Goal: Information Seeking & Learning: Learn about a topic

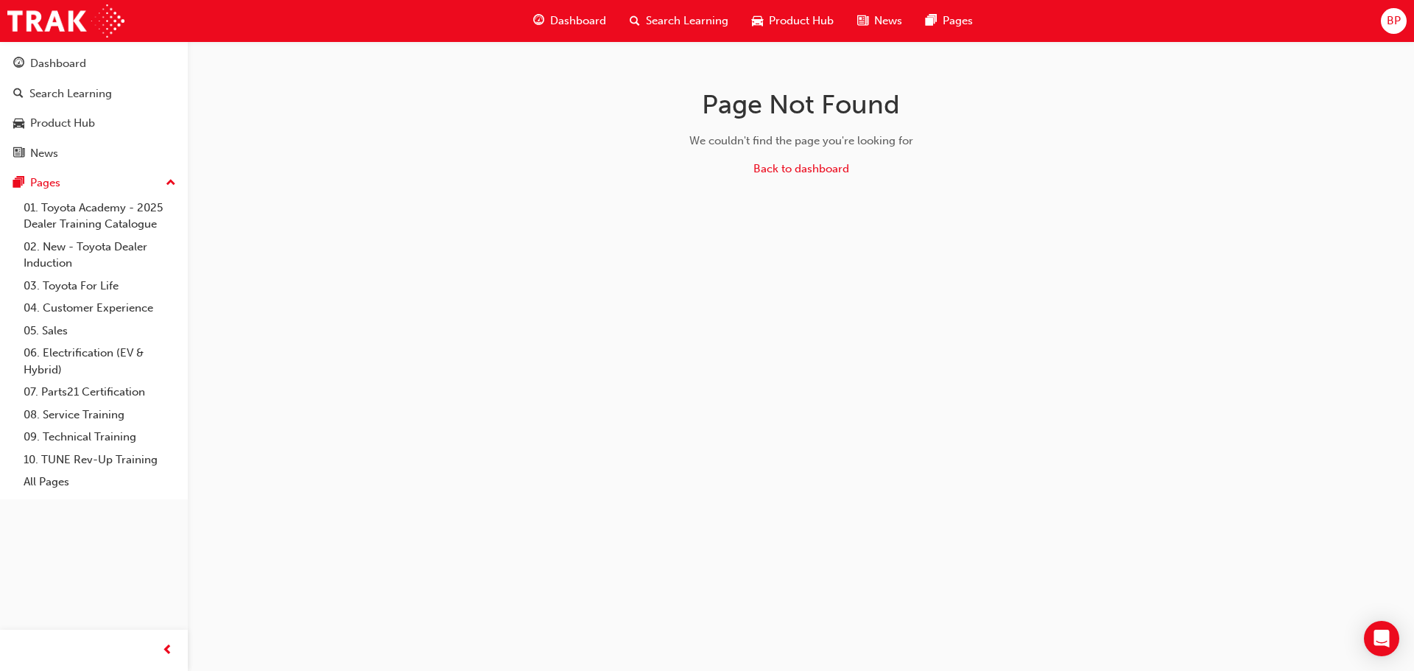
click at [557, 15] on span "Dashboard" at bounding box center [578, 21] width 56 height 17
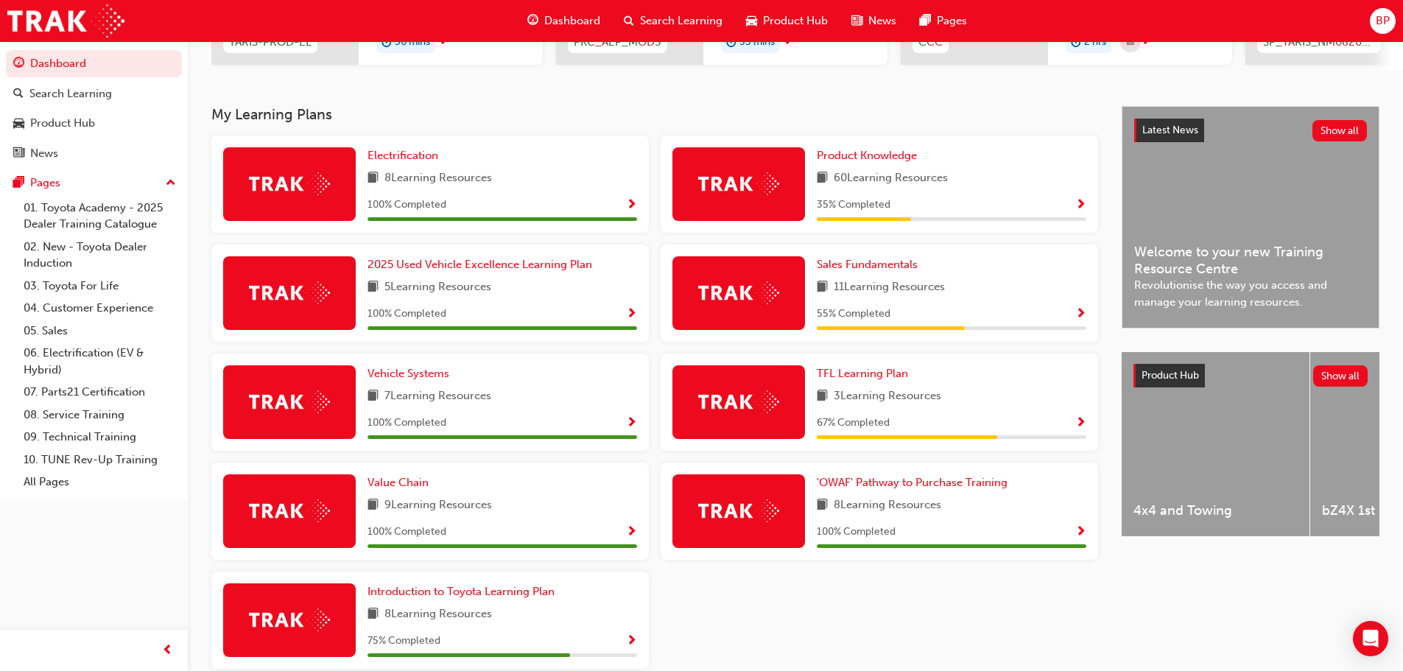
scroll to position [295, 0]
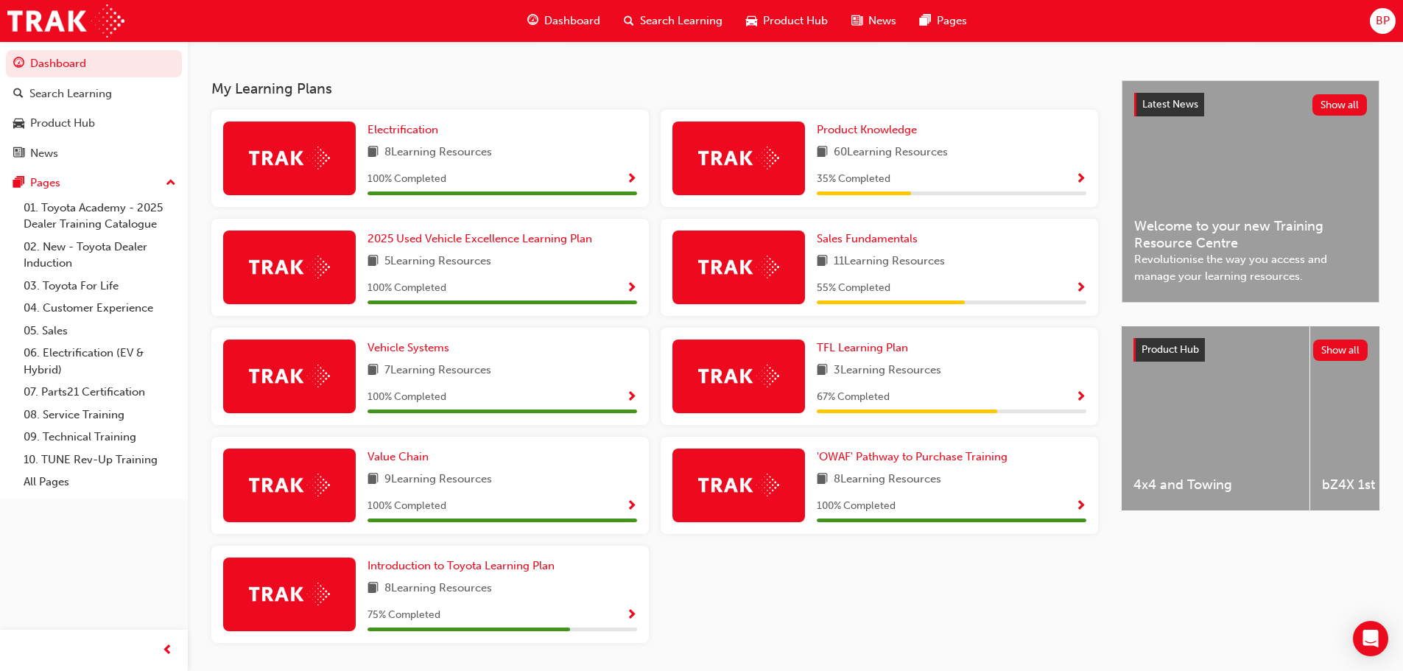
click at [634, 622] on span "Show Progress" at bounding box center [631, 615] width 11 height 13
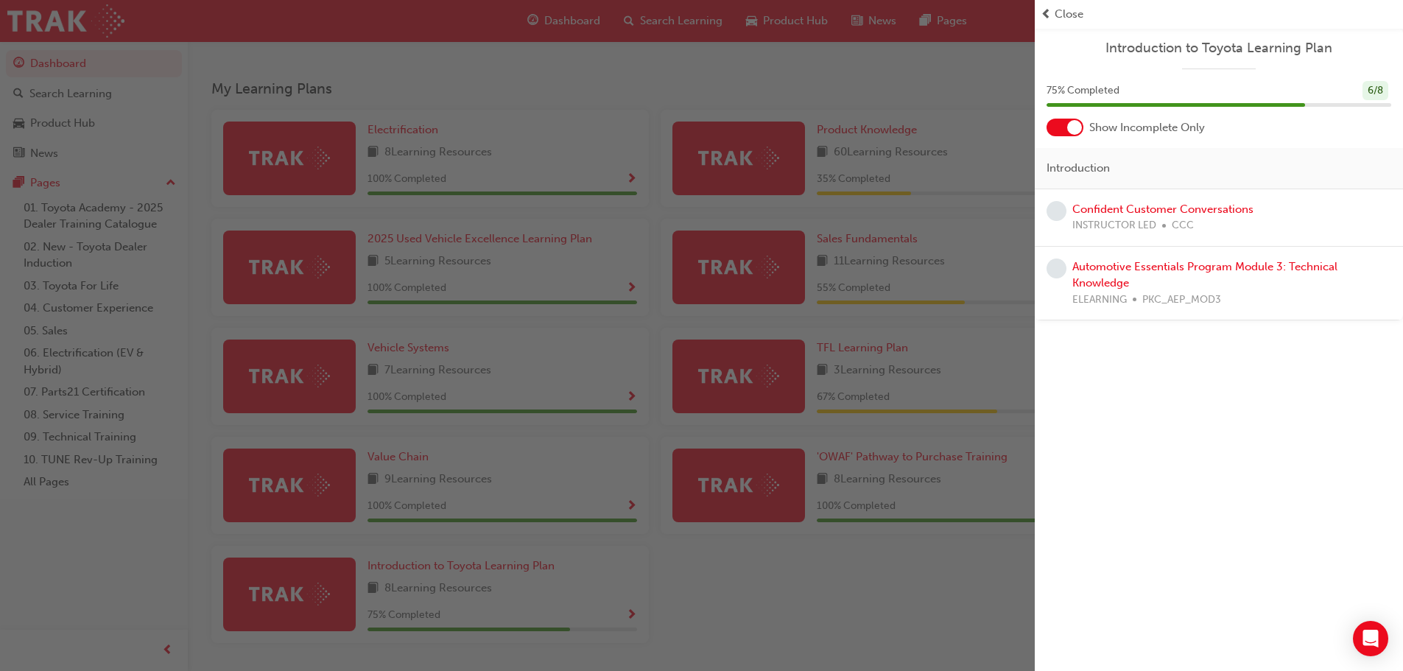
click at [842, 576] on div "button" at bounding box center [517, 335] width 1034 height 671
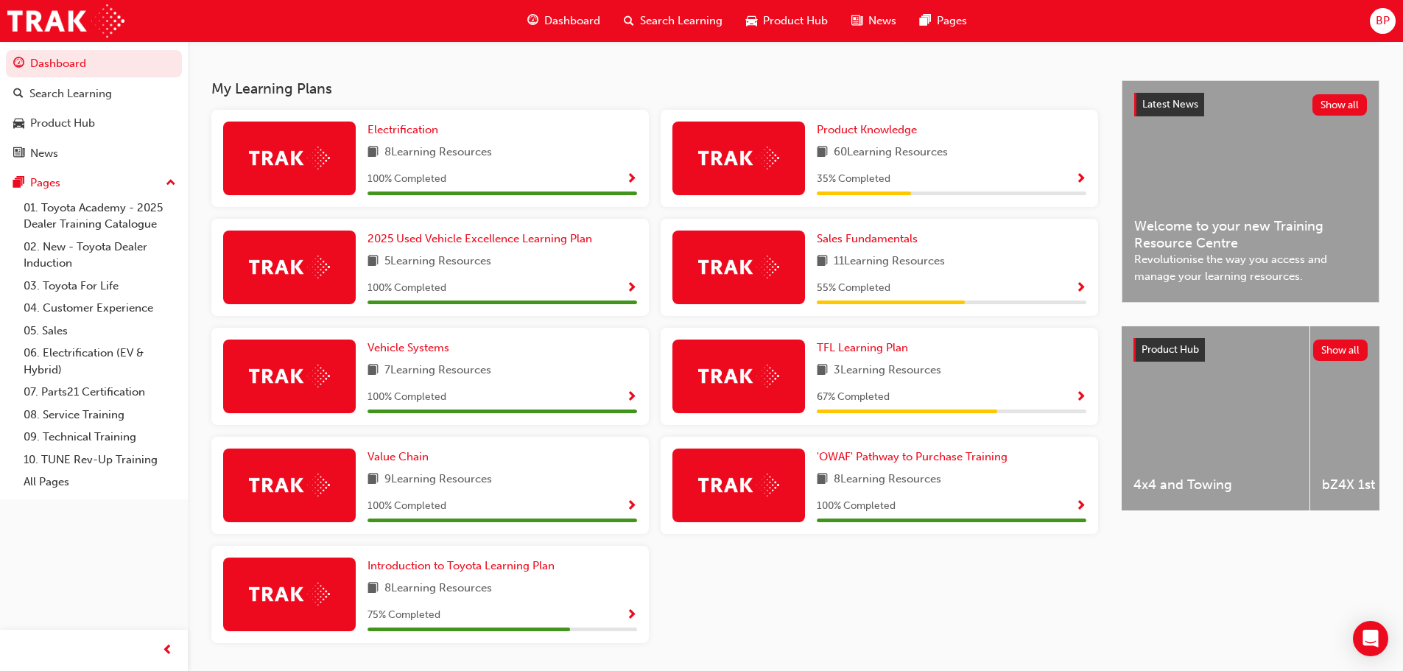
click at [1076, 288] on span "Show Progress" at bounding box center [1080, 288] width 11 height 13
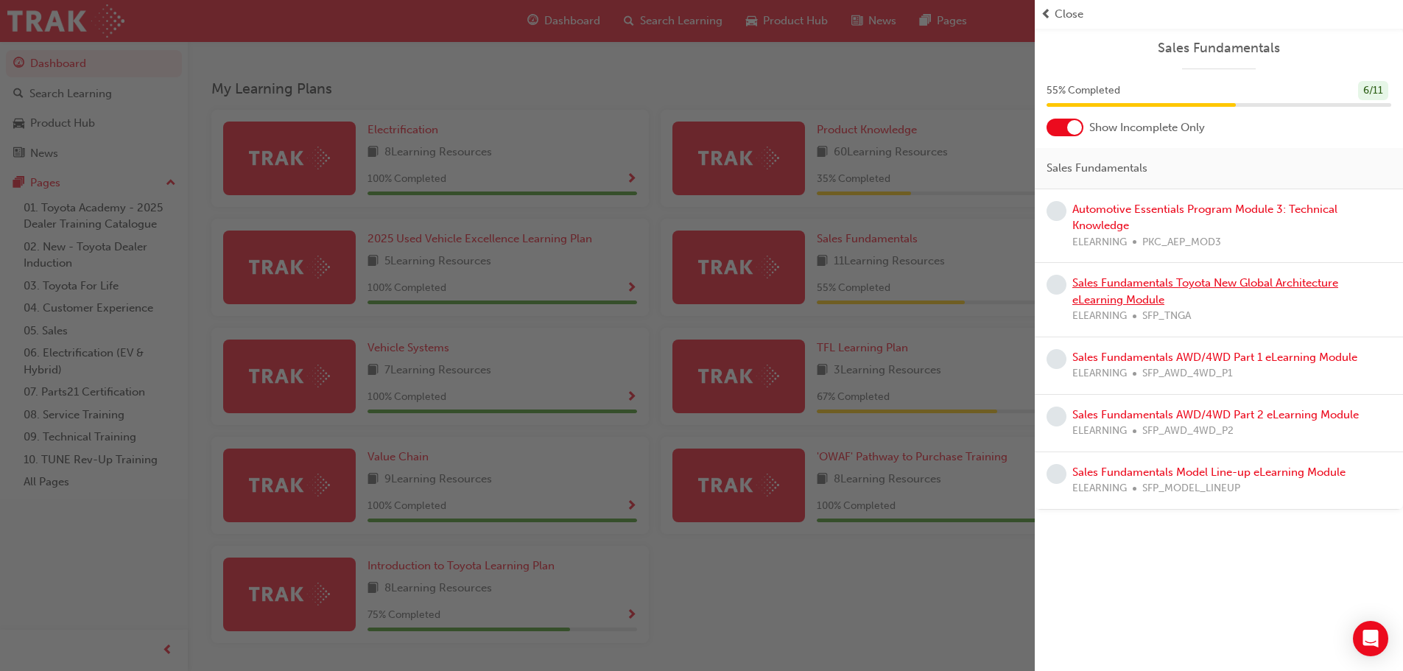
click at [1118, 286] on link "Sales Fundamentals Toyota New Global Architecture eLearning Module" at bounding box center [1205, 291] width 266 height 30
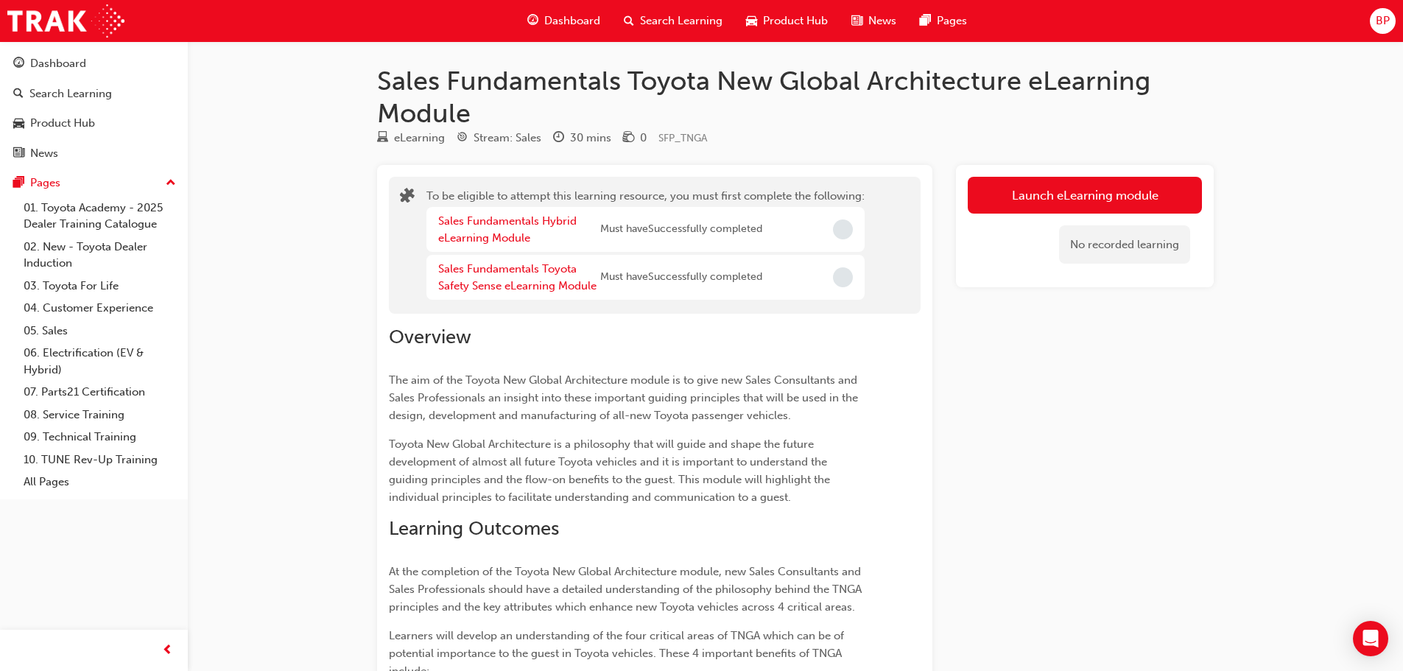
click at [568, 26] on span "Dashboard" at bounding box center [572, 21] width 56 height 17
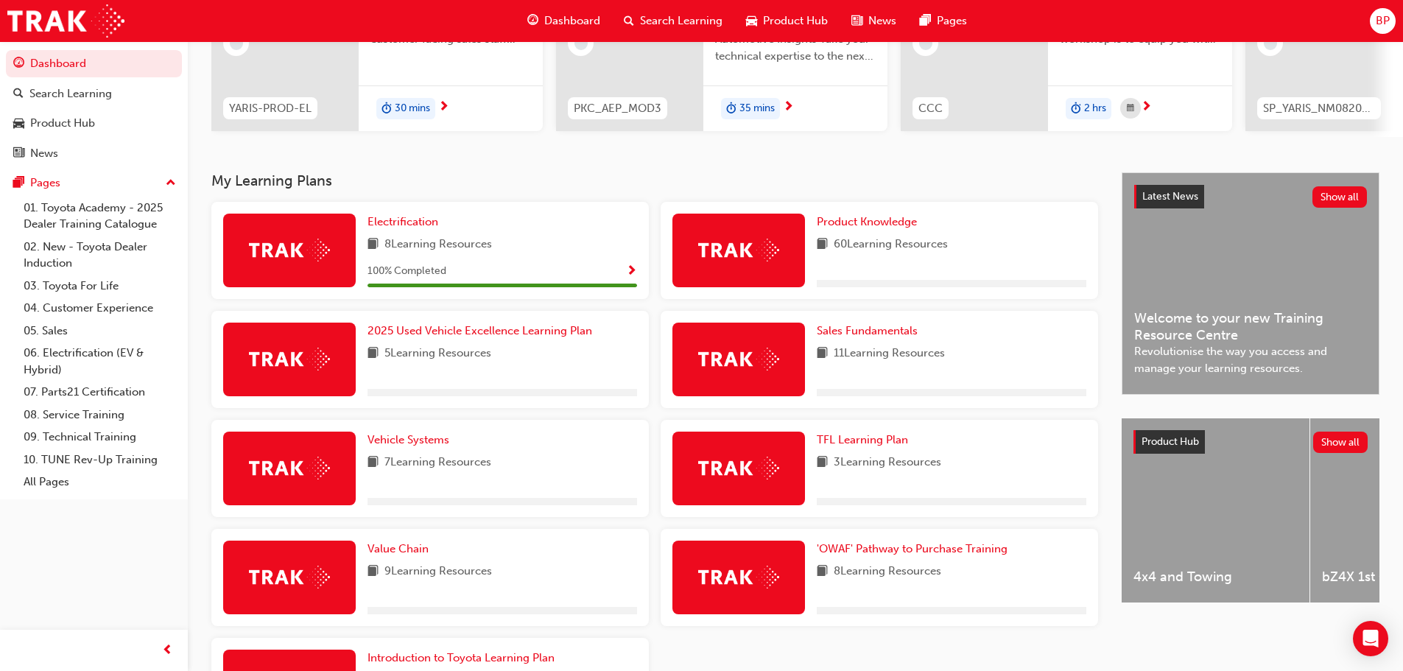
scroll to position [295, 0]
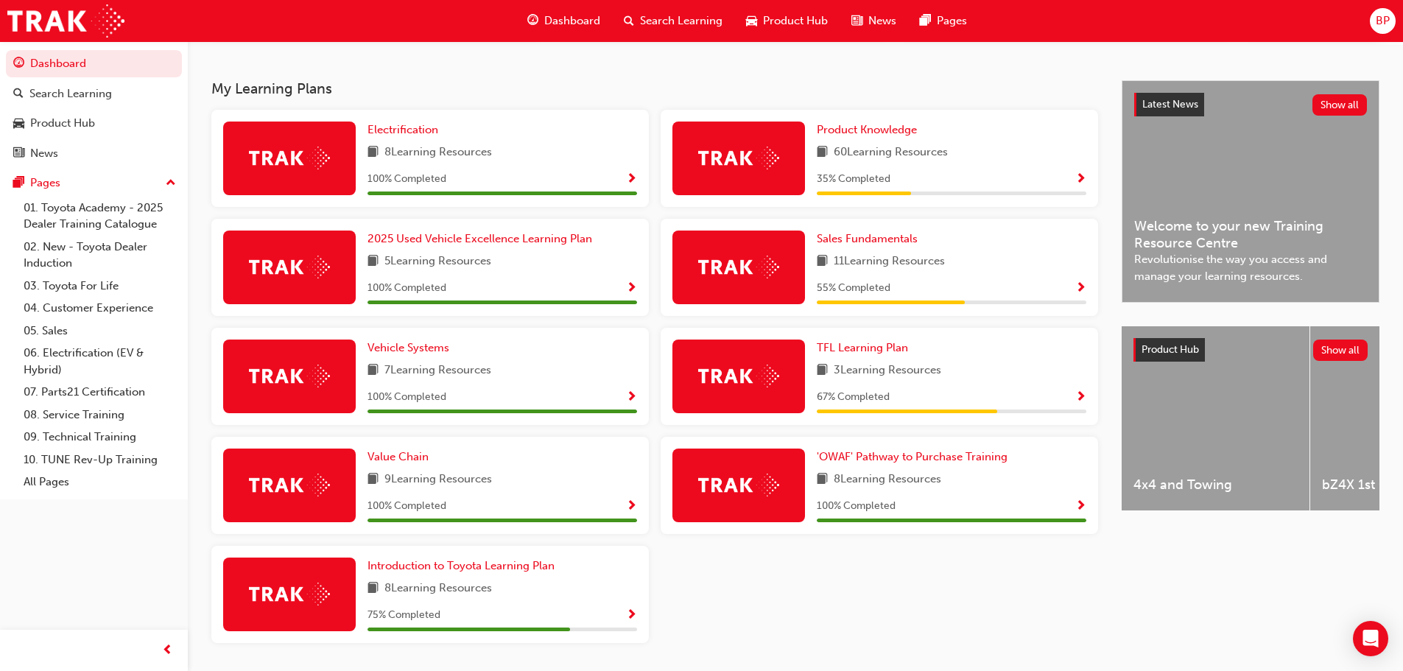
click at [1082, 292] on span "Show Progress" at bounding box center [1080, 288] width 11 height 13
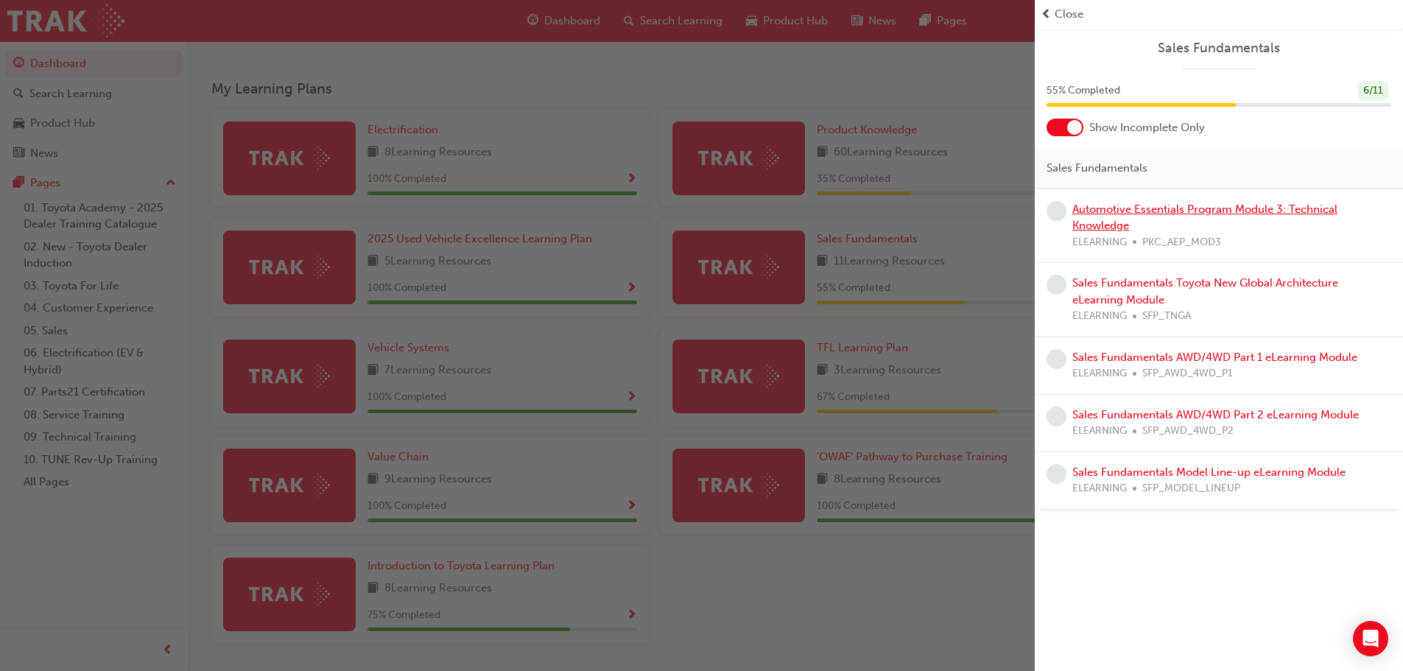
click at [1201, 211] on link "Automotive Essentials Program Module 3: Technical Knowledge" at bounding box center [1204, 217] width 265 height 30
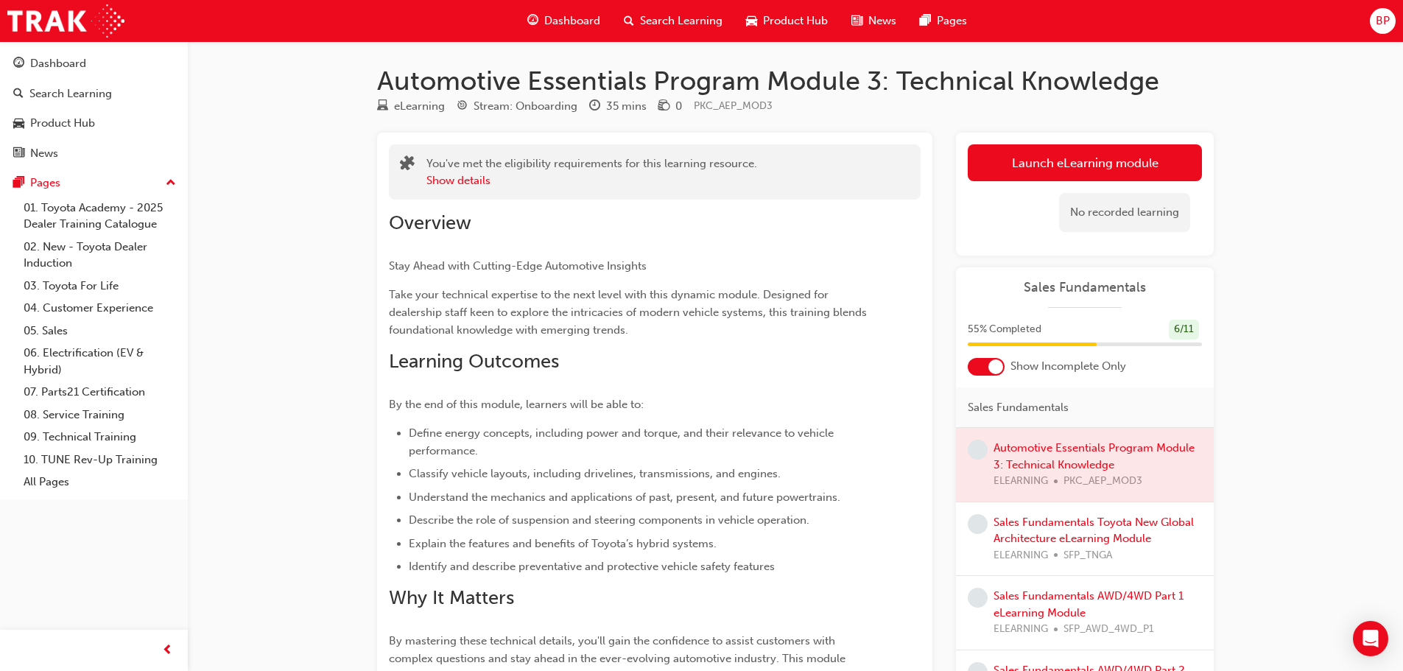
click at [560, 23] on span "Dashboard" at bounding box center [572, 21] width 56 height 17
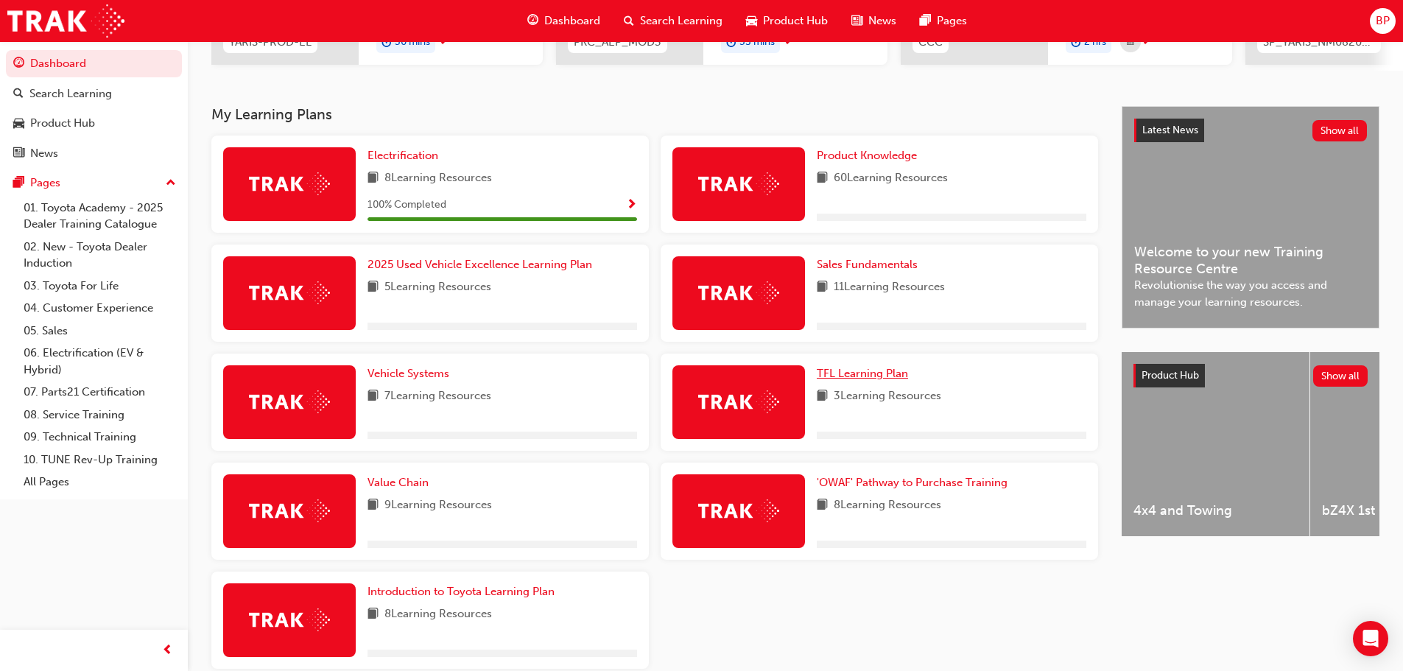
scroll to position [295, 0]
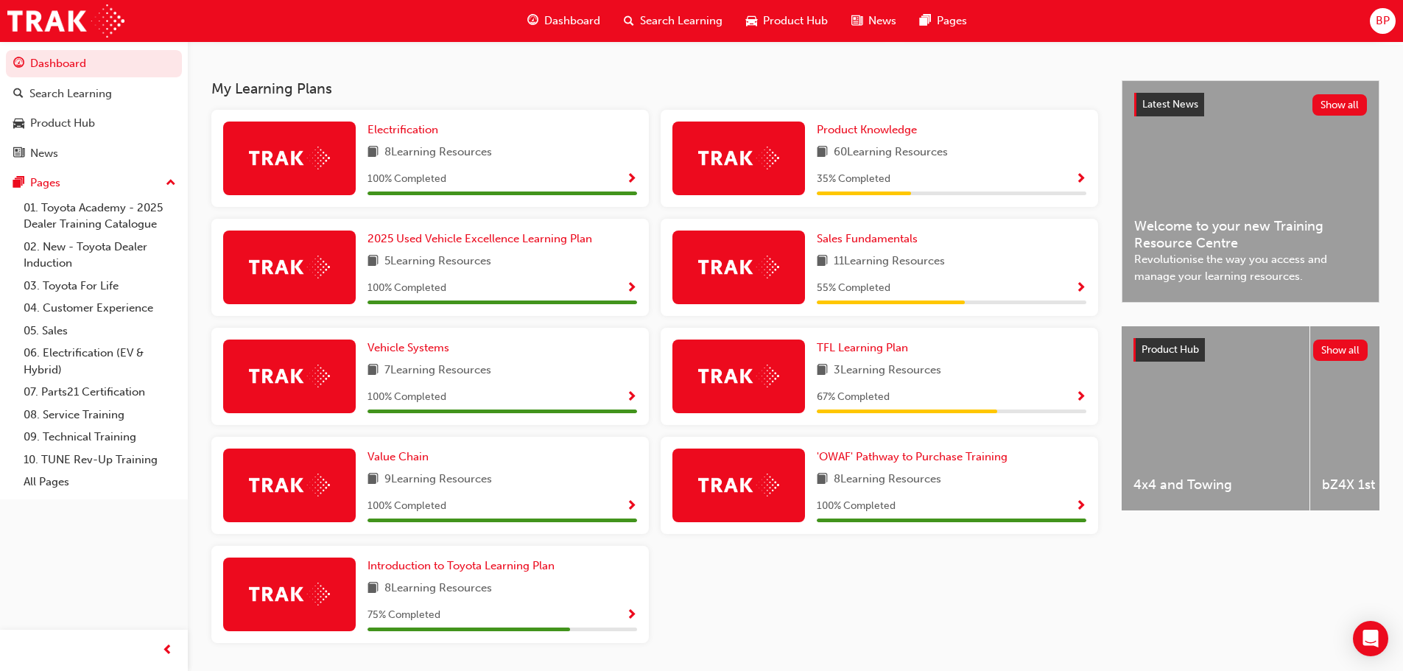
click at [1082, 292] on span "Show Progress" at bounding box center [1080, 288] width 11 height 13
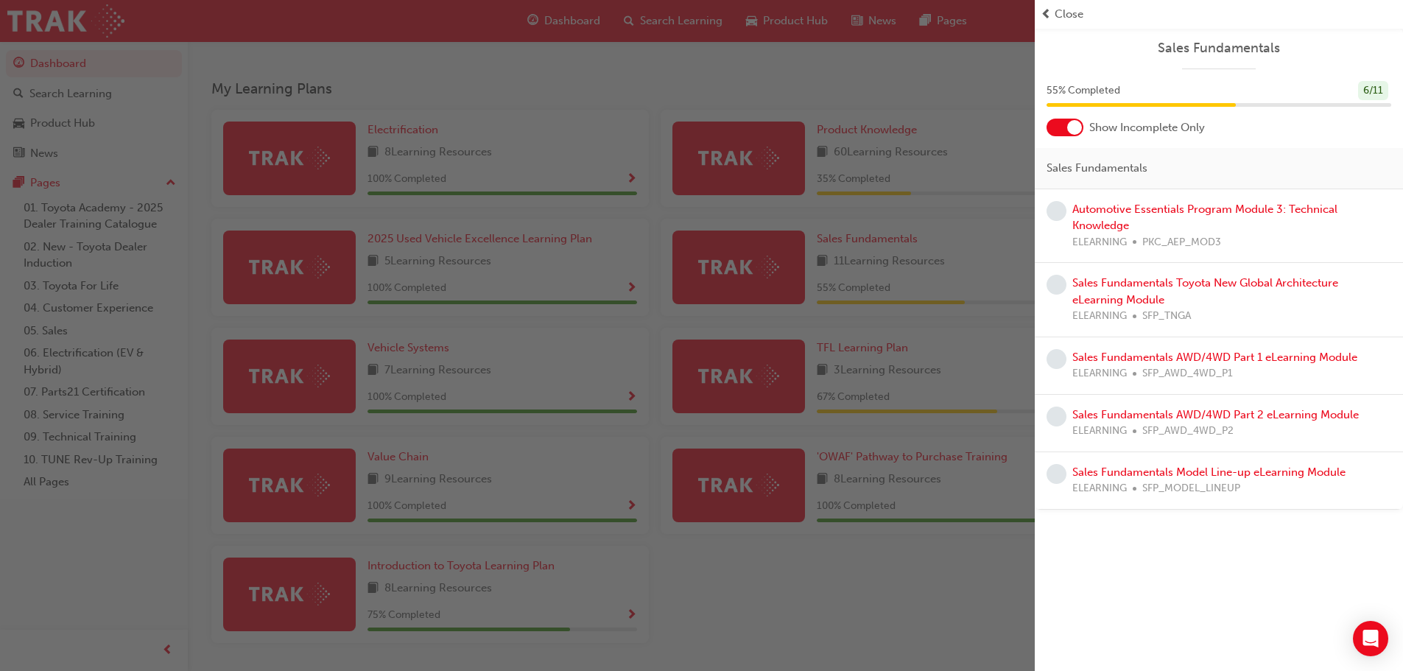
click at [1068, 128] on div at bounding box center [1074, 127] width 15 height 15
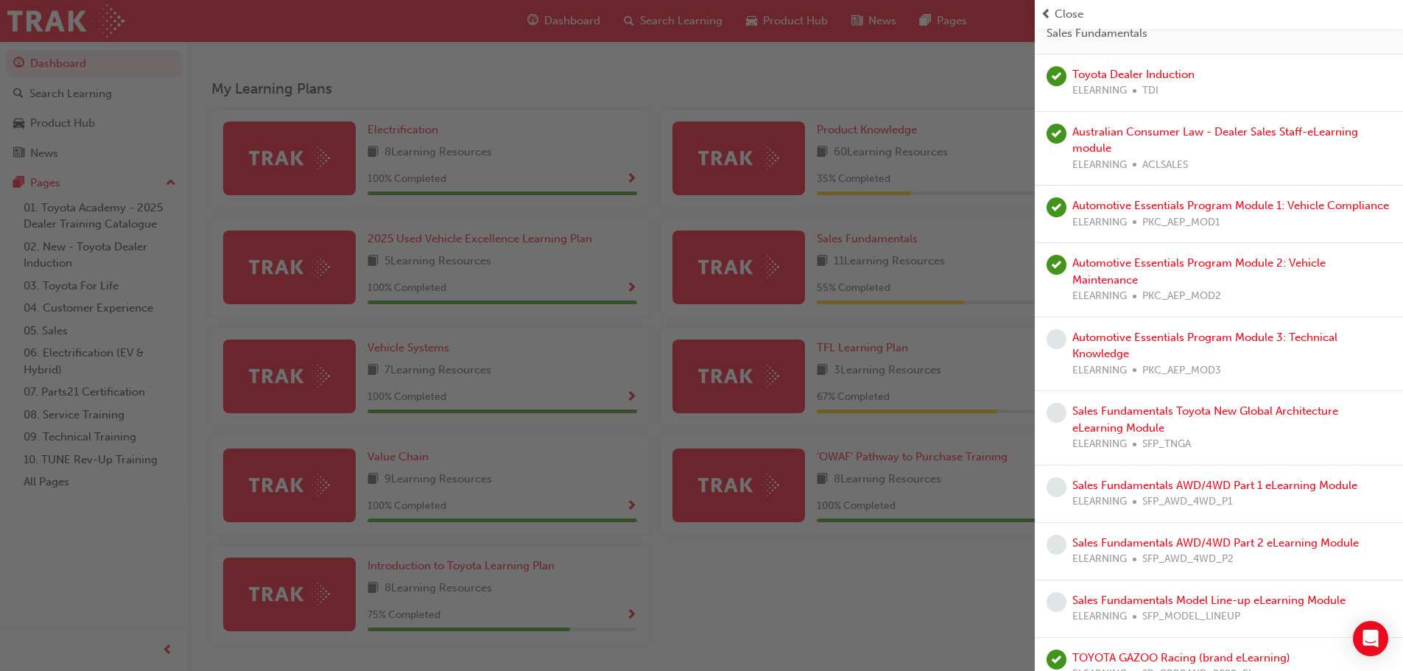
scroll to position [147, 0]
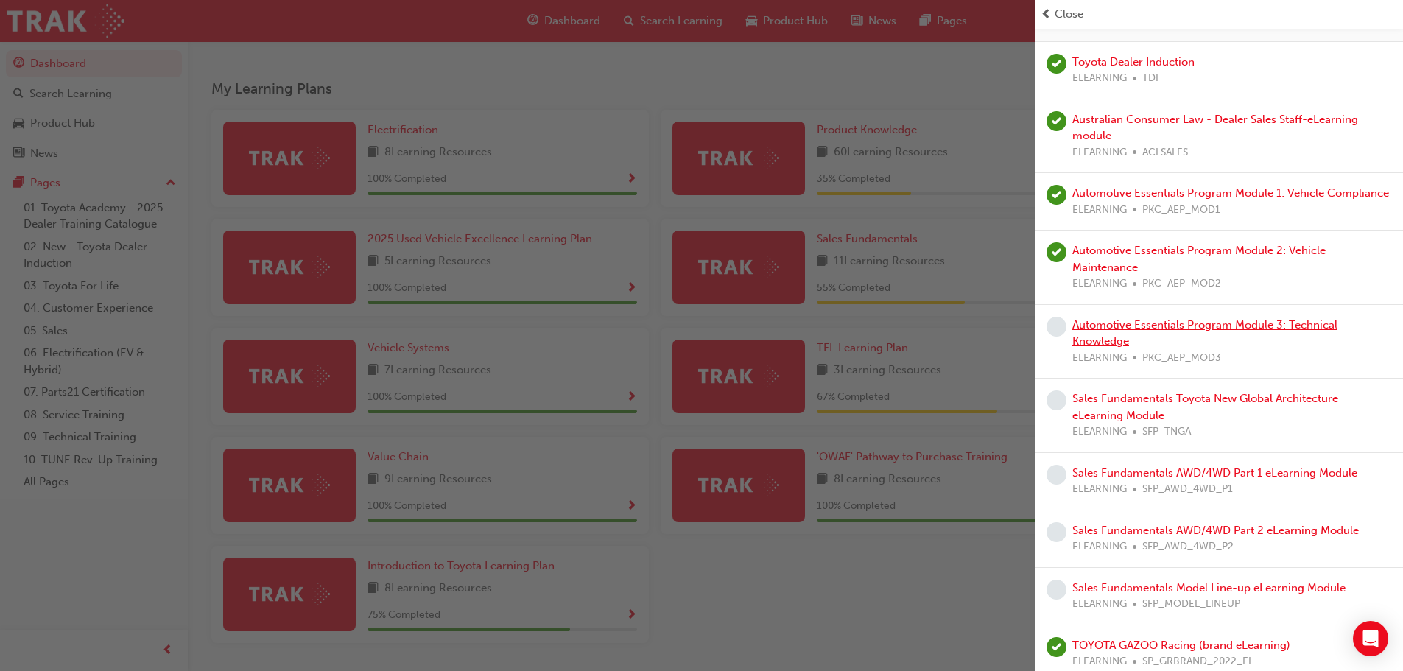
click at [1158, 345] on link "Automotive Essentials Program Module 3: Technical Knowledge" at bounding box center [1204, 333] width 265 height 30
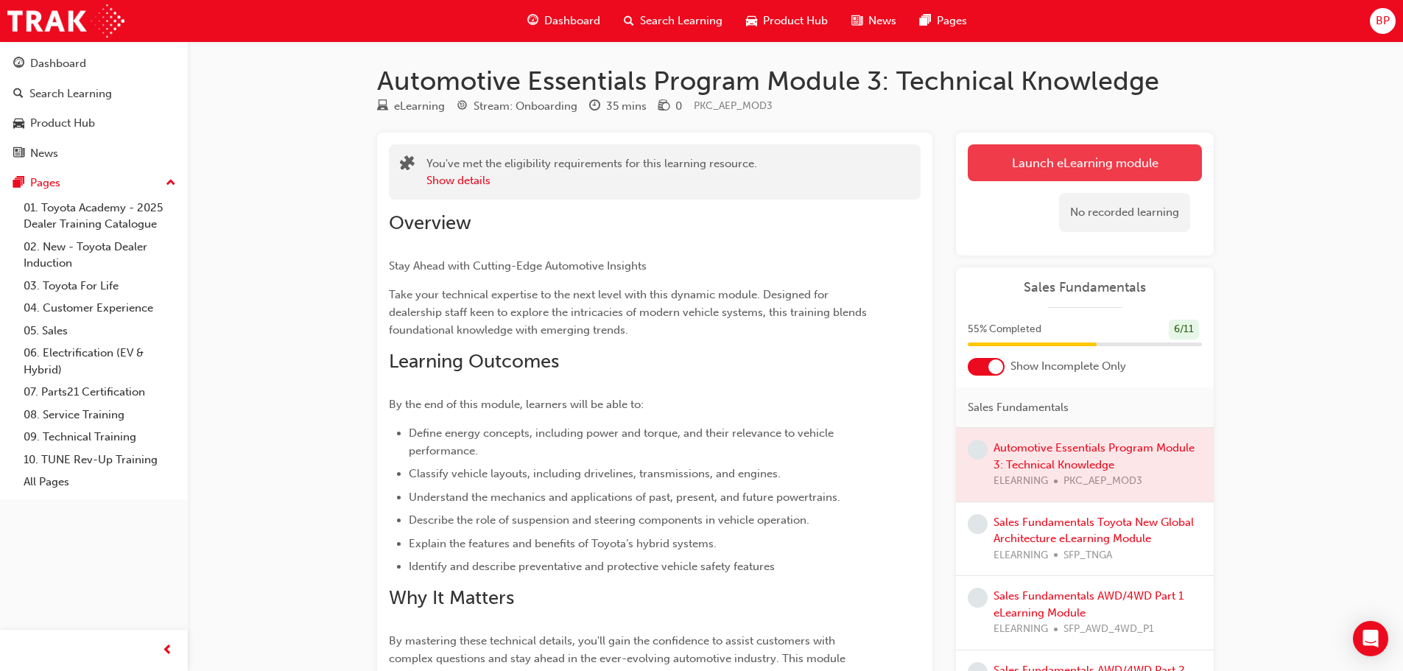
click at [1040, 163] on link "Launch eLearning module" at bounding box center [1084, 162] width 234 height 37
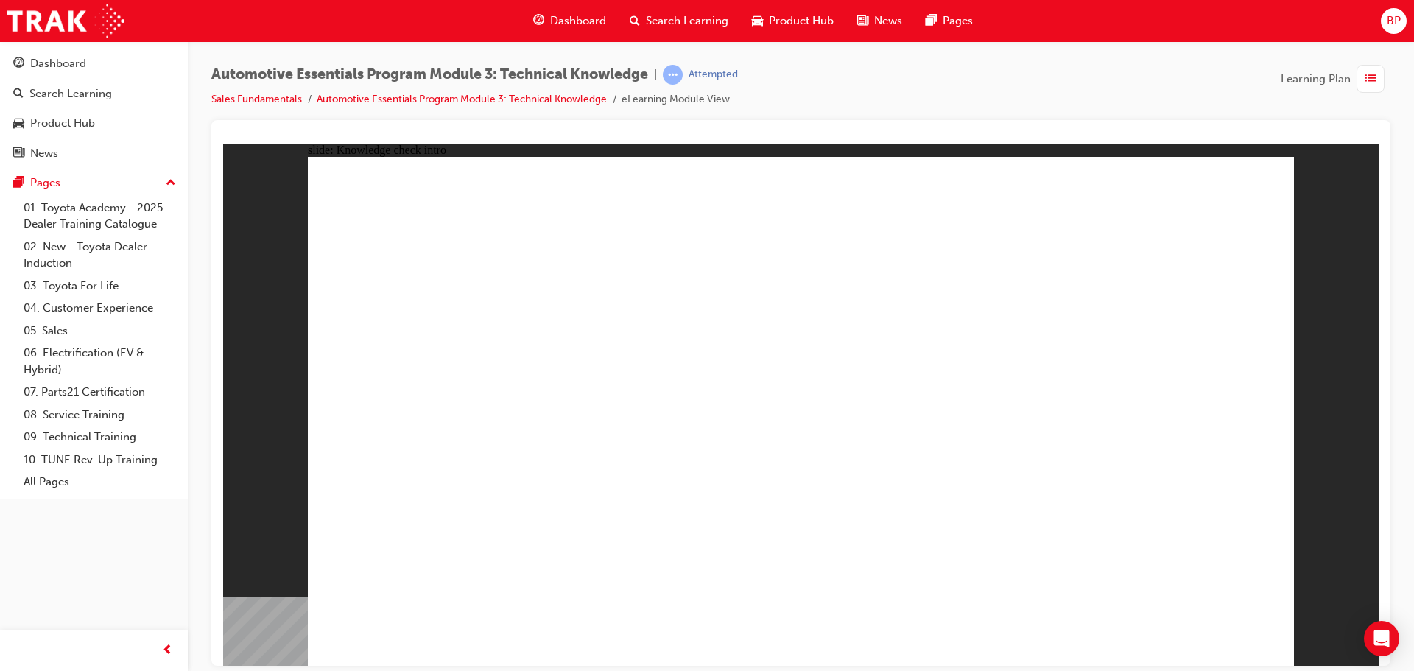
radio input "true"
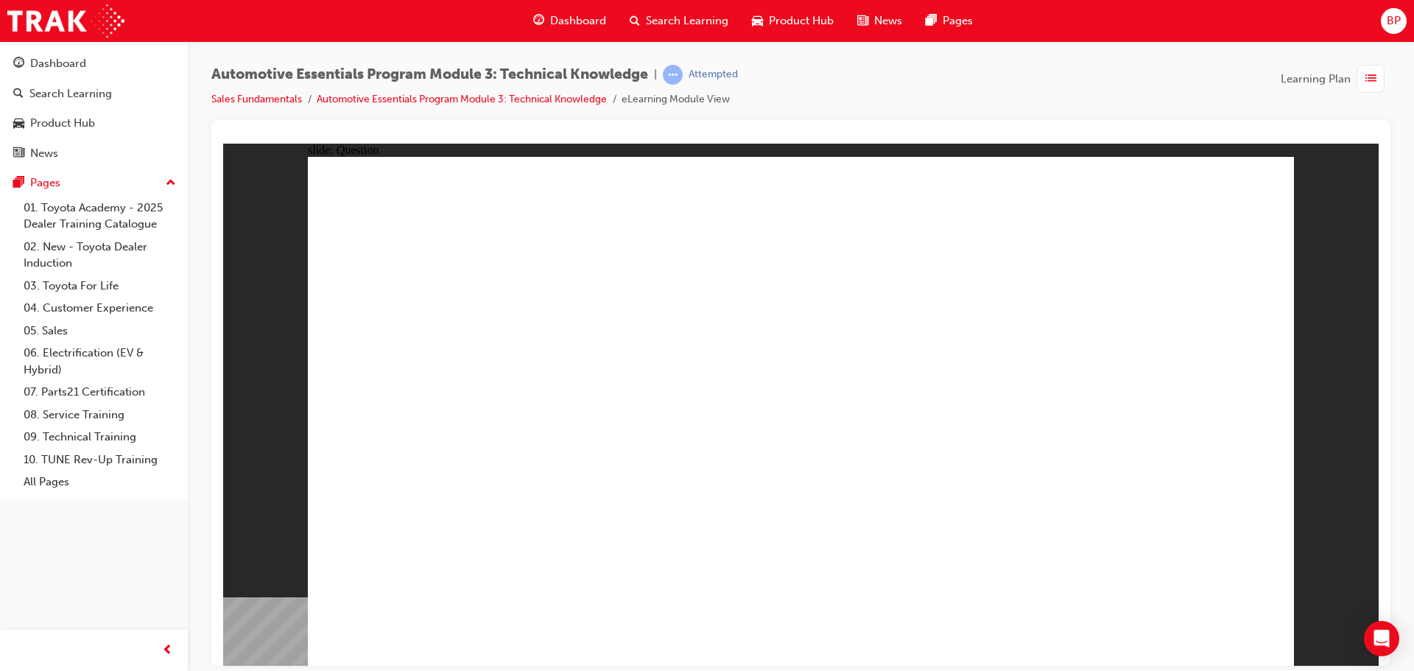
radio input "true"
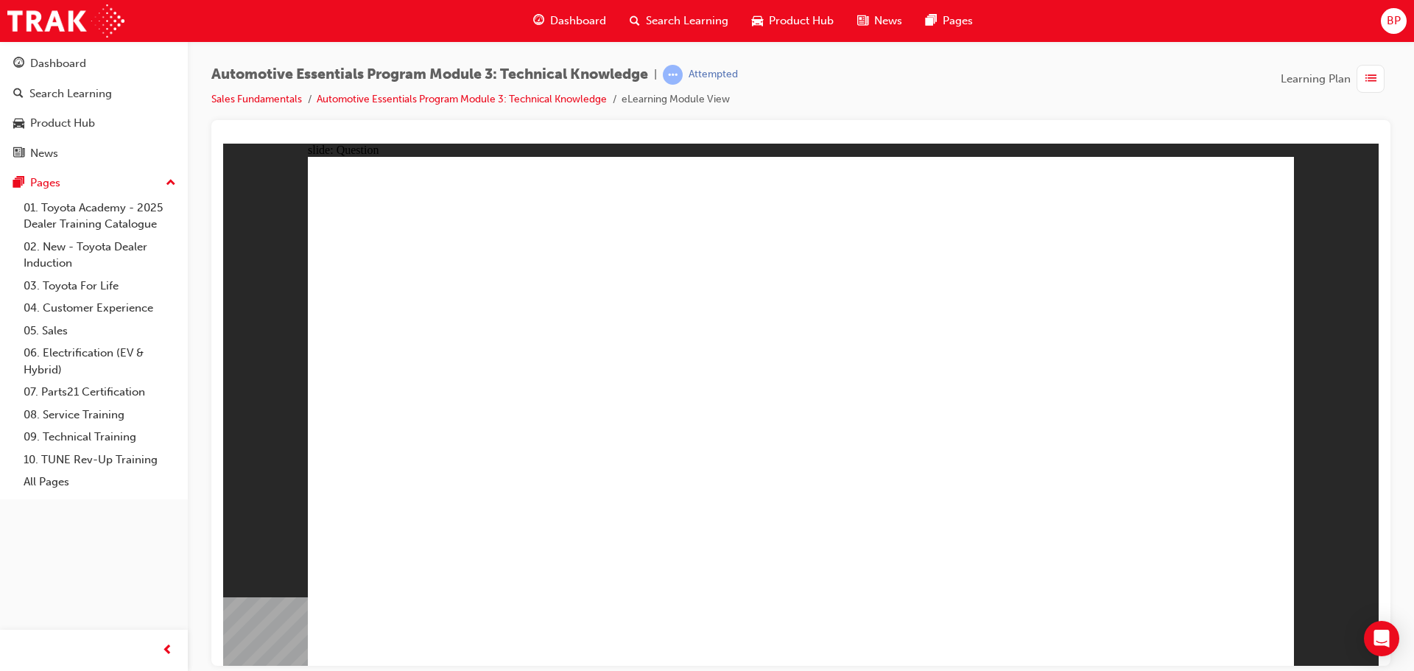
radio input "true"
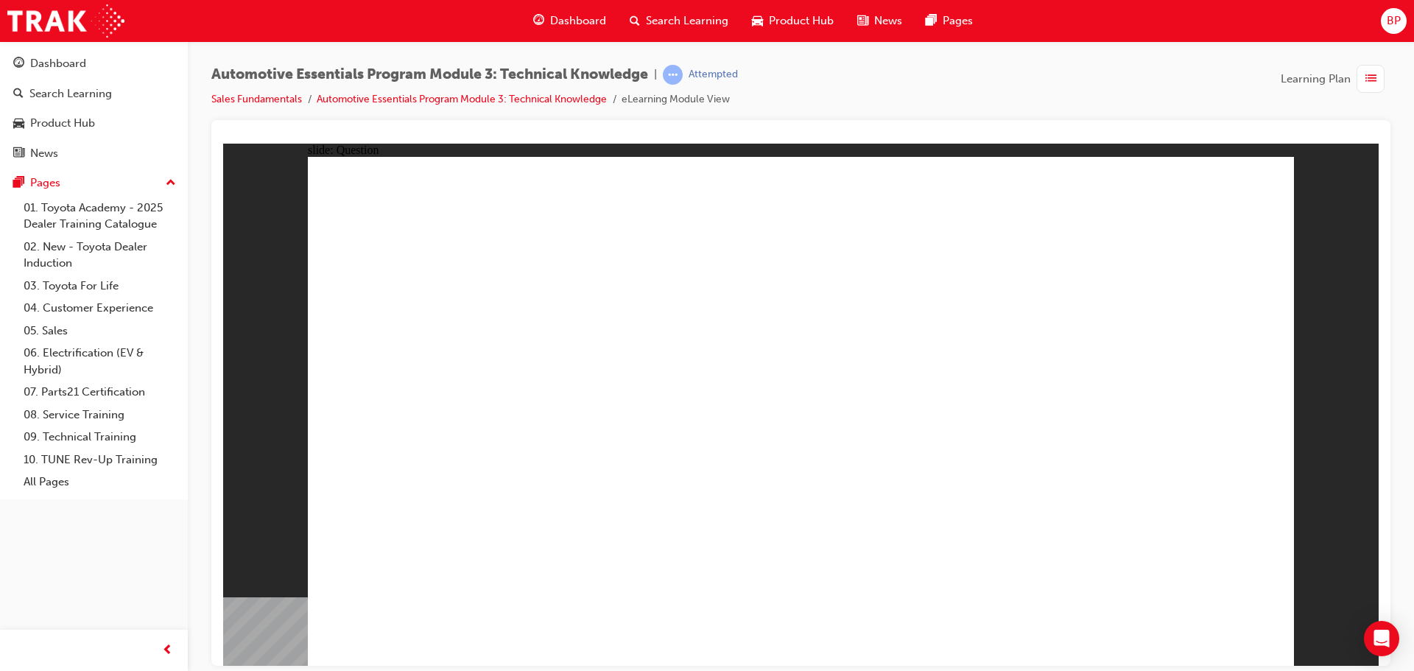
radio input "true"
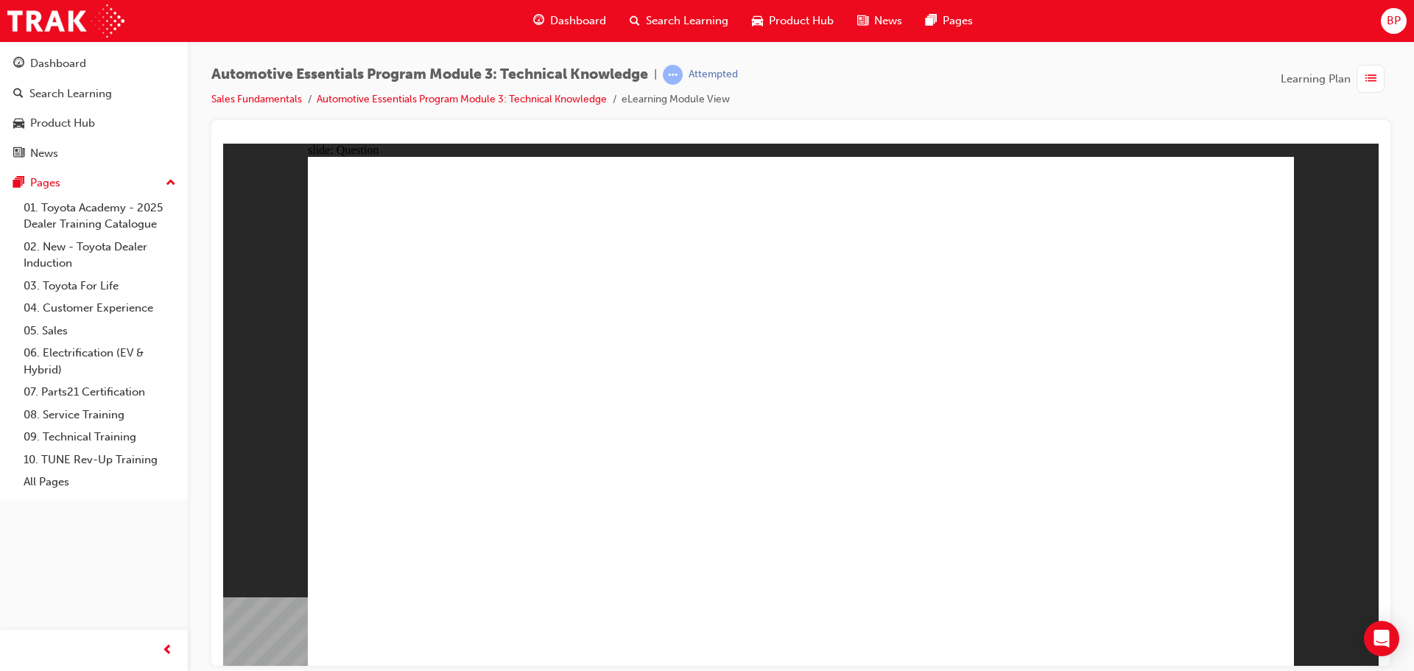
radio input "true"
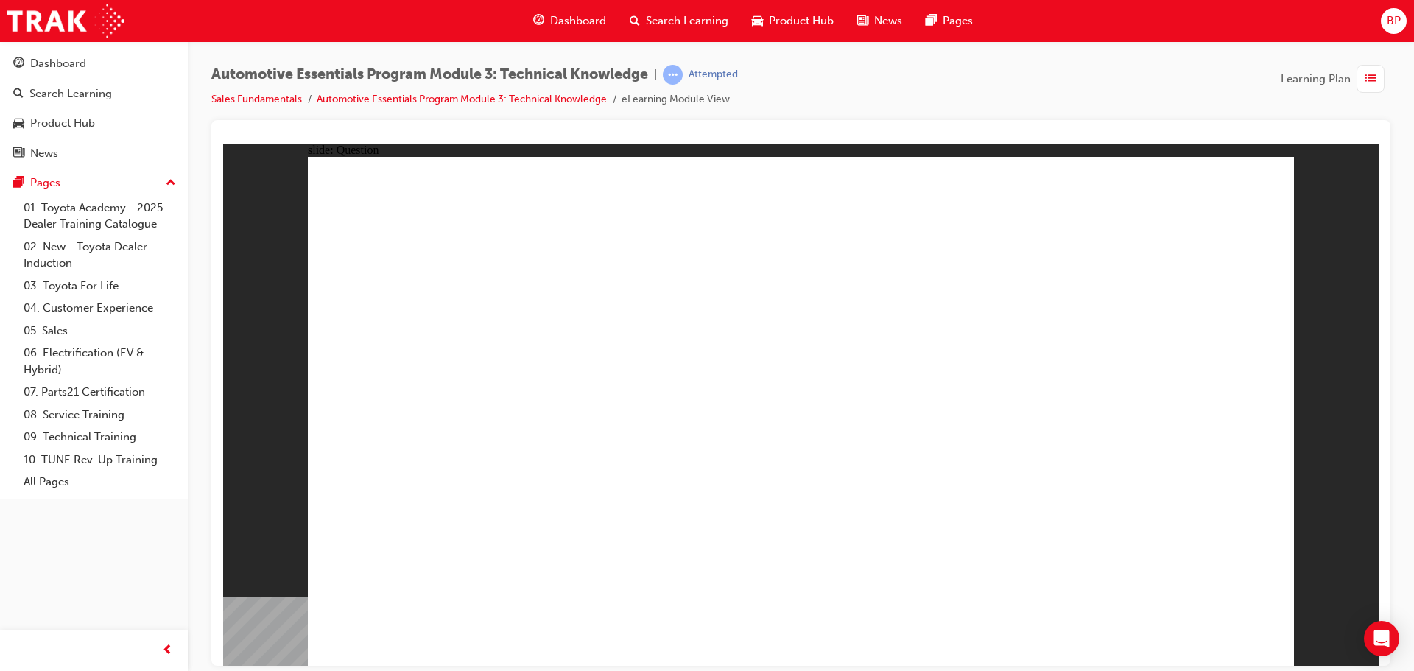
radio input "true"
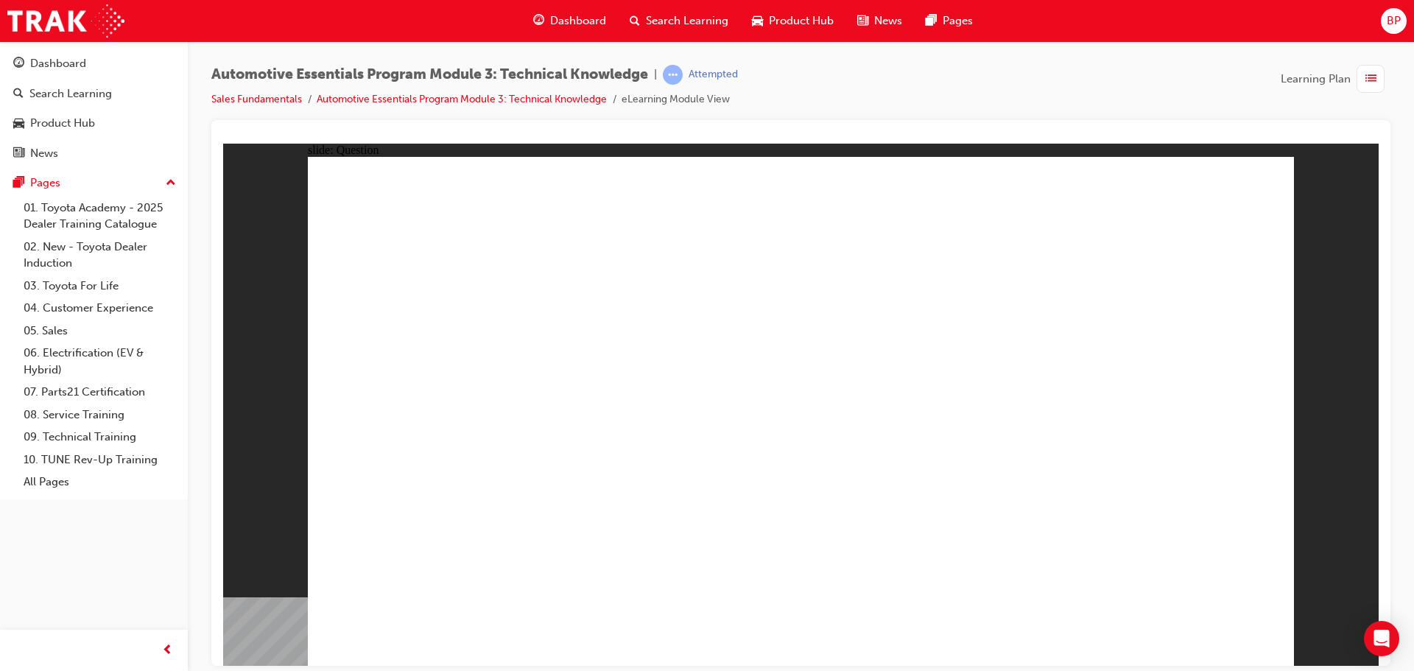
radio input "true"
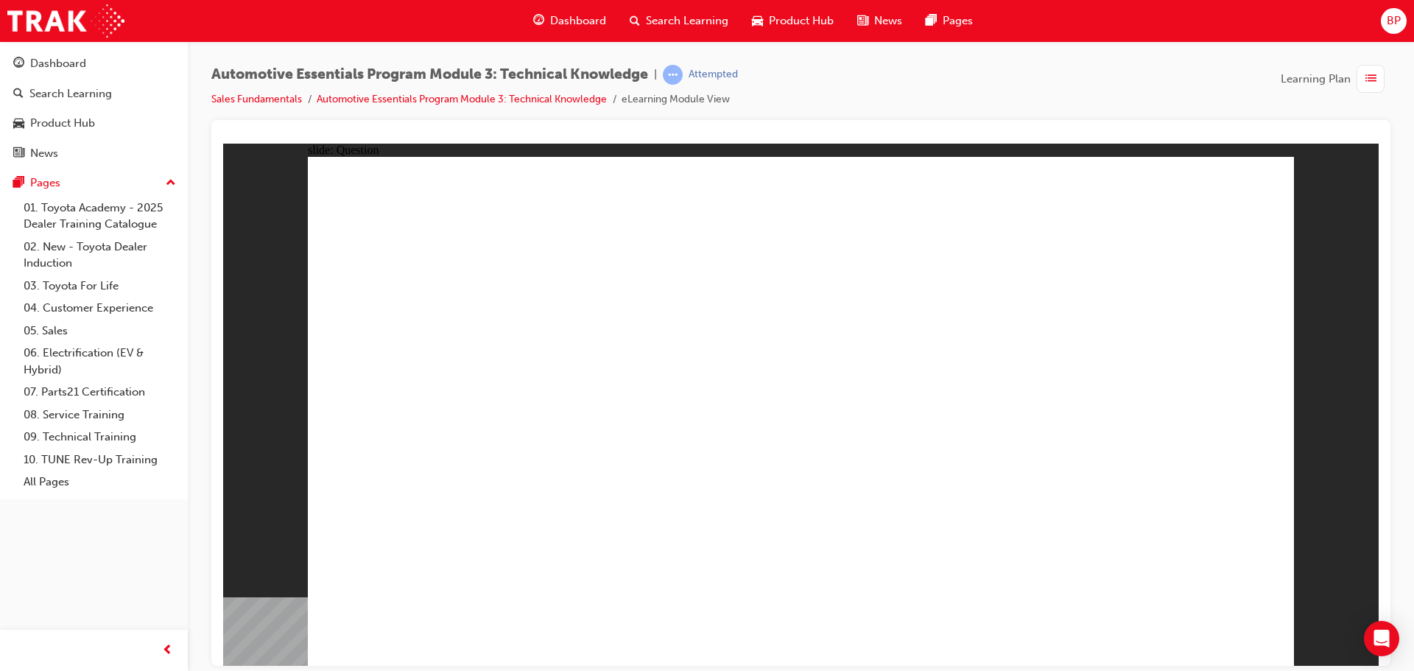
radio input "true"
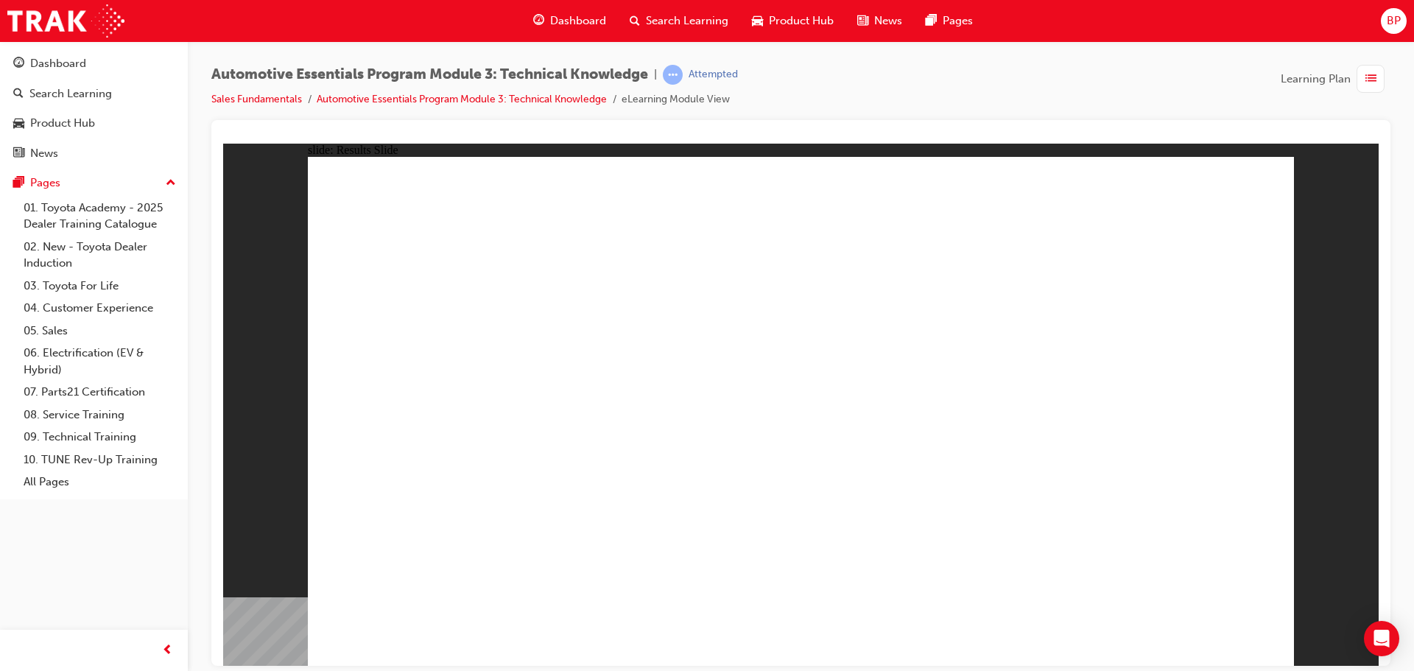
radio input "true"
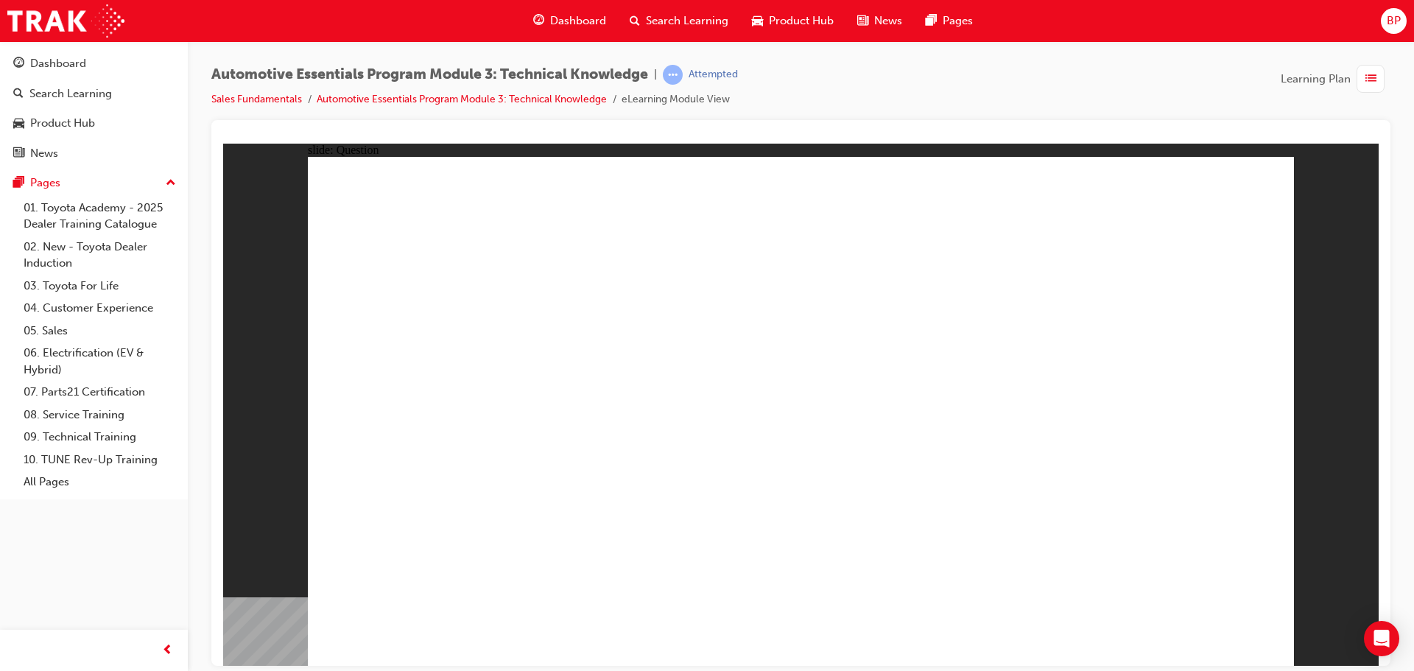
radio input "true"
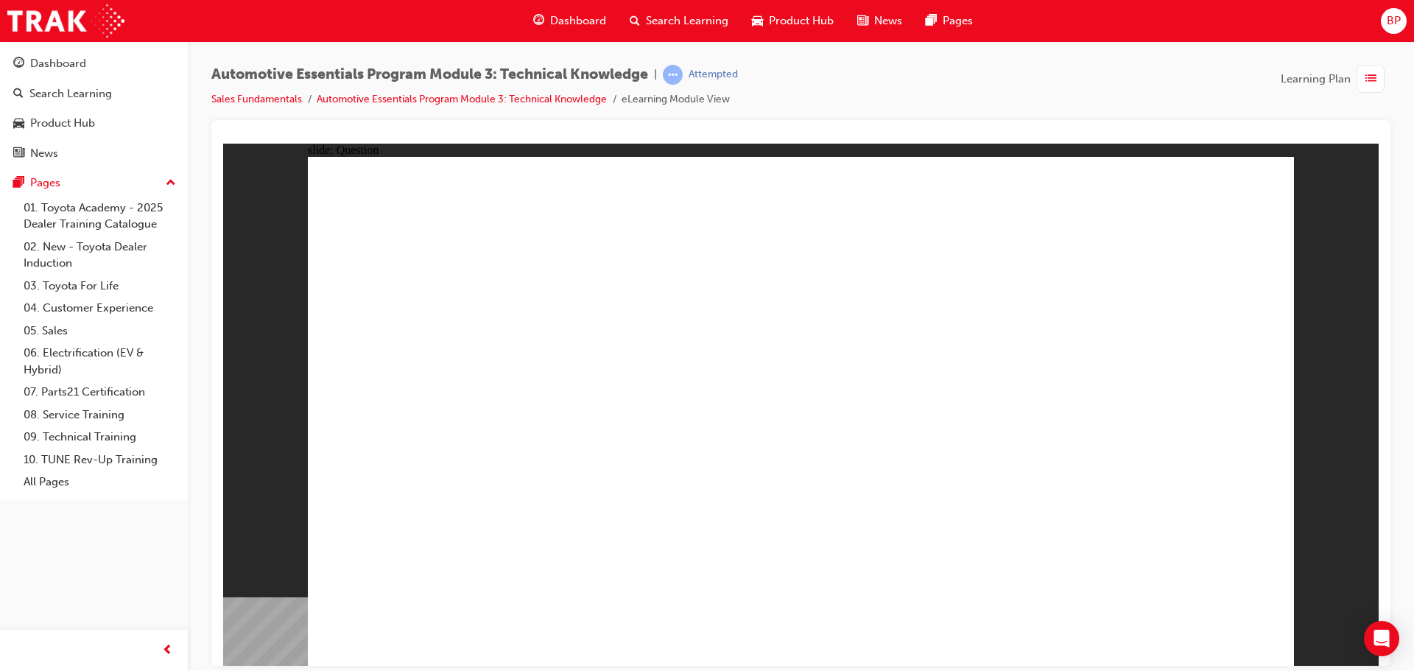
radio input "true"
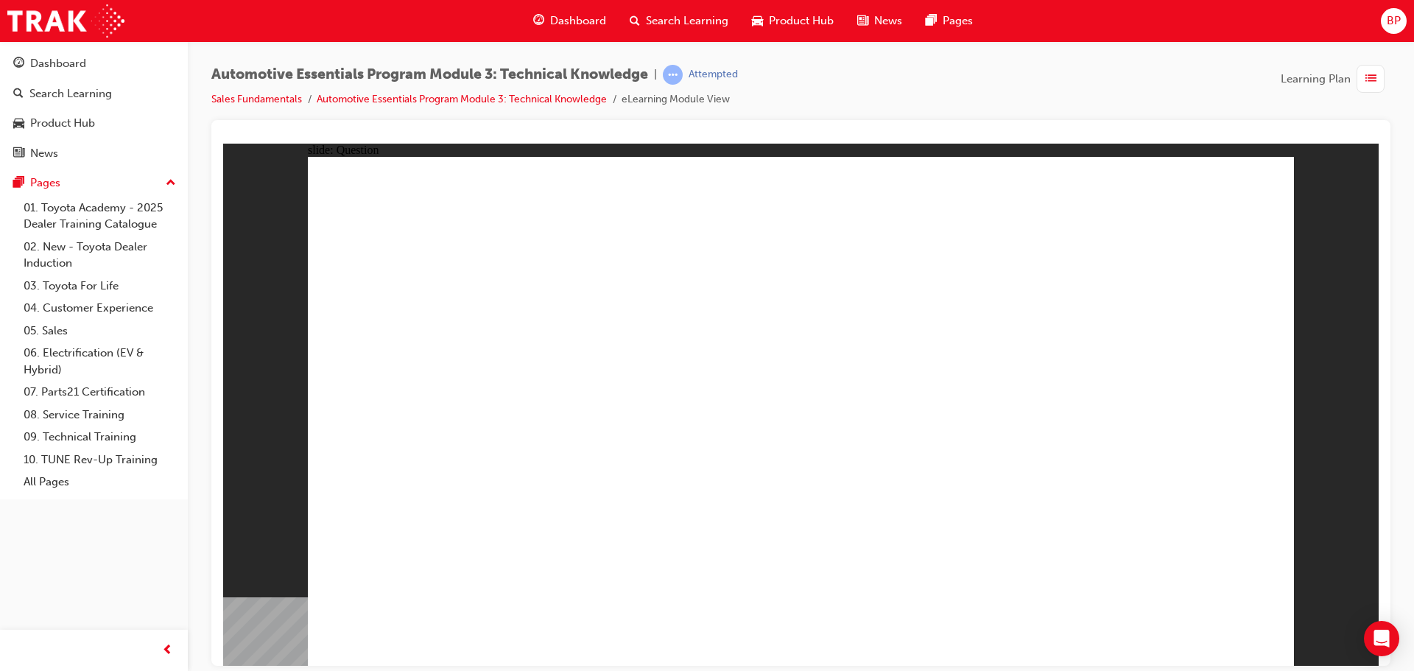
radio input "true"
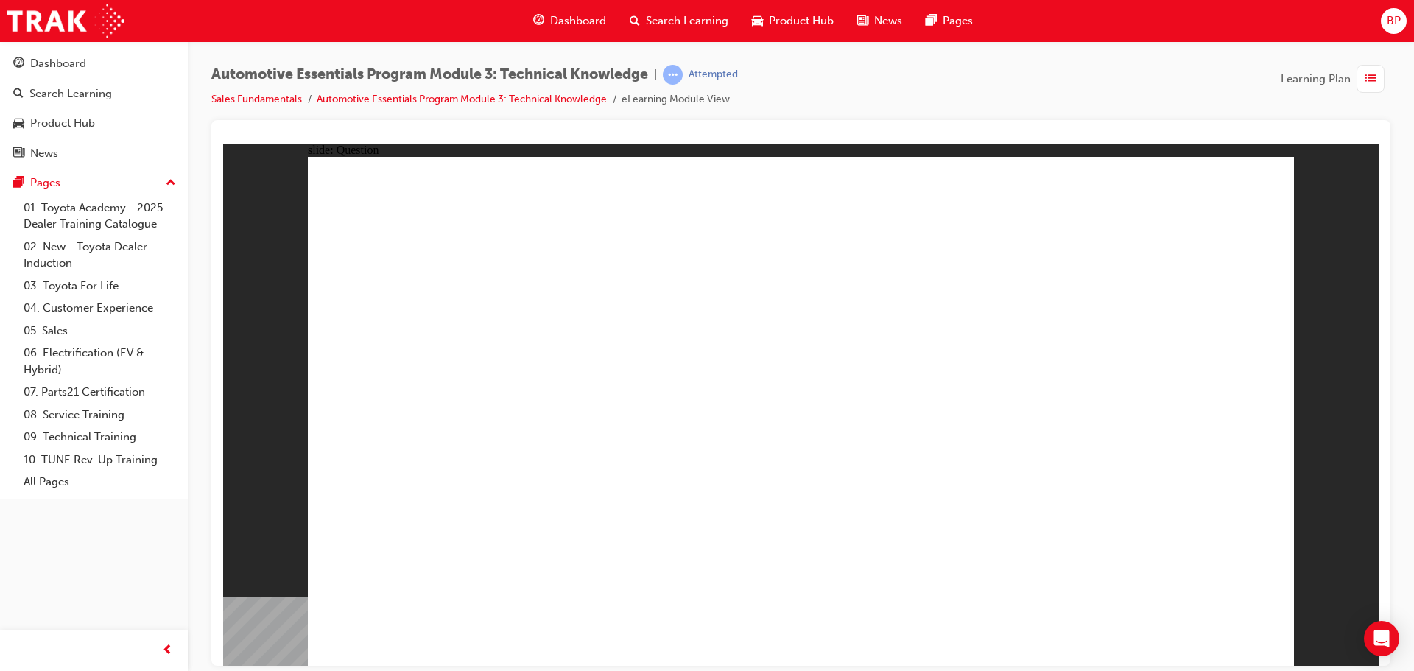
radio input "true"
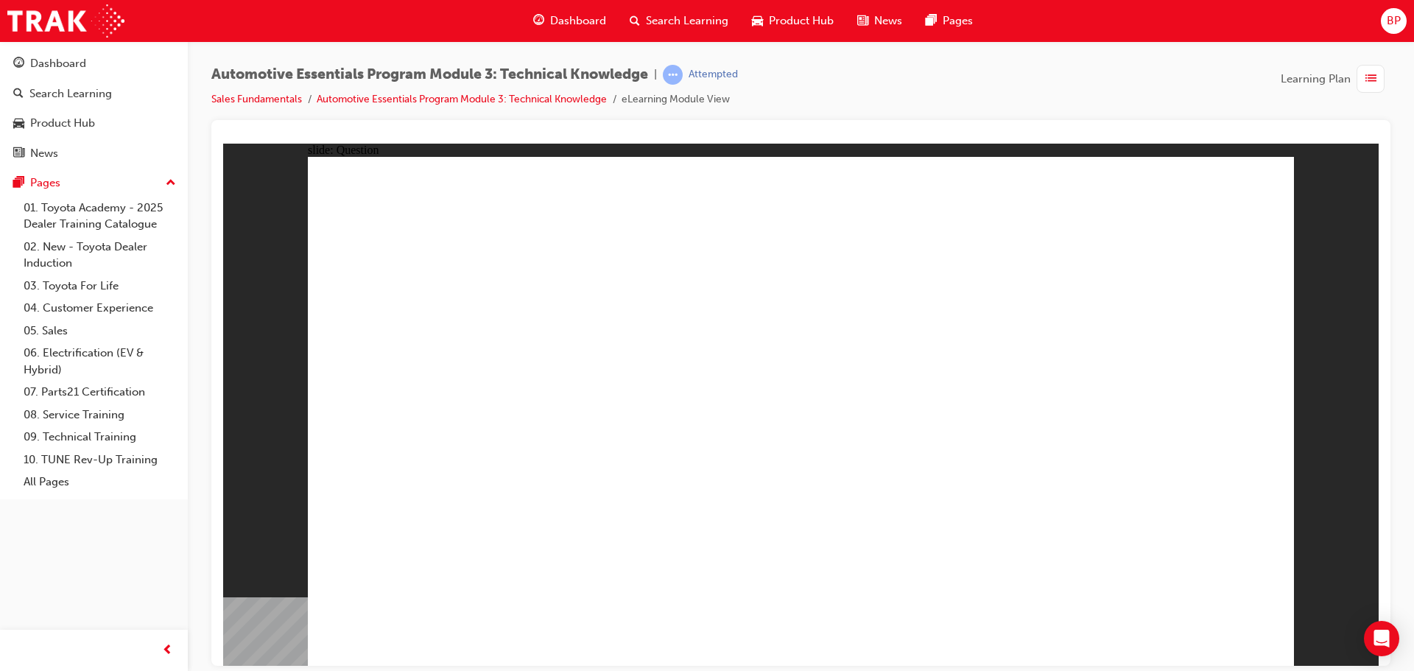
radio input "false"
radio input "true"
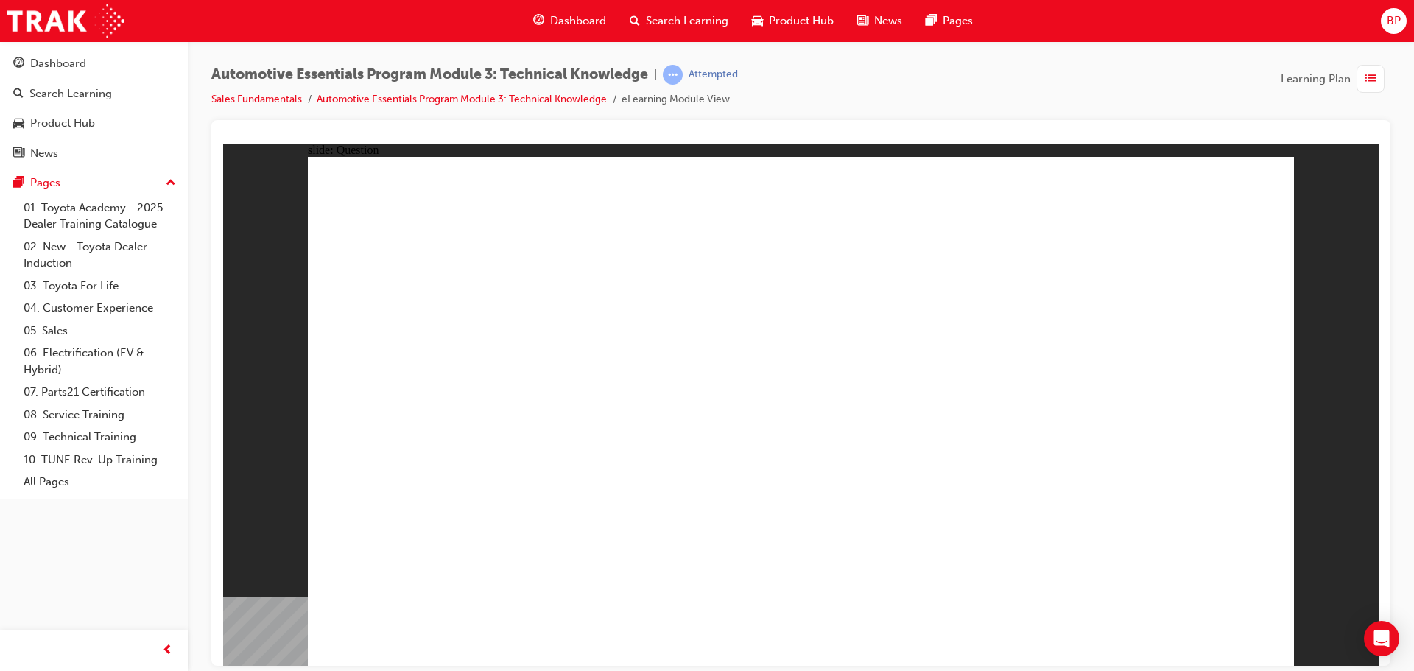
radio input "true"
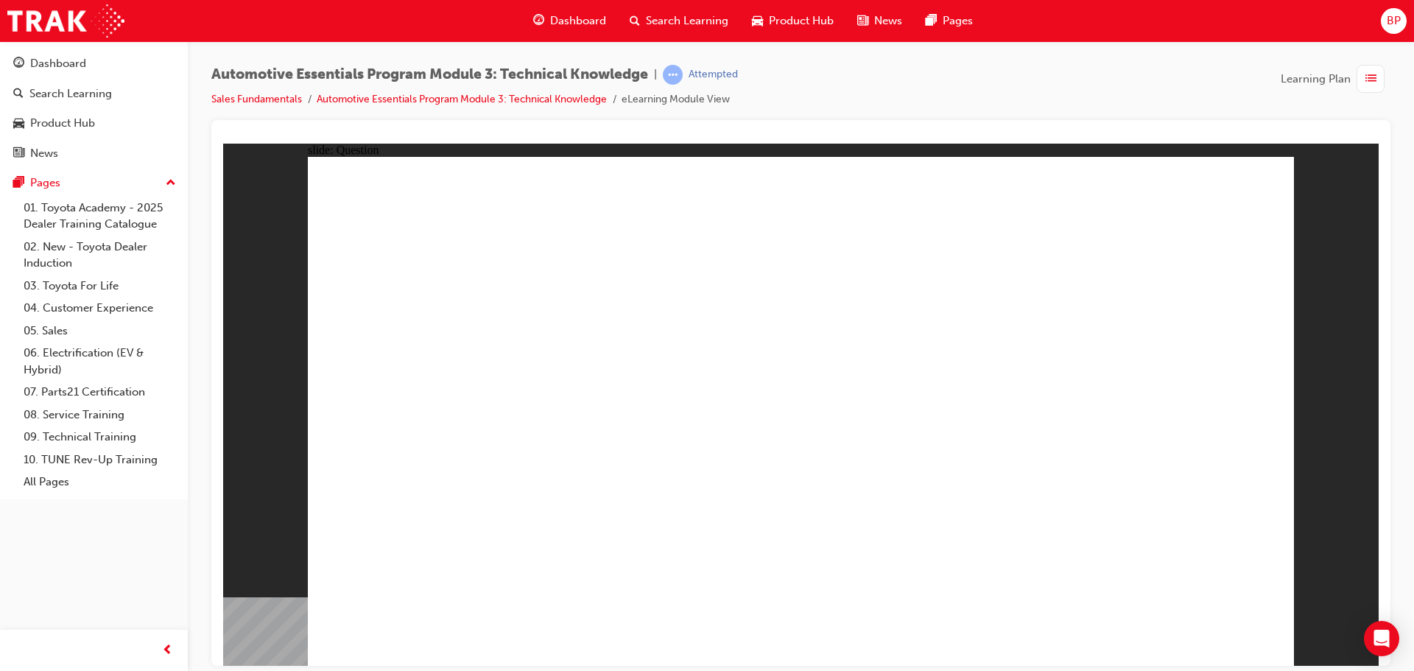
radio input "true"
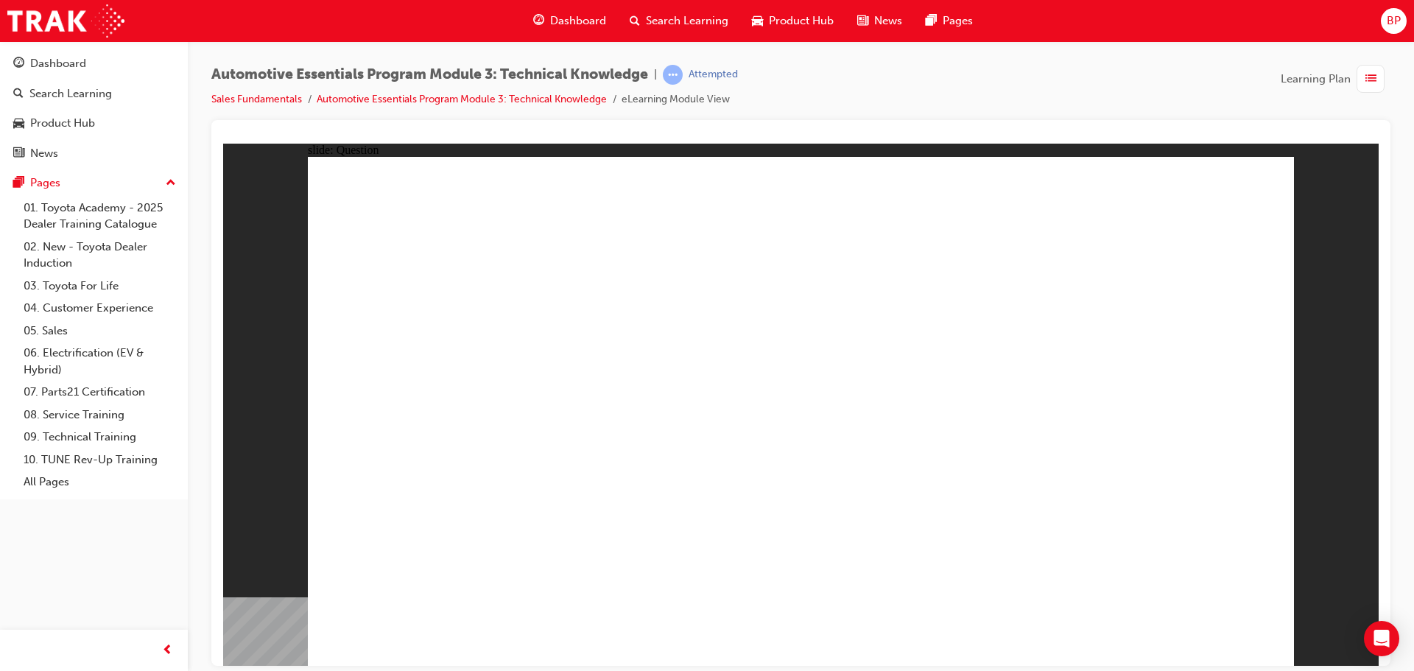
radio input "true"
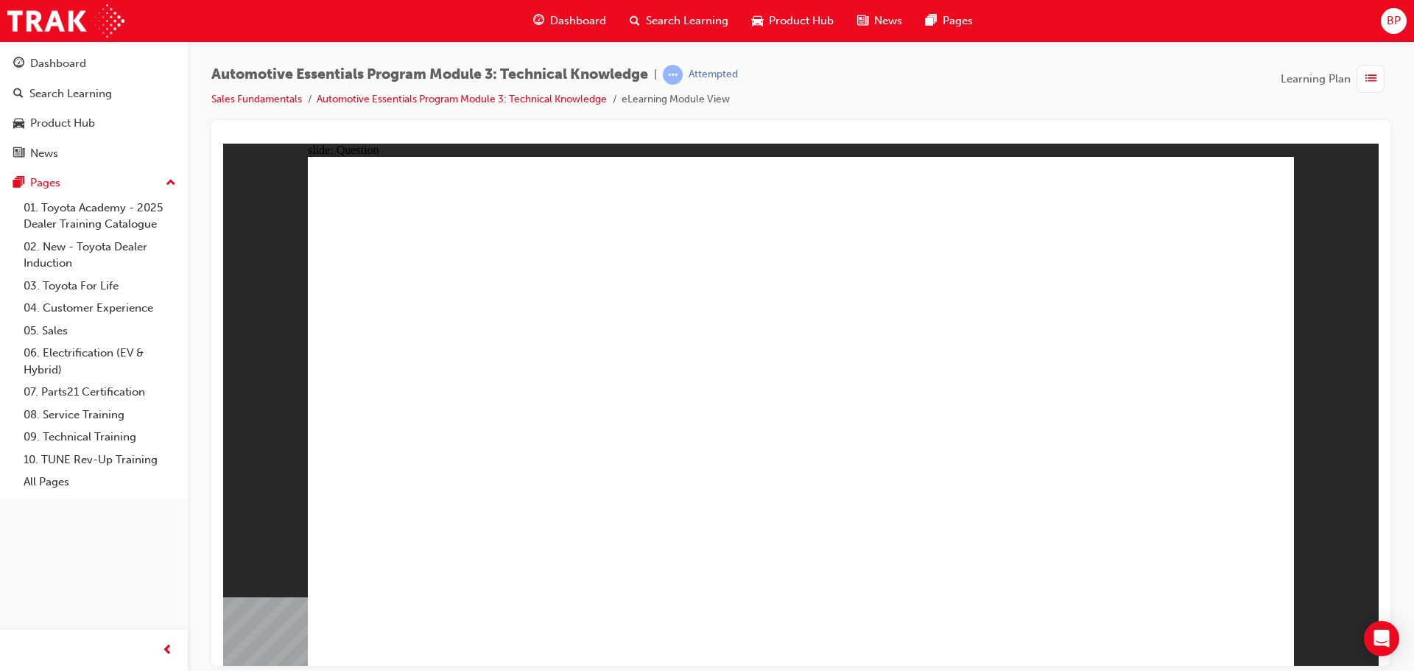
drag, startPoint x: 778, startPoint y: 515, endPoint x: 775, endPoint y: 509, distance: 7.6
radio input "true"
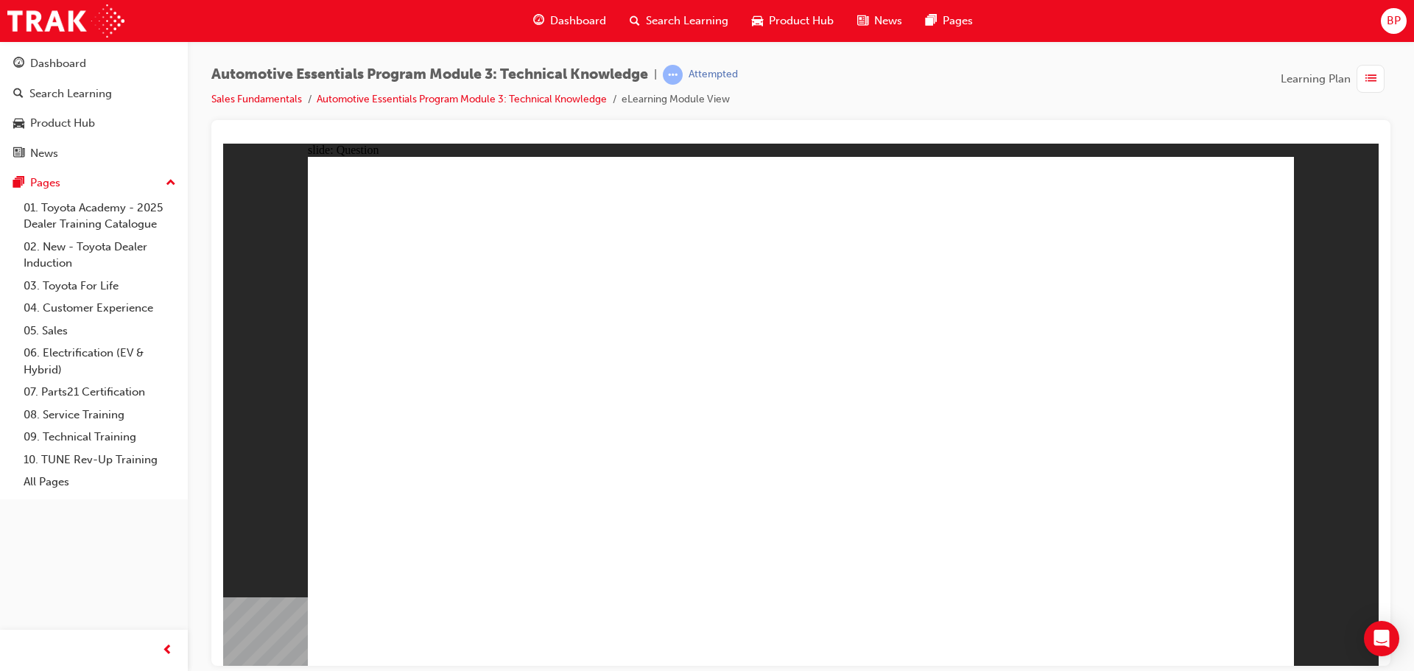
radio input "true"
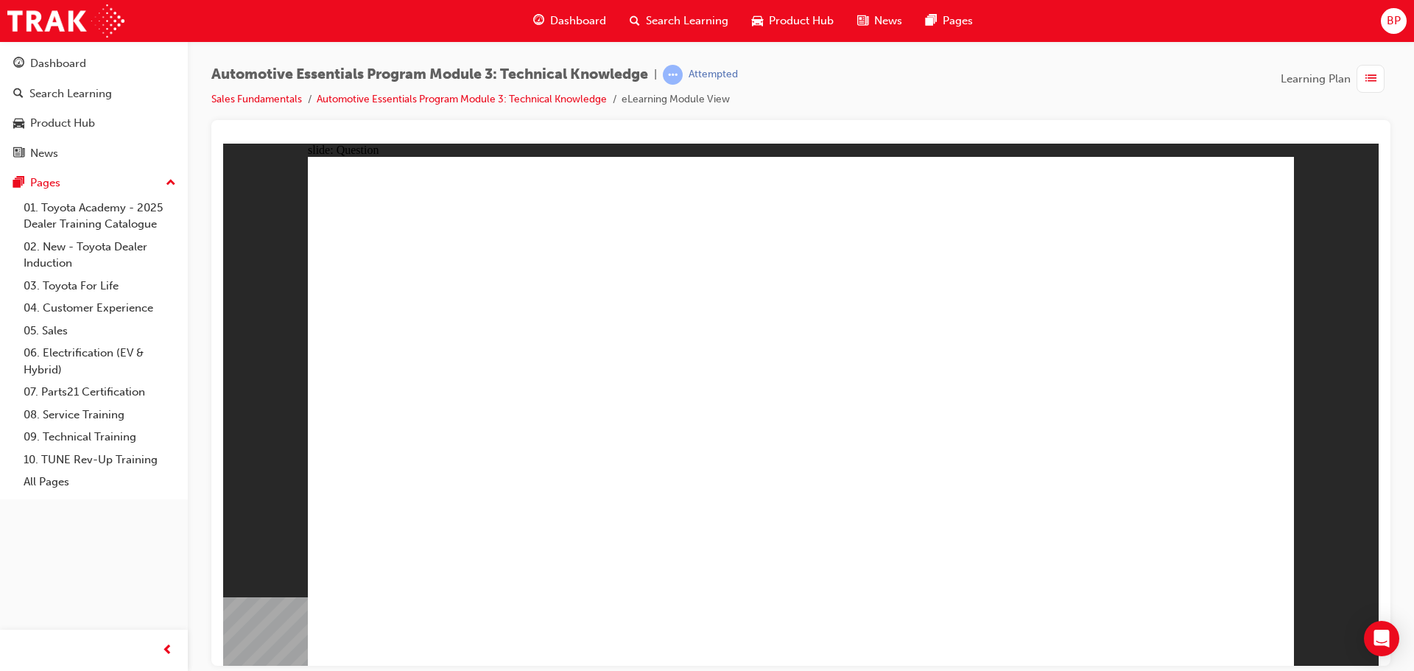
radio input "true"
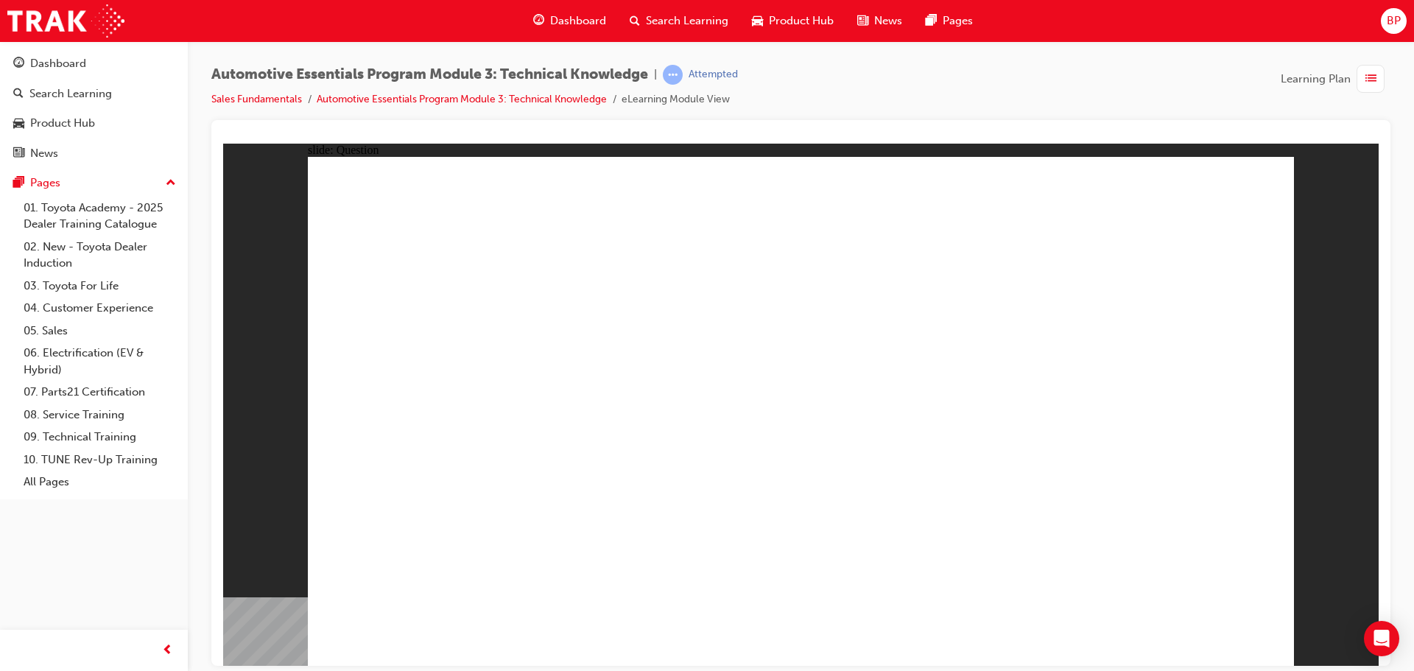
radio input "true"
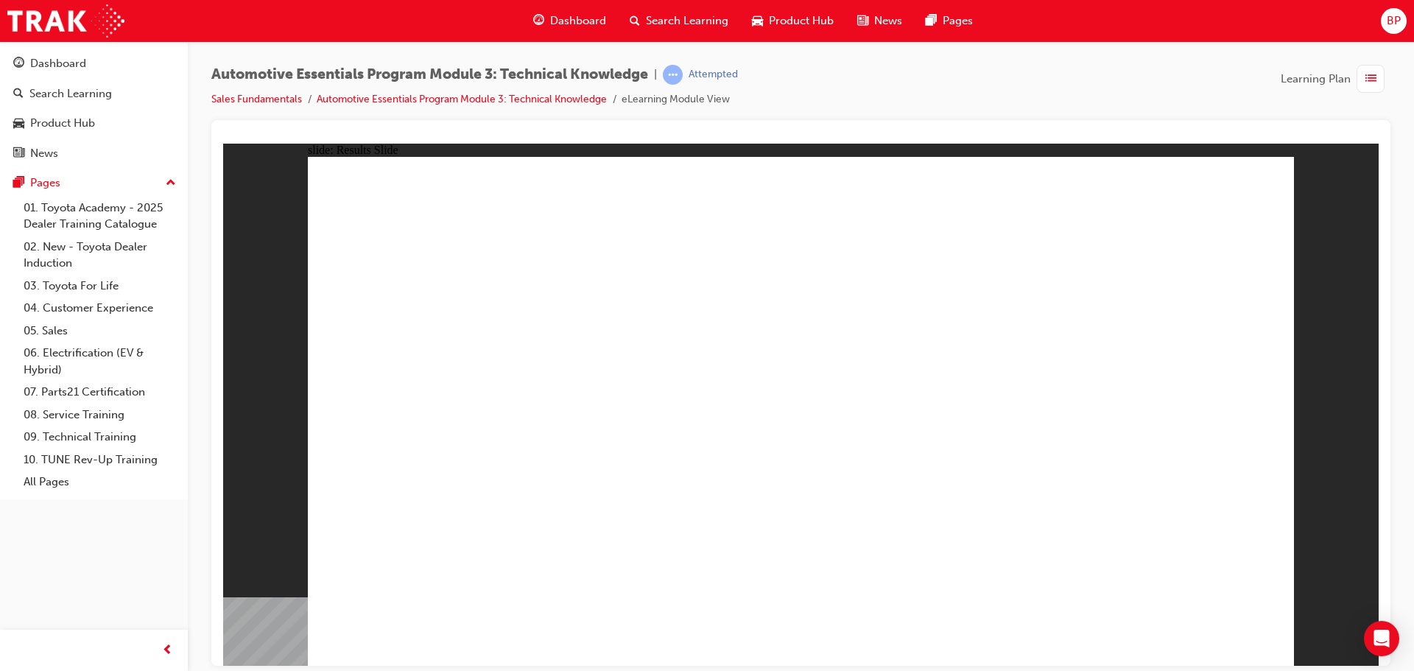
radio input "true"
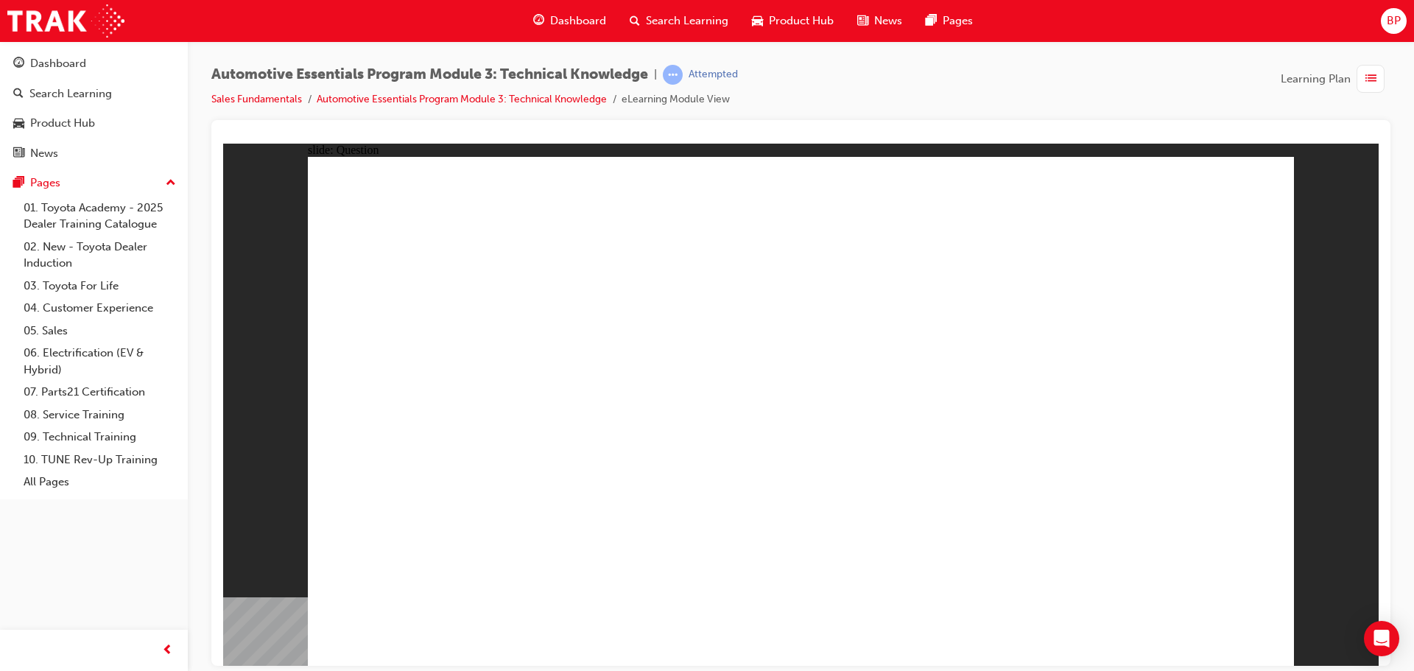
radio input "true"
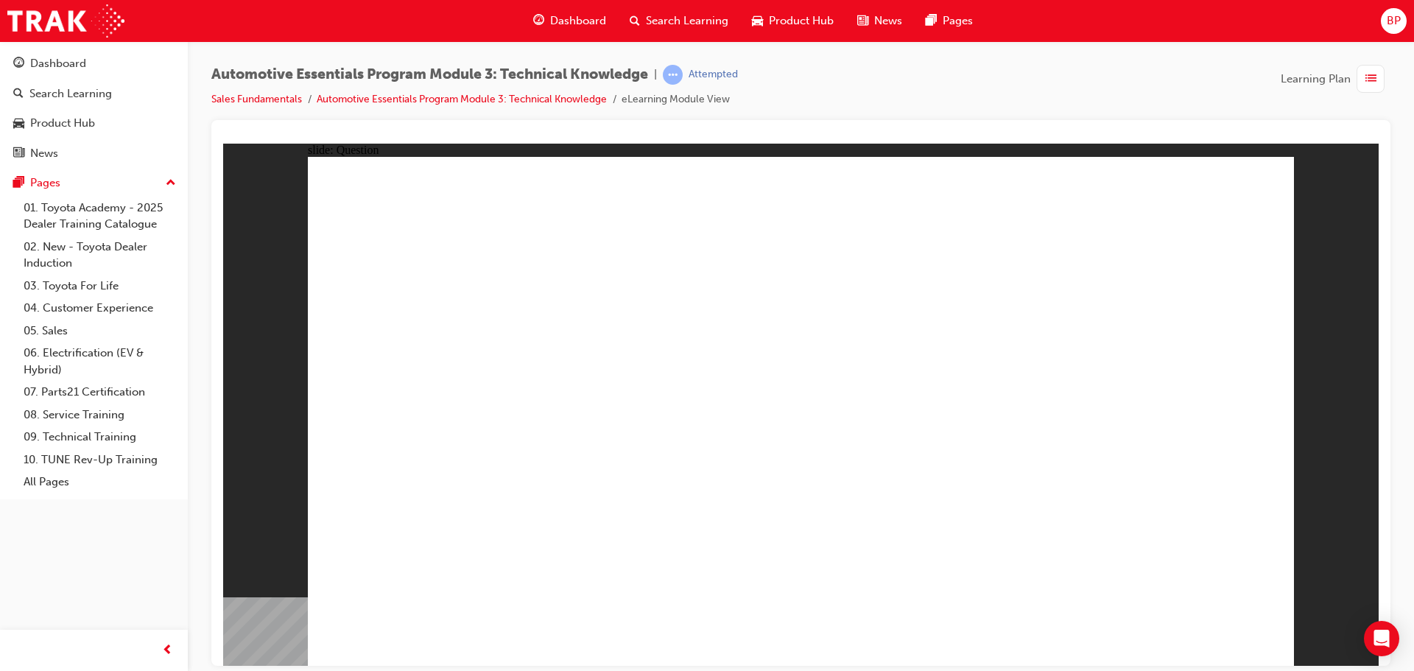
radio input "true"
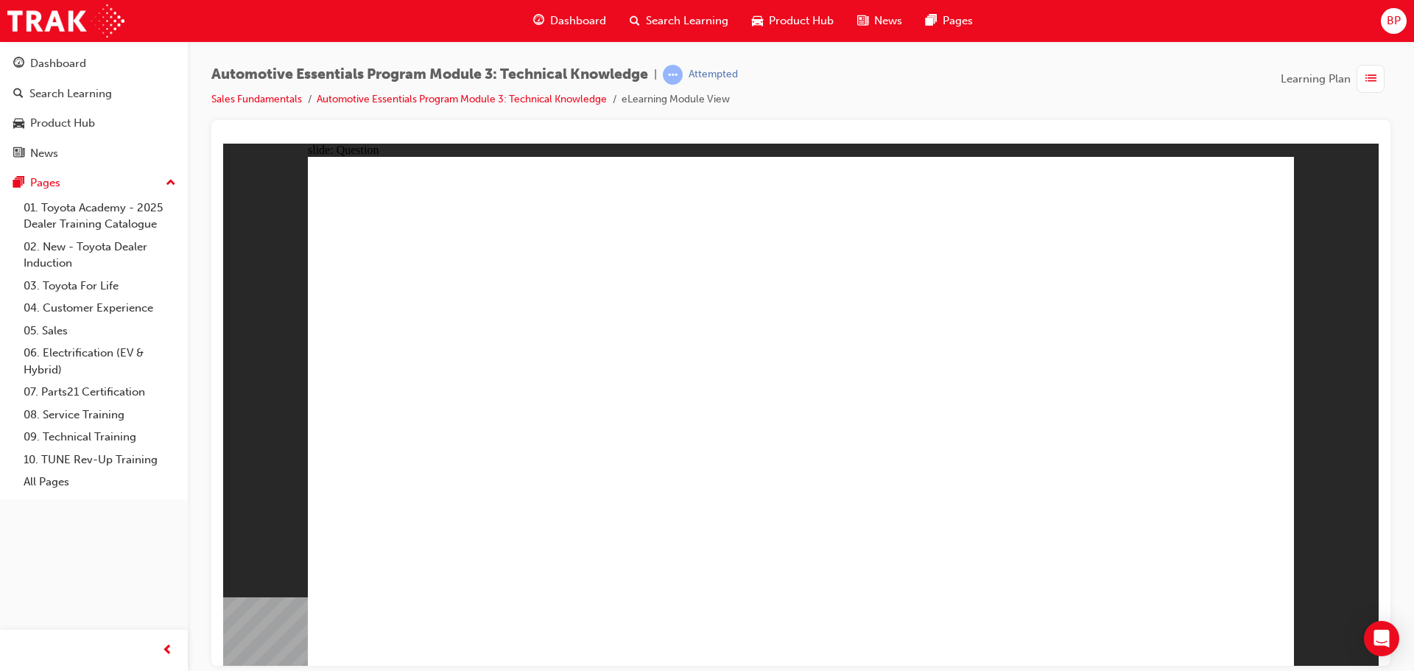
radio input "true"
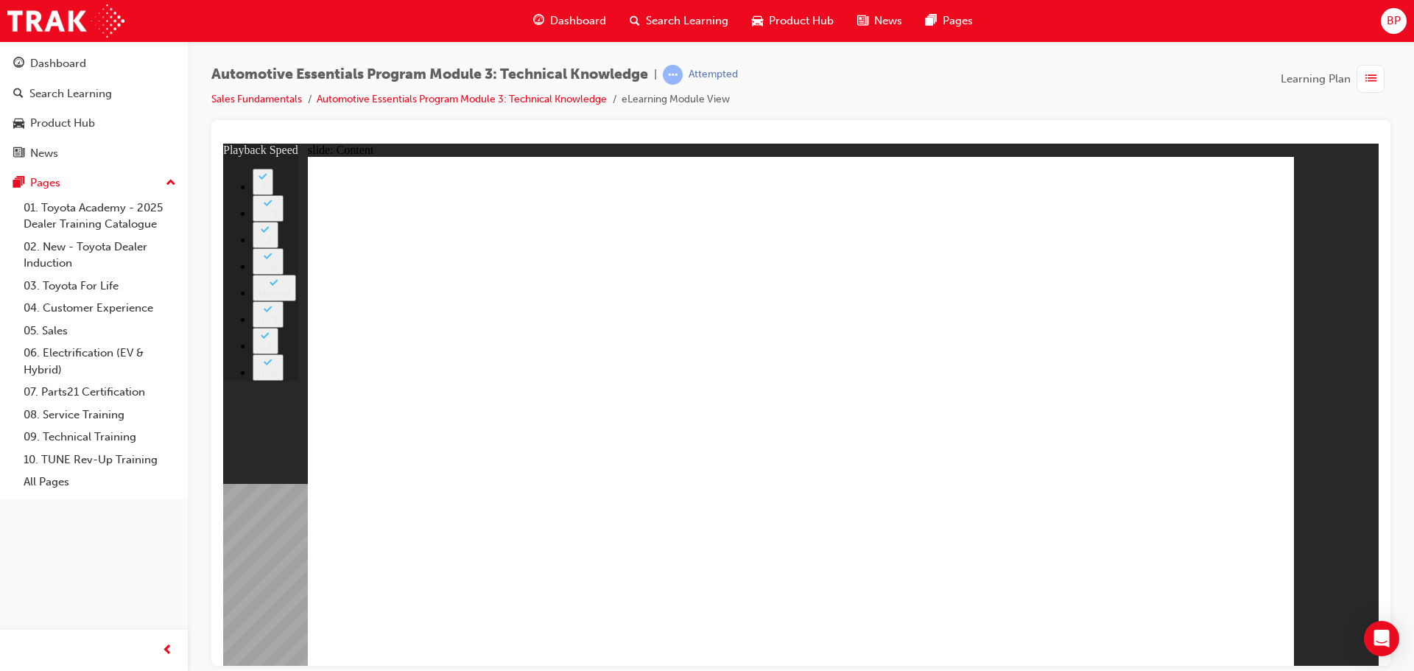
type input "227"
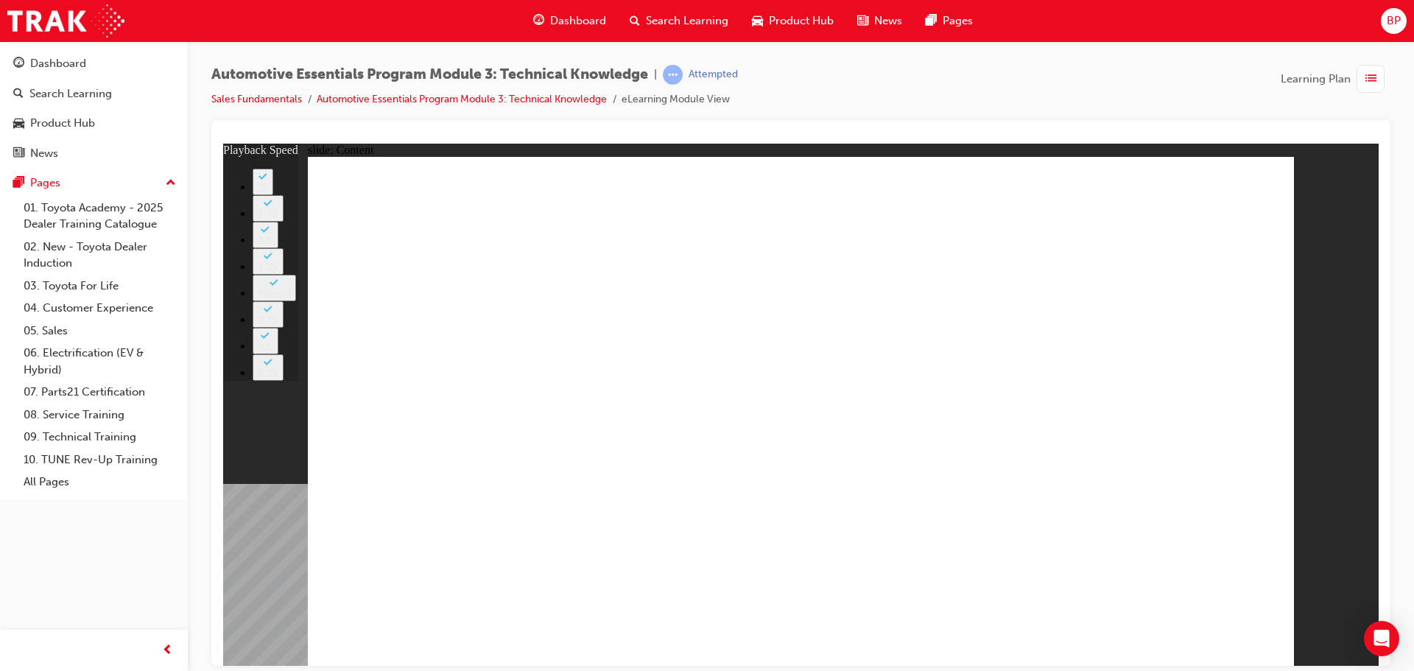
type input "10"
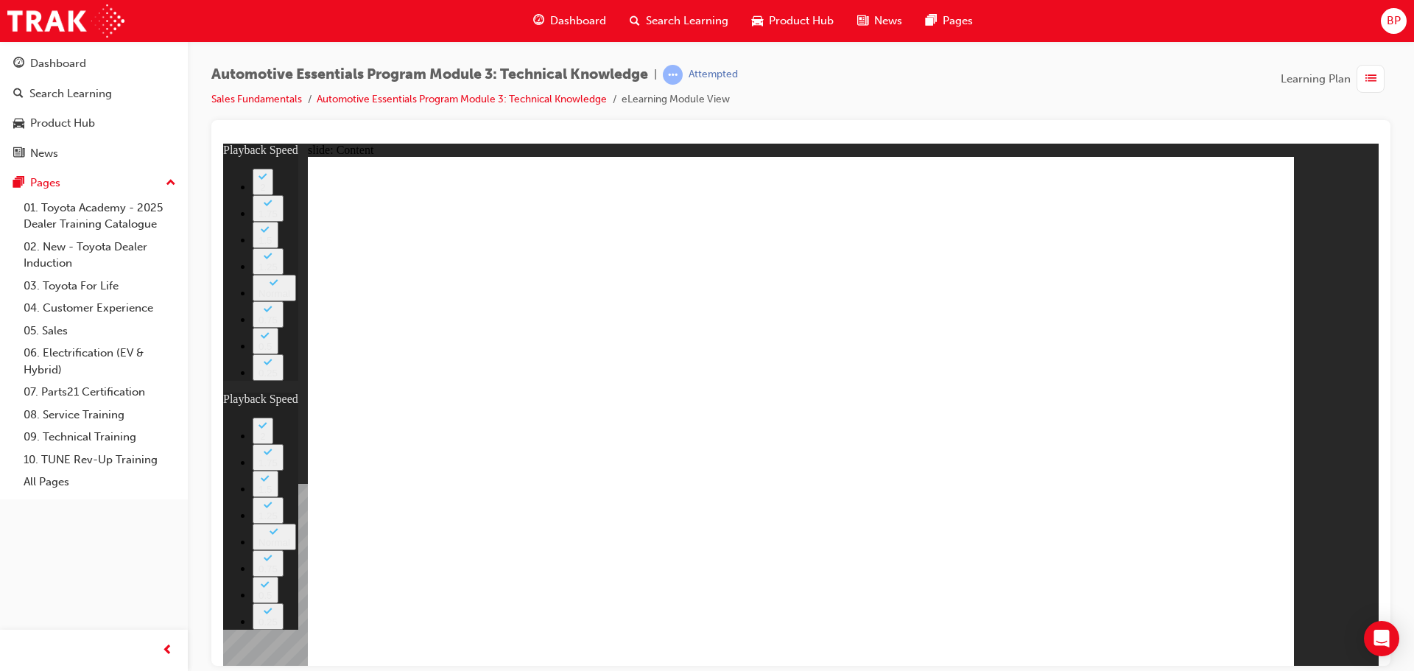
type input "10"
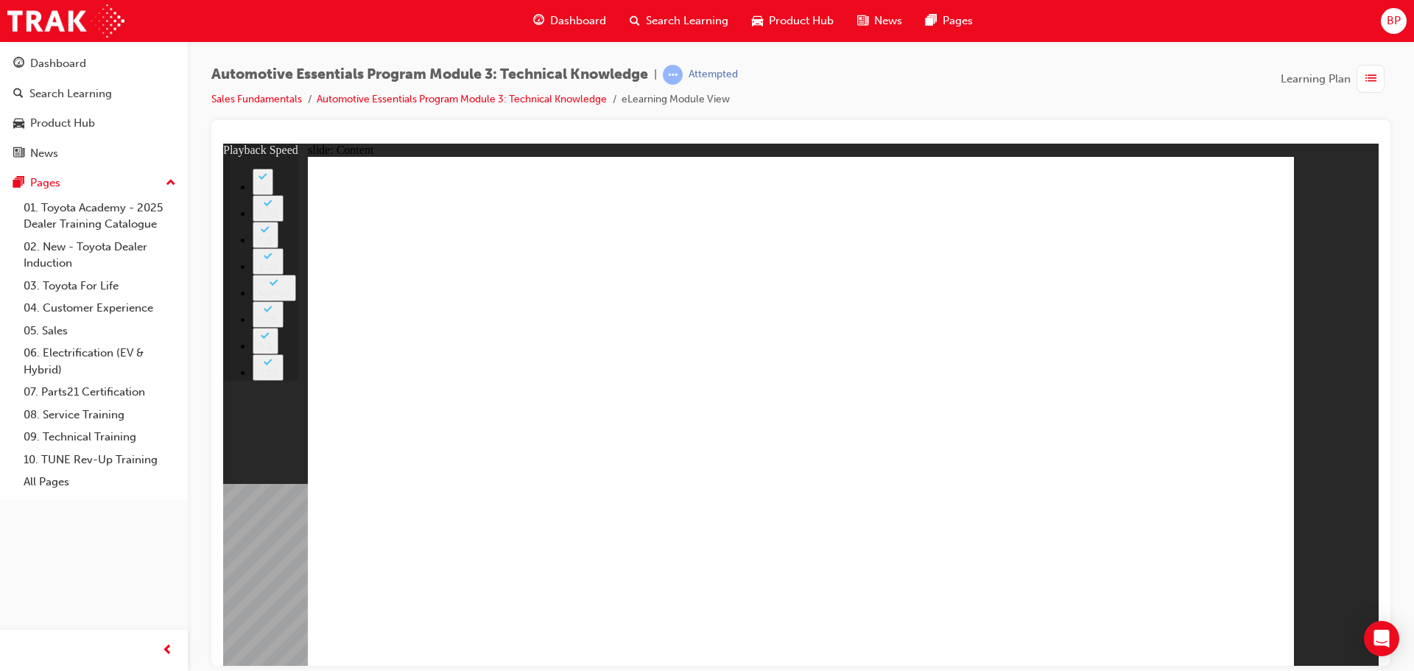
type input "18"
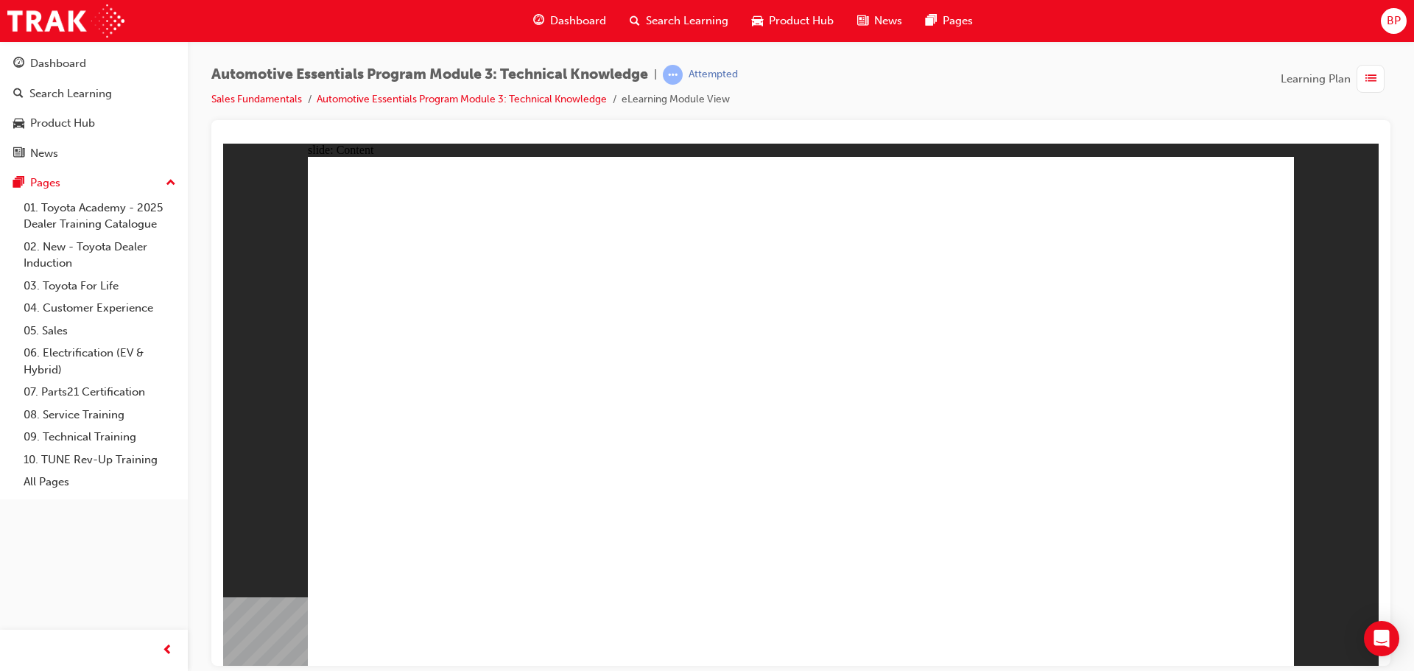
radio input "true"
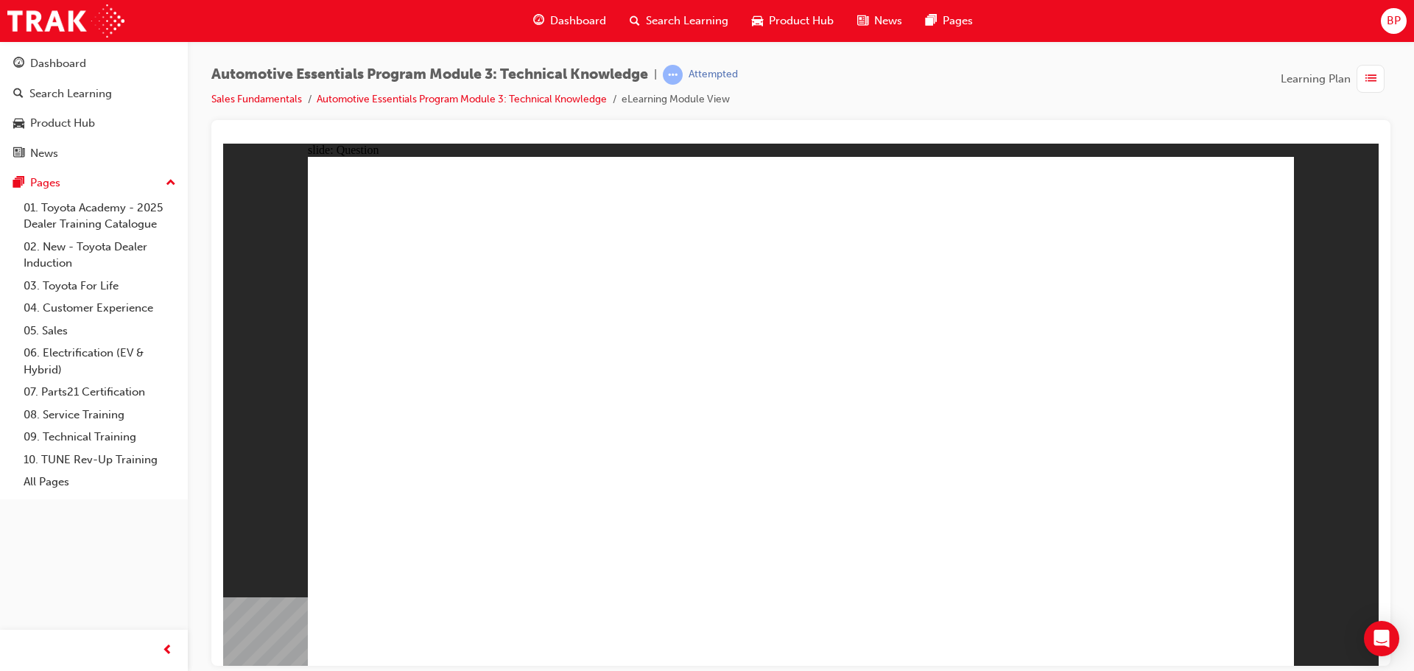
radio input "true"
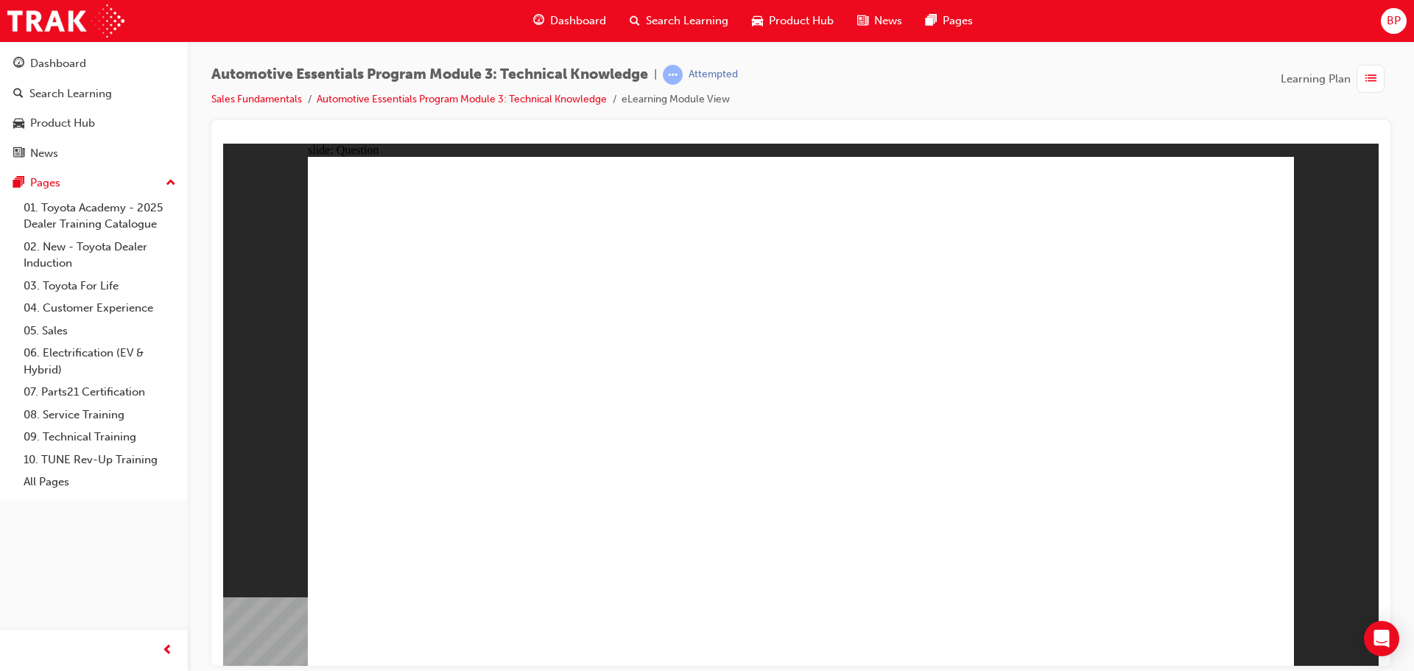
radio input "true"
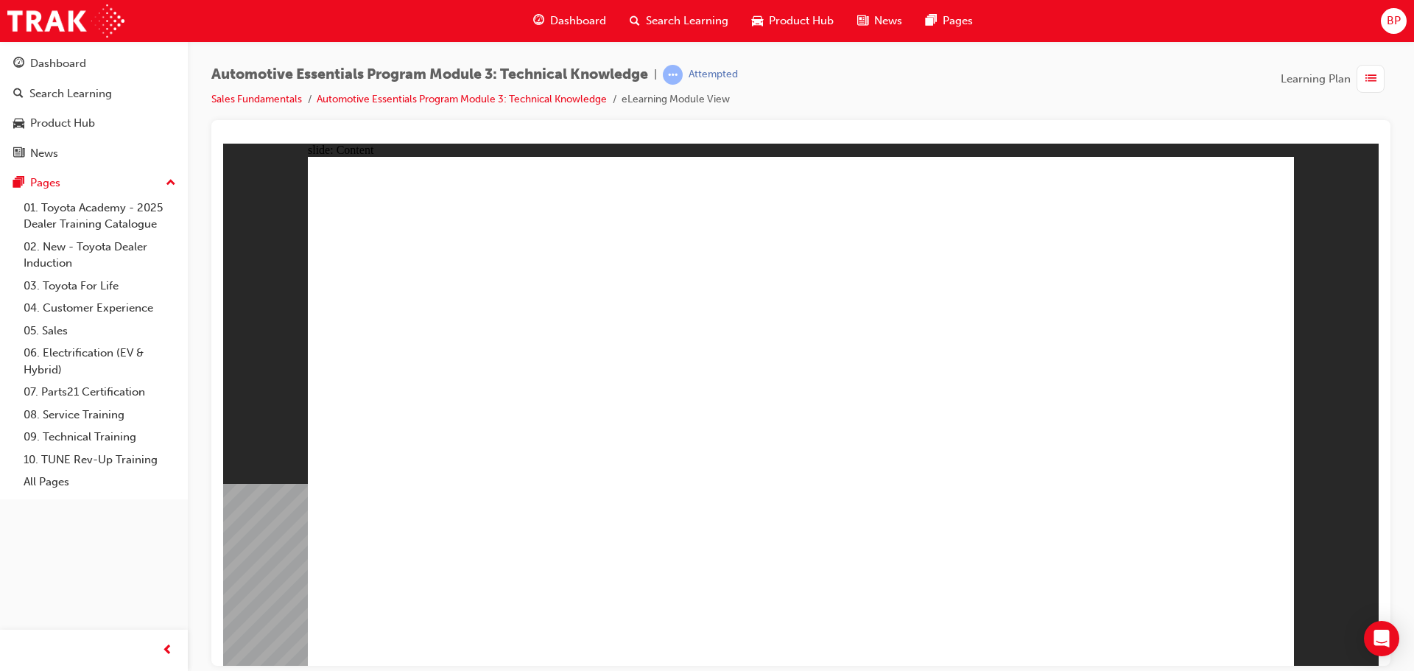
click at [575, 15] on span "Dashboard" at bounding box center [578, 21] width 56 height 17
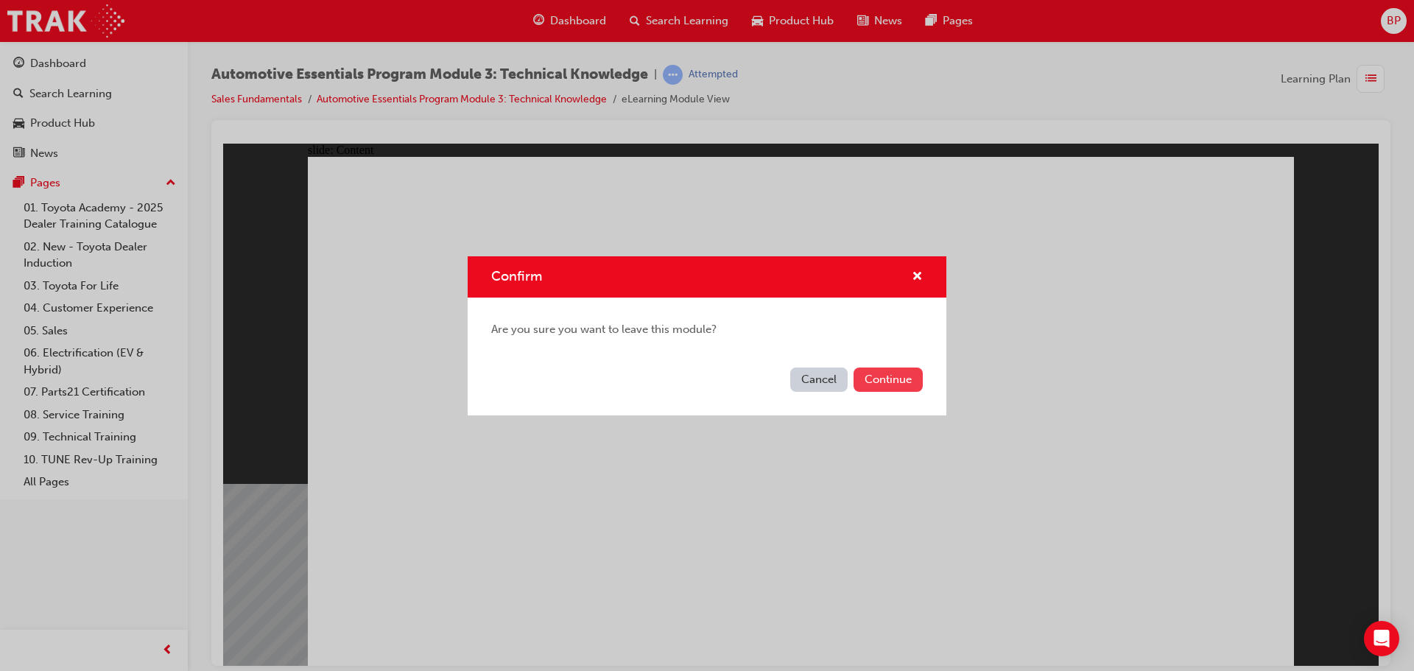
click at [888, 379] on button "Continue" at bounding box center [887, 379] width 69 height 24
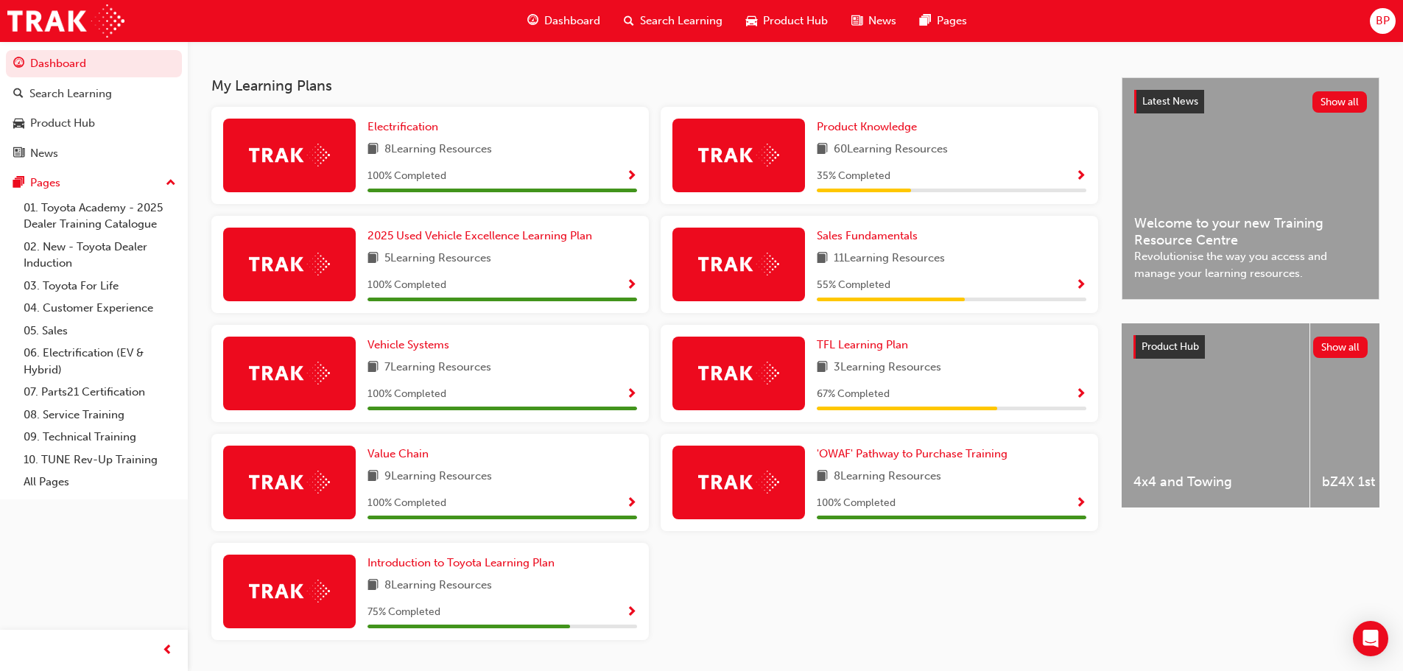
scroll to position [271, 0]
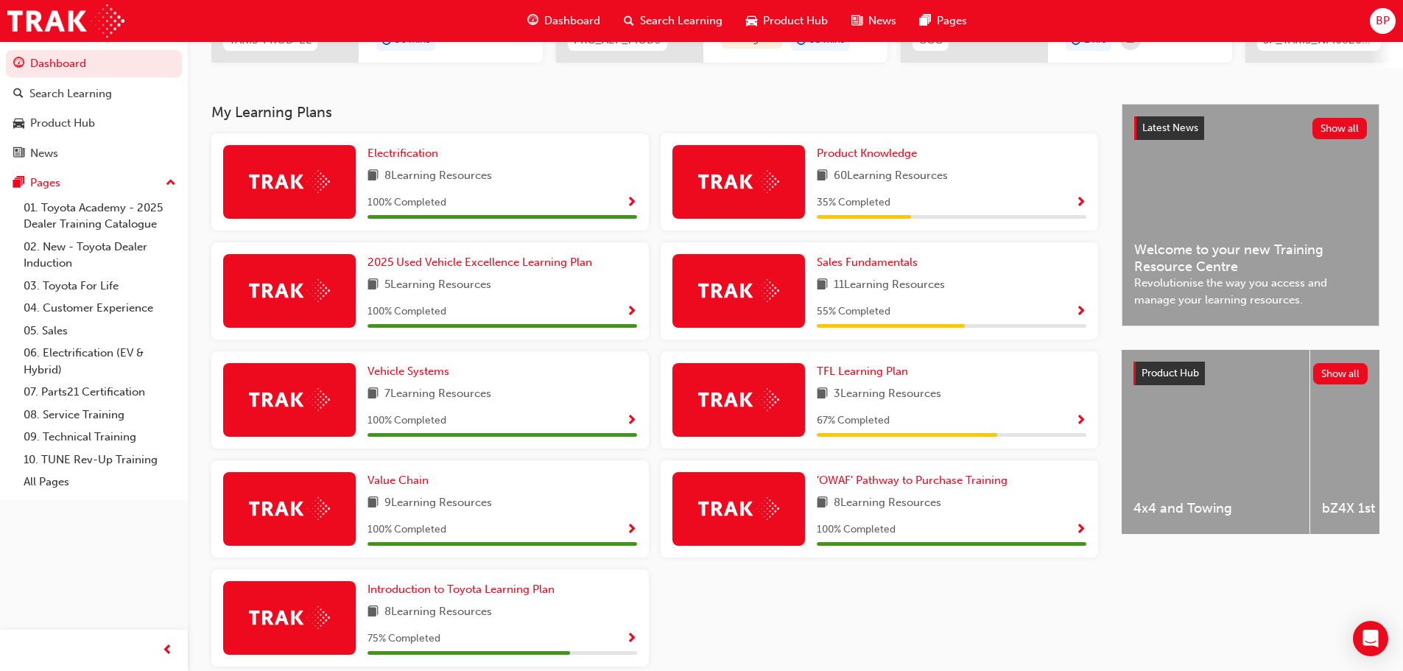
click at [1076, 313] on span "Show Progress" at bounding box center [1080, 312] width 11 height 13
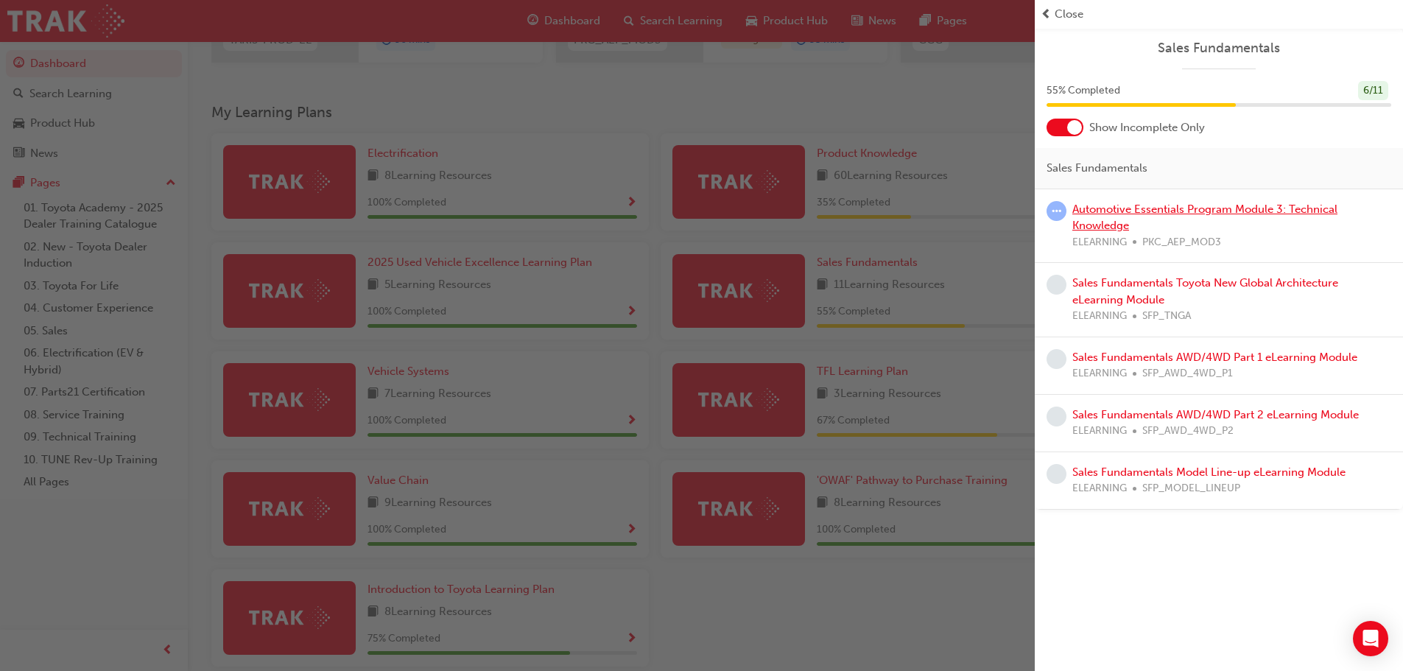
click at [1143, 208] on link "Automotive Essentials Program Module 3: Technical Knowledge" at bounding box center [1204, 217] width 265 height 30
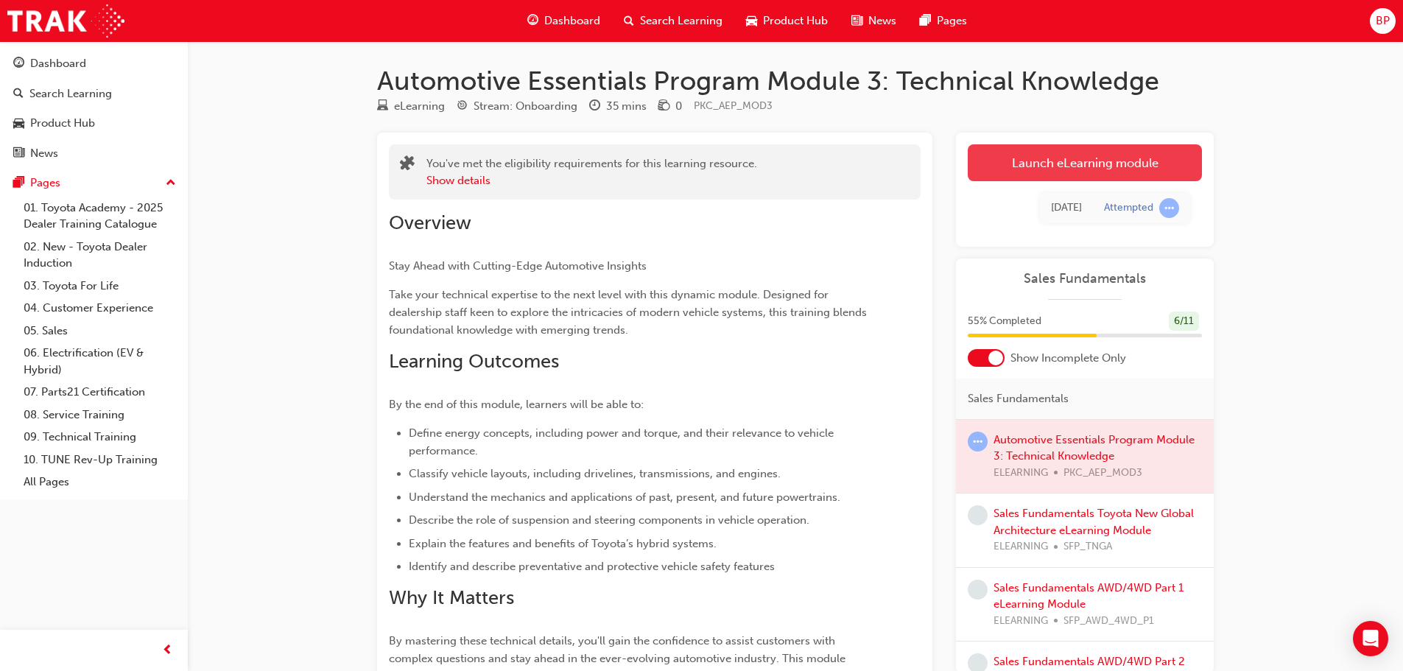
click at [1036, 154] on link "Launch eLearning module" at bounding box center [1084, 162] width 234 height 37
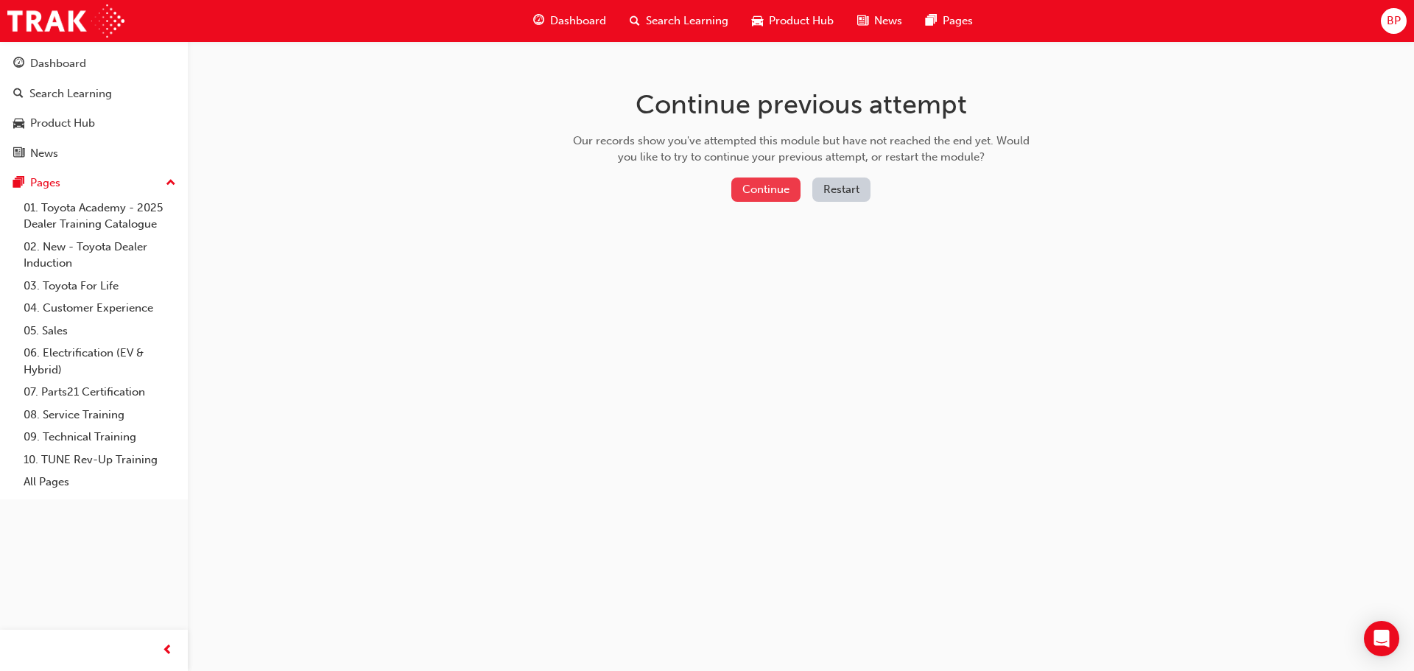
click at [764, 194] on button "Continue" at bounding box center [765, 189] width 69 height 24
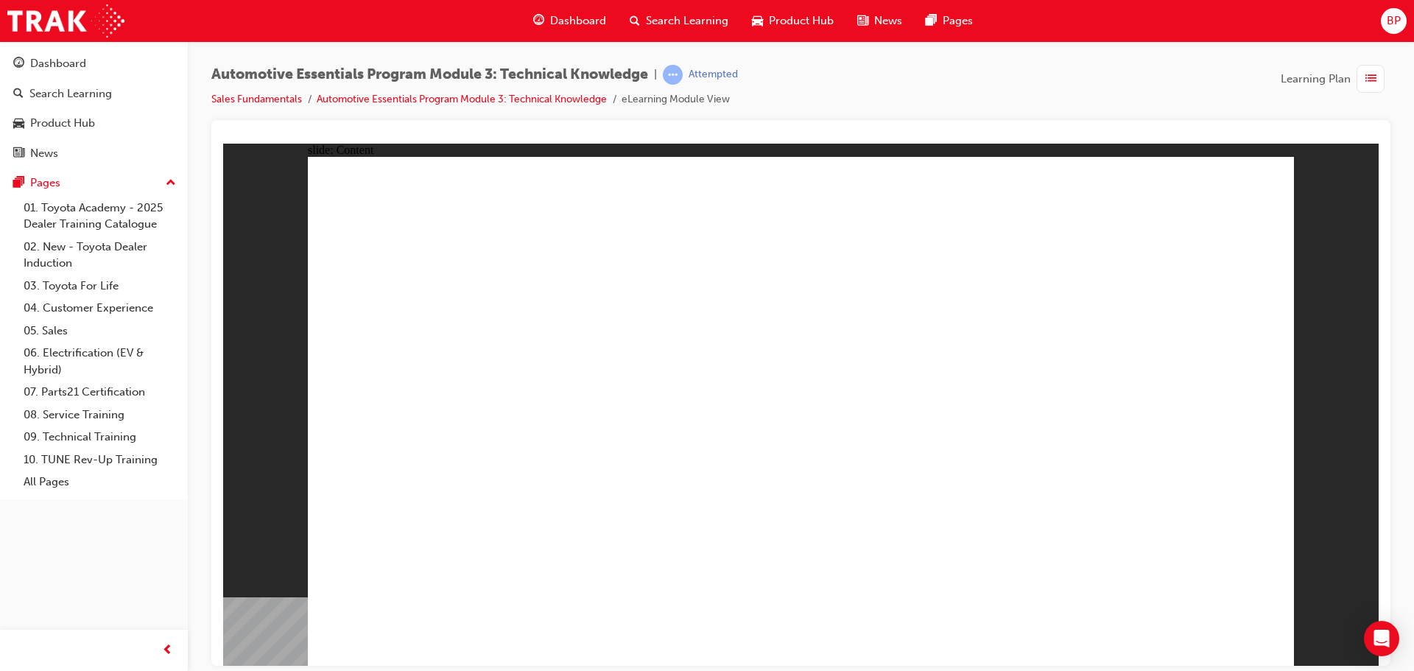
drag, startPoint x: 1199, startPoint y: 645, endPoint x: 1199, endPoint y: 635, distance: 9.6
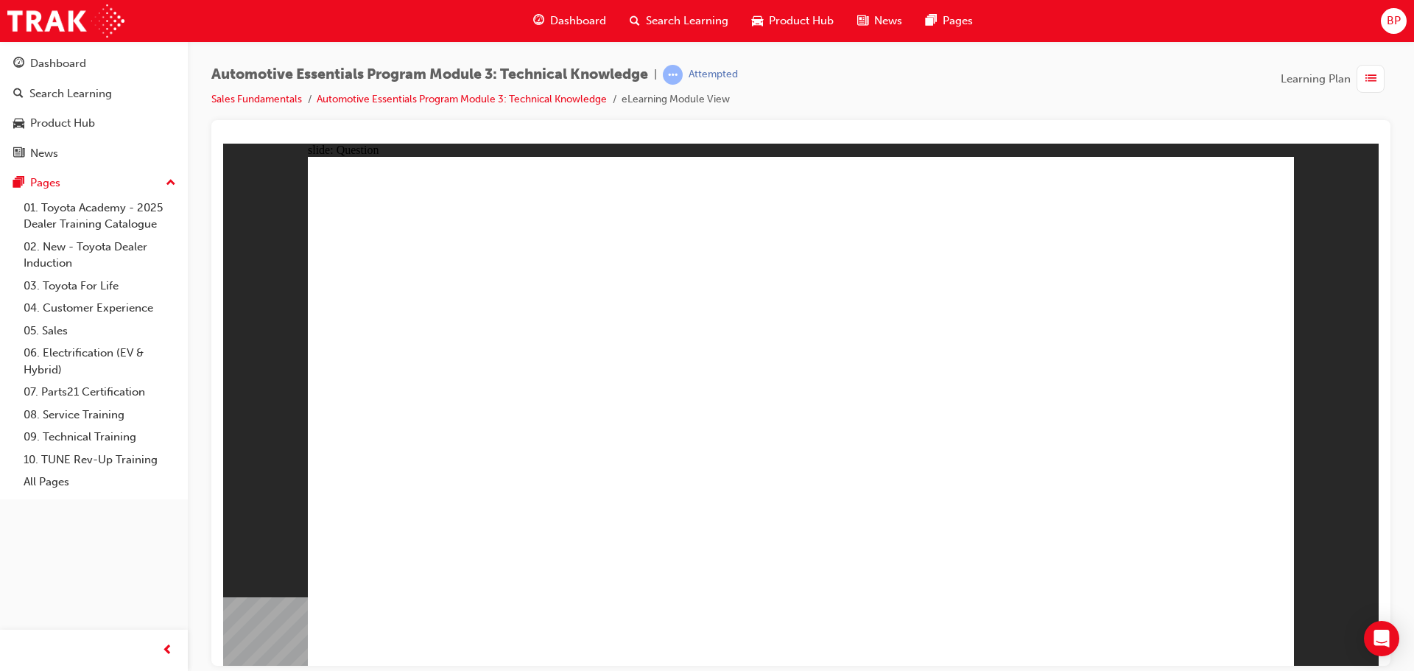
radio input "true"
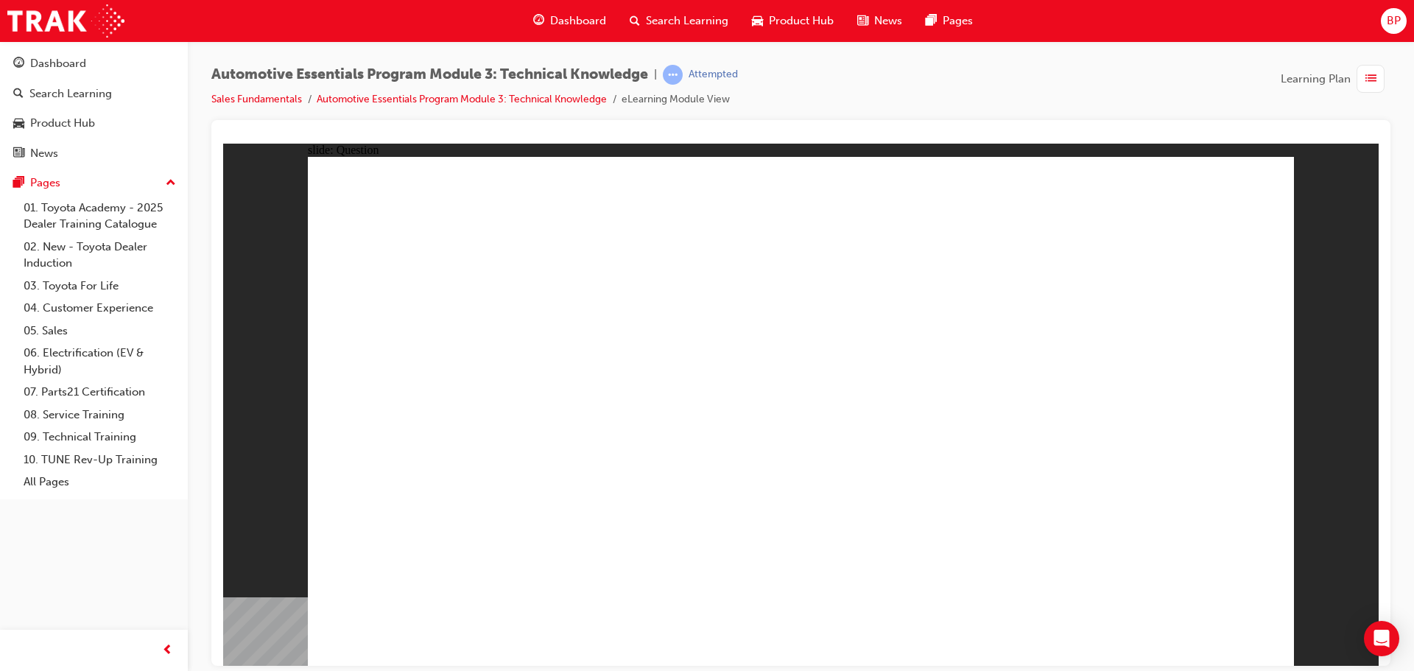
radio input "true"
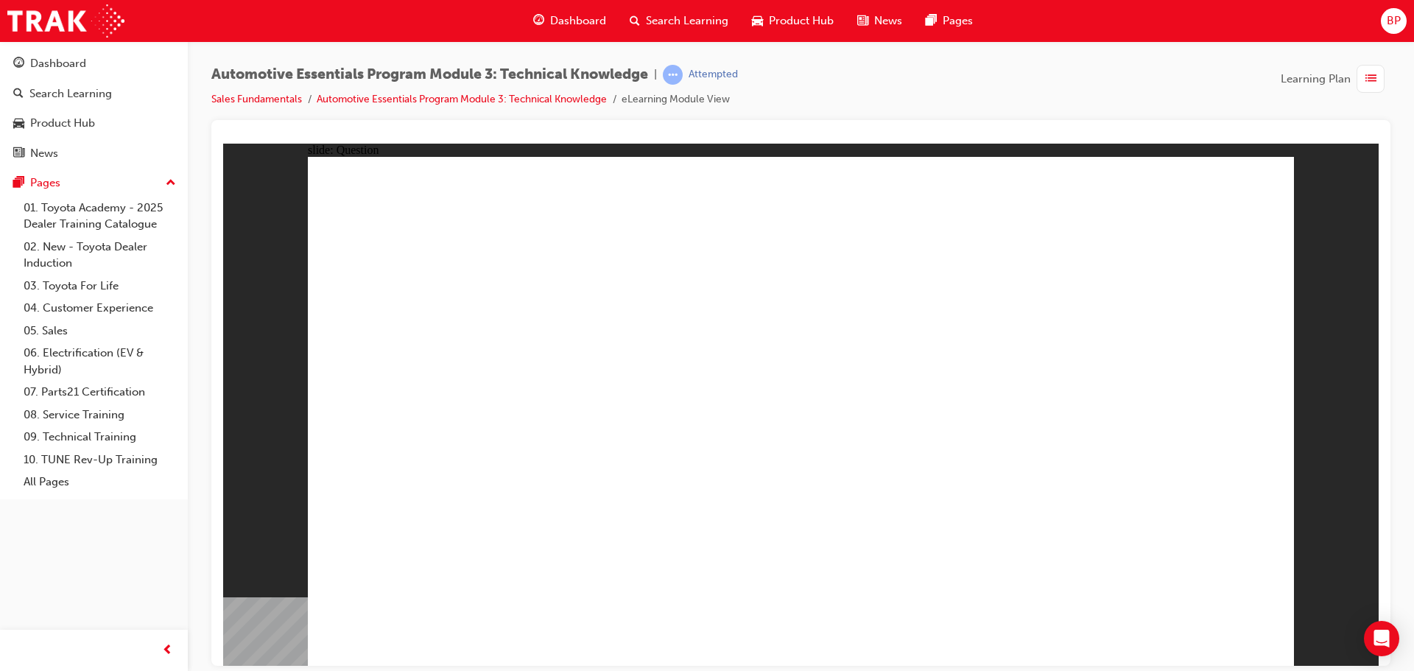
radio input "true"
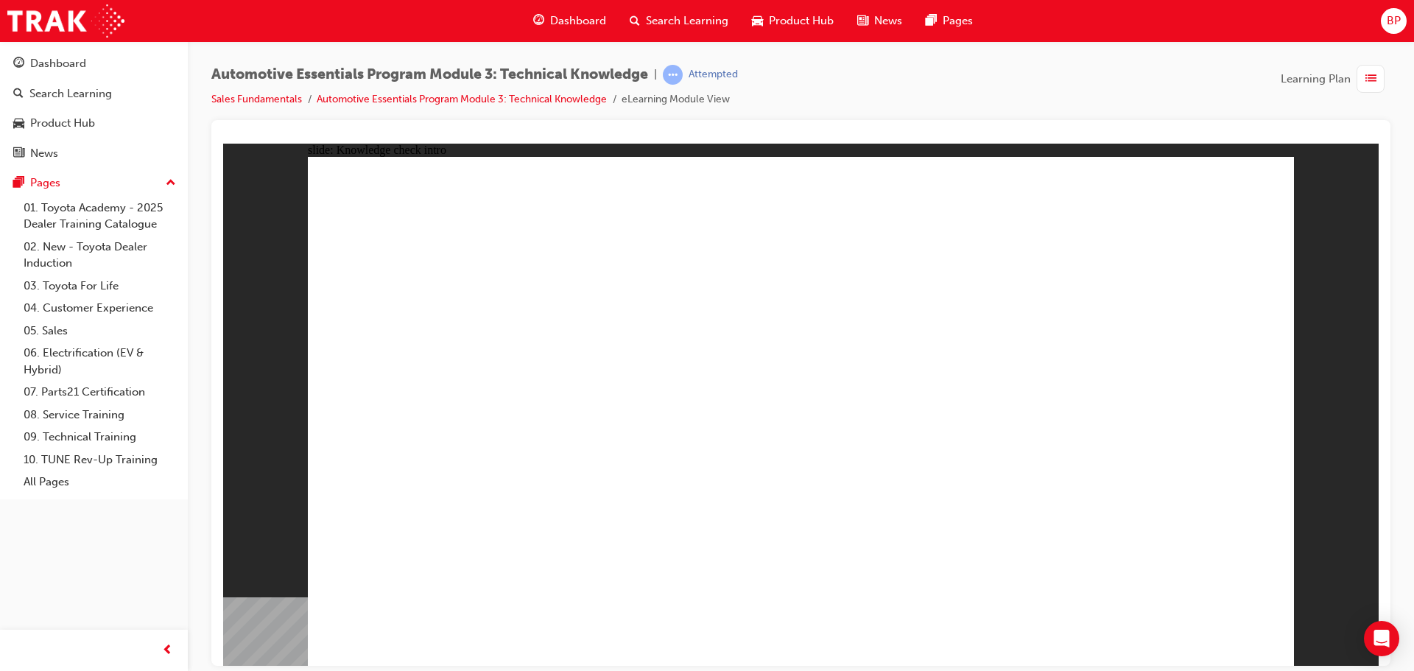
radio input "true"
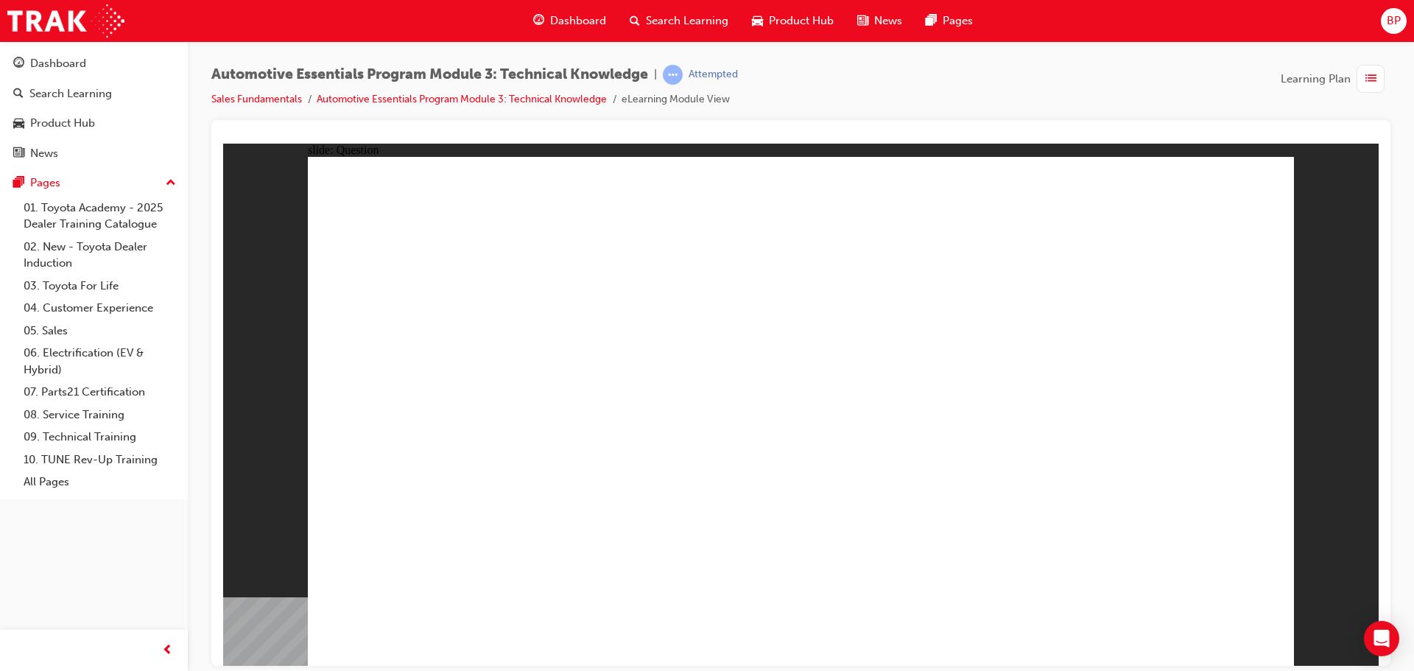
radio input "true"
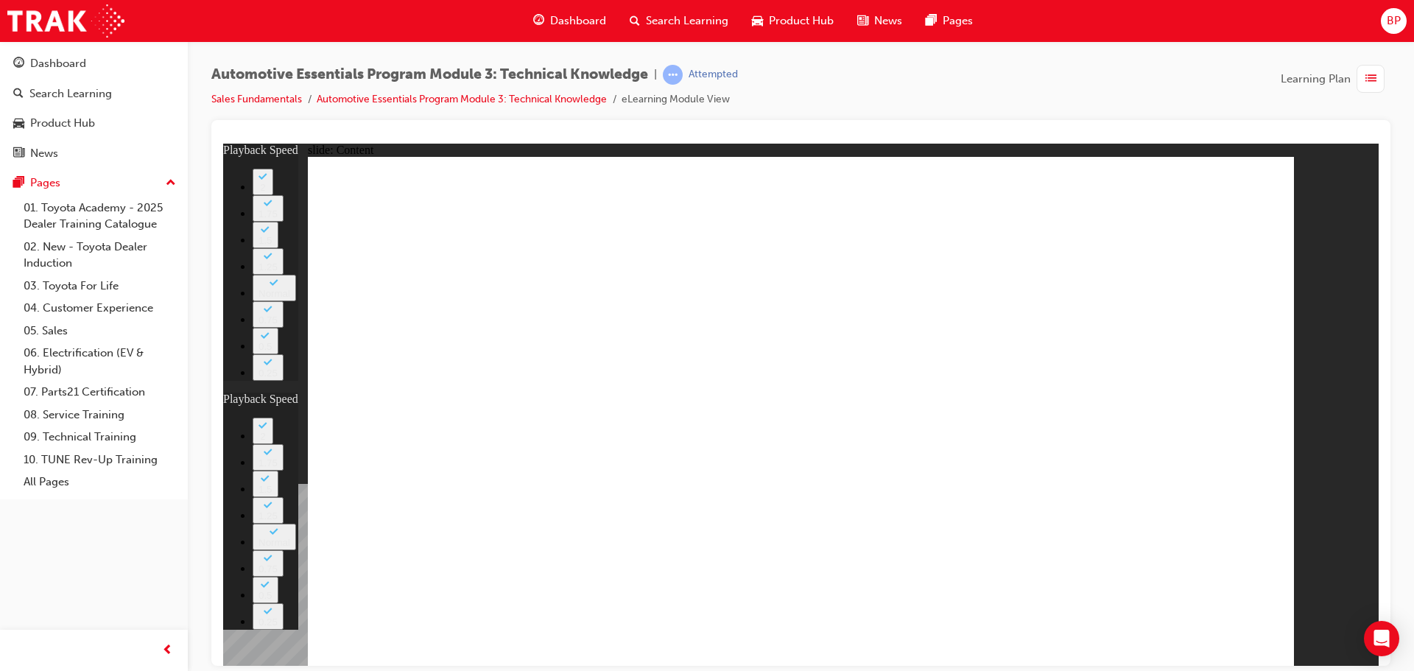
type input "8"
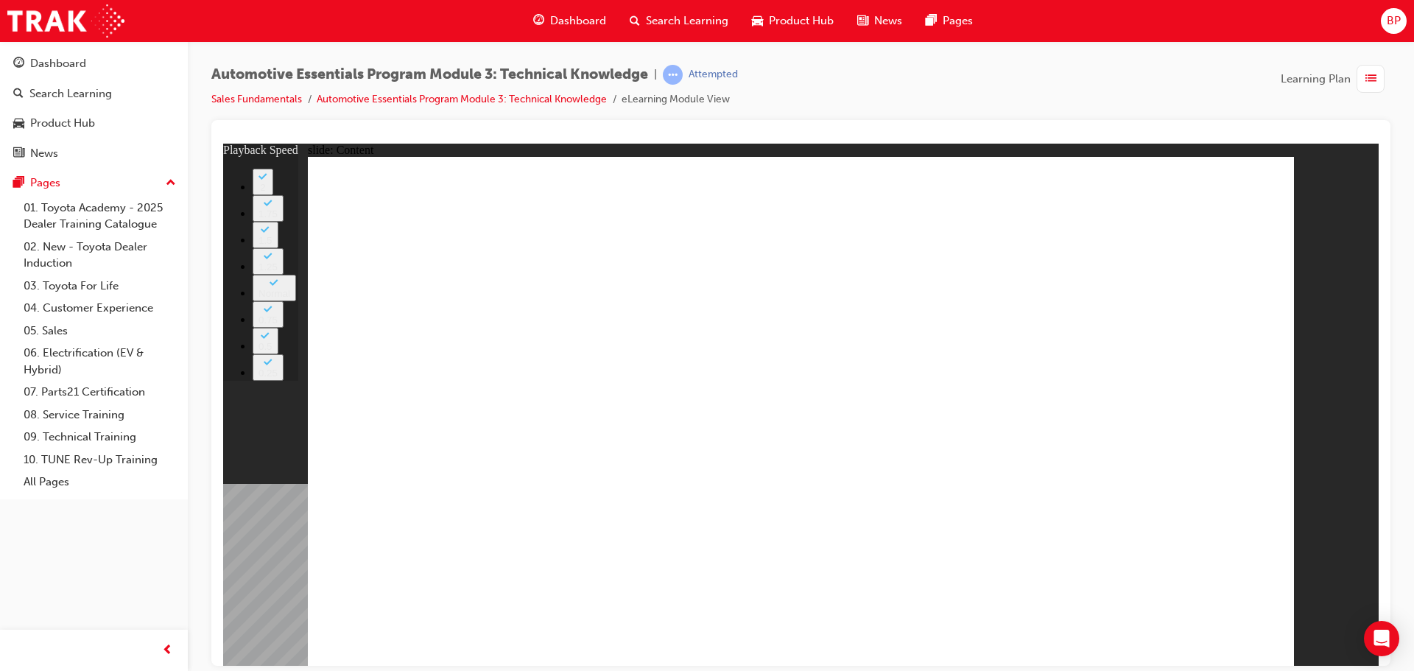
type input "5"
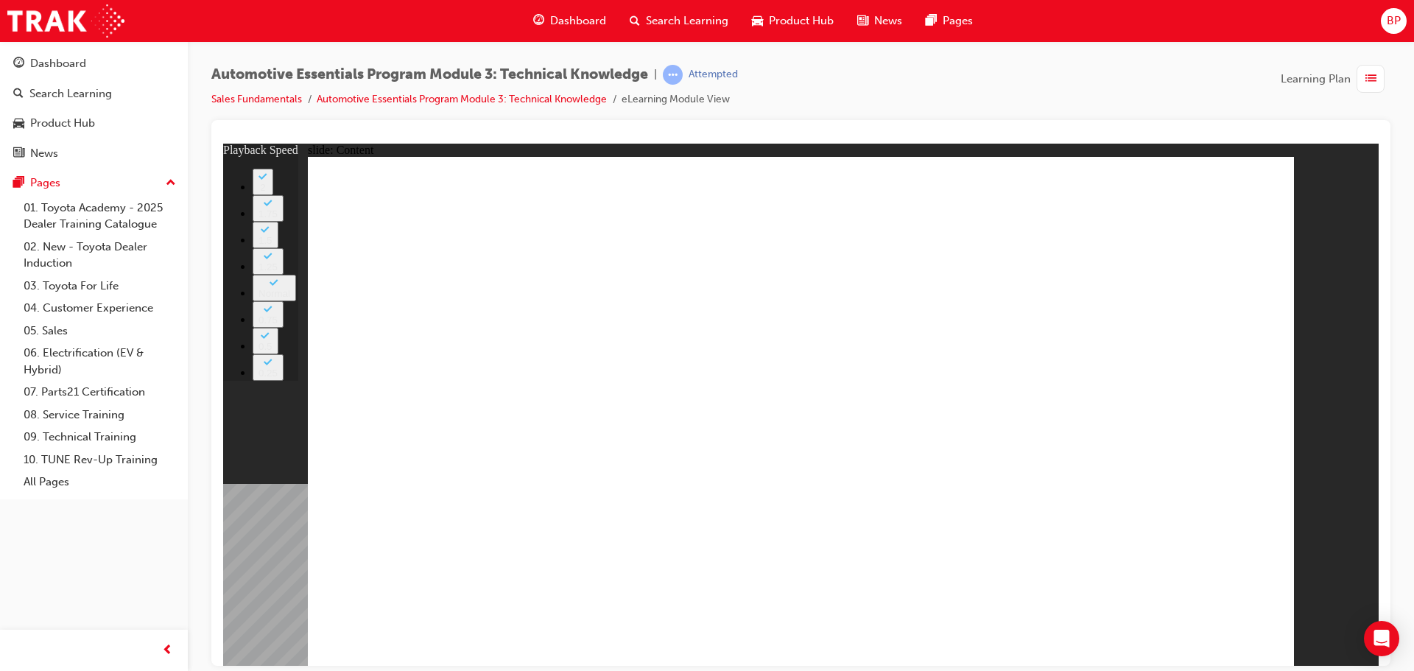
type input "1"
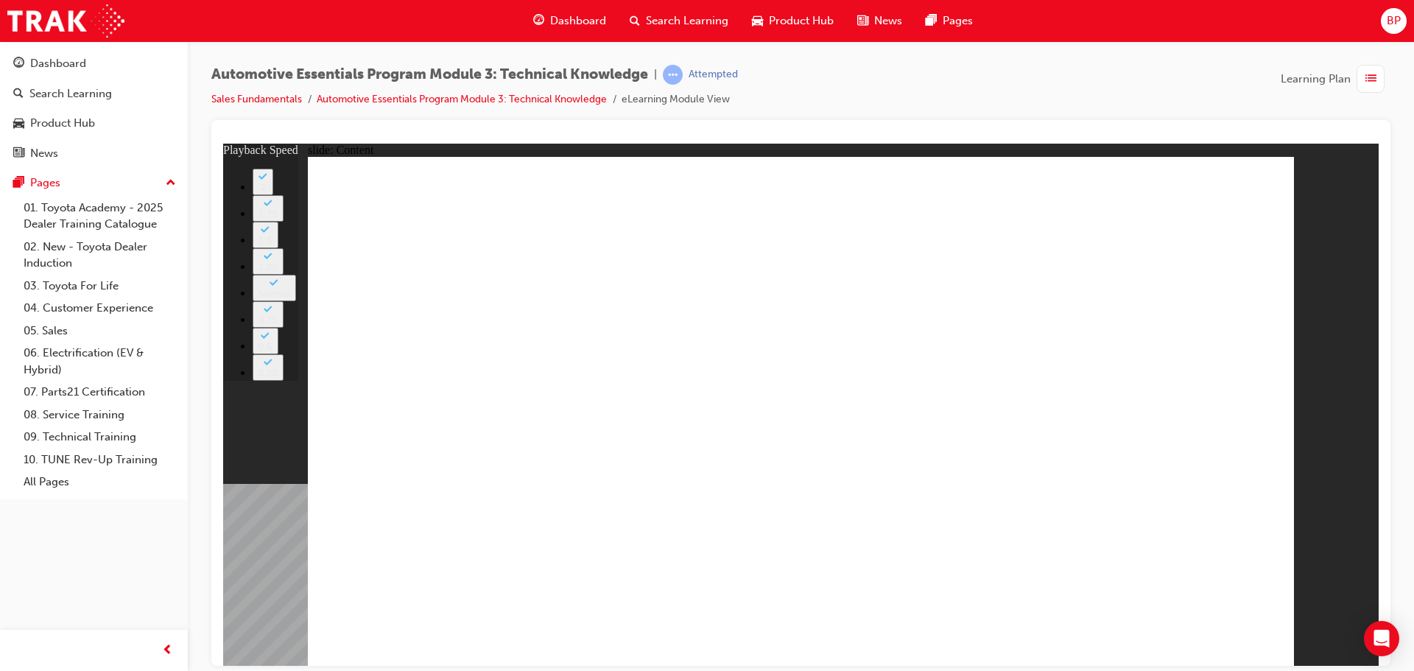
type input "6"
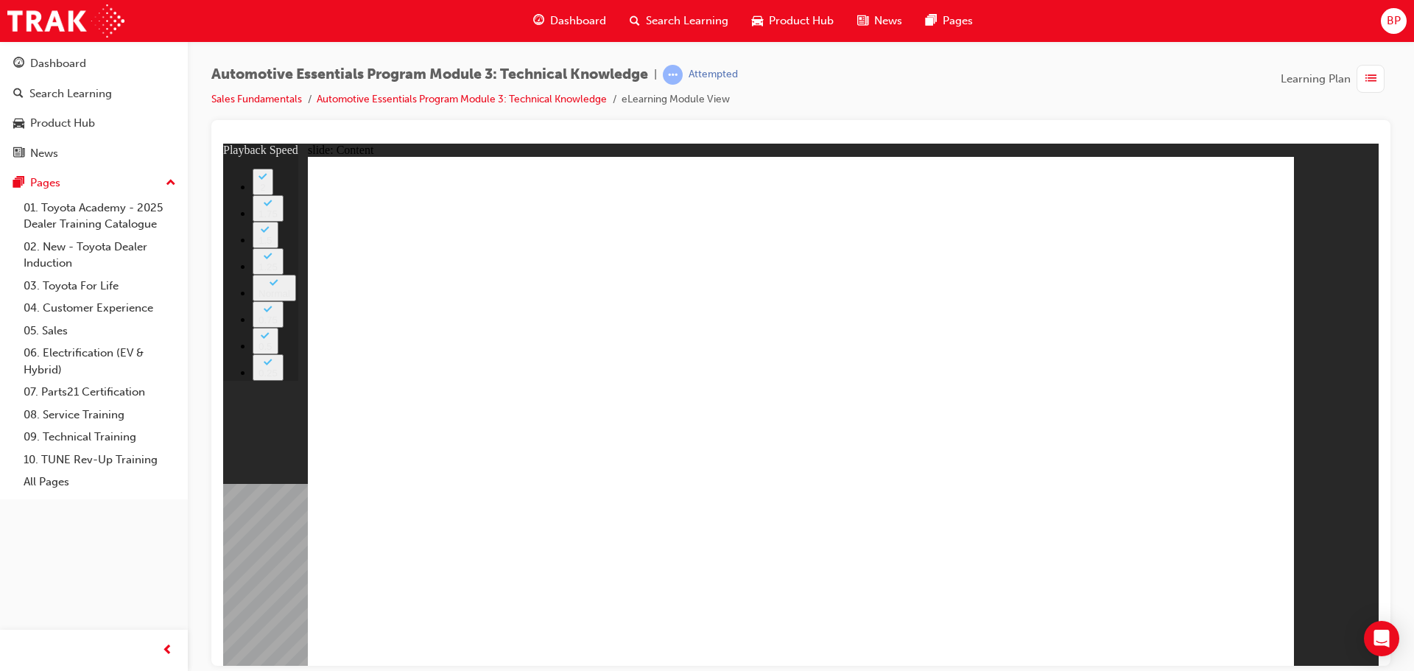
type input "0"
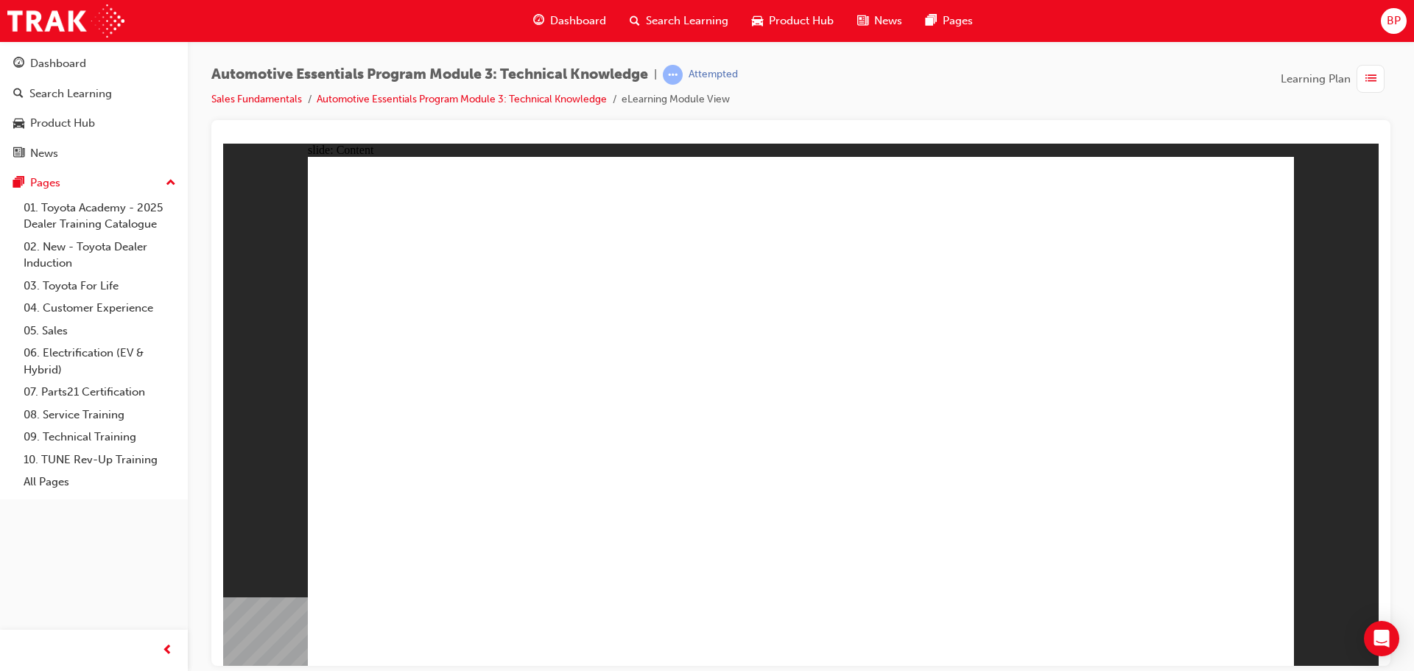
radio input "true"
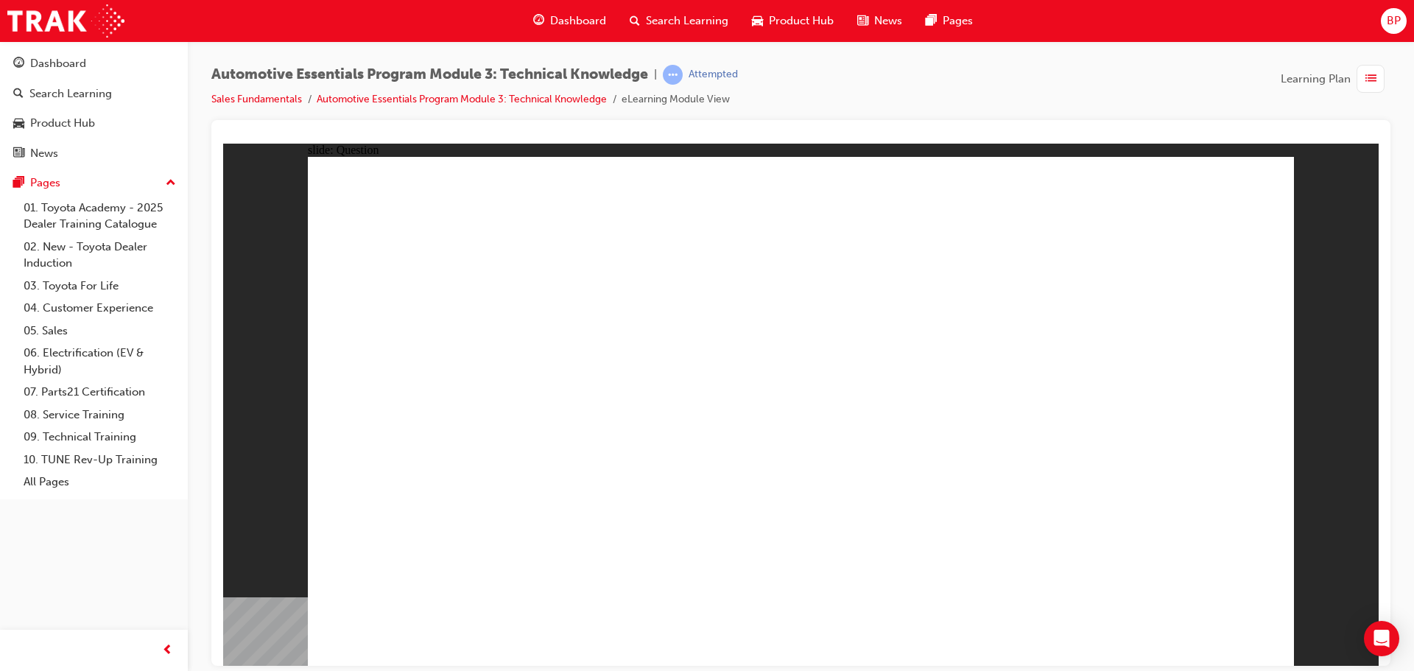
radio input "false"
radio input "true"
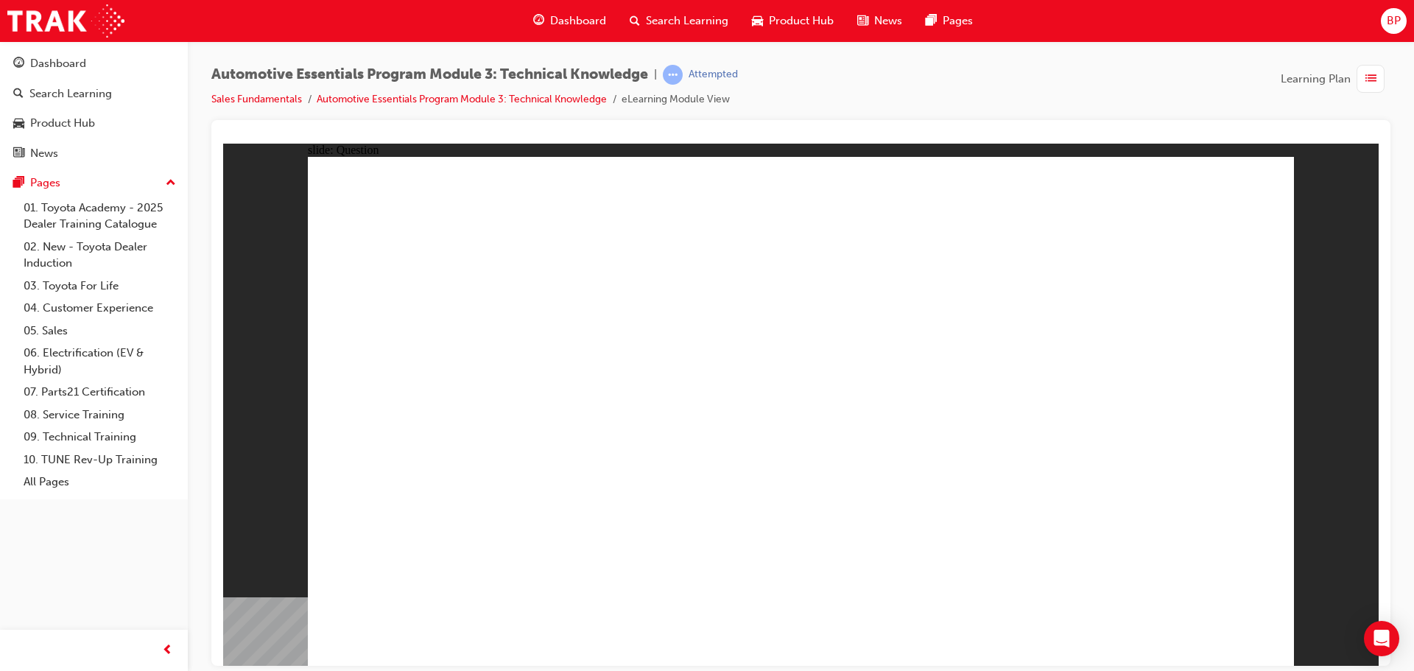
radio input "true"
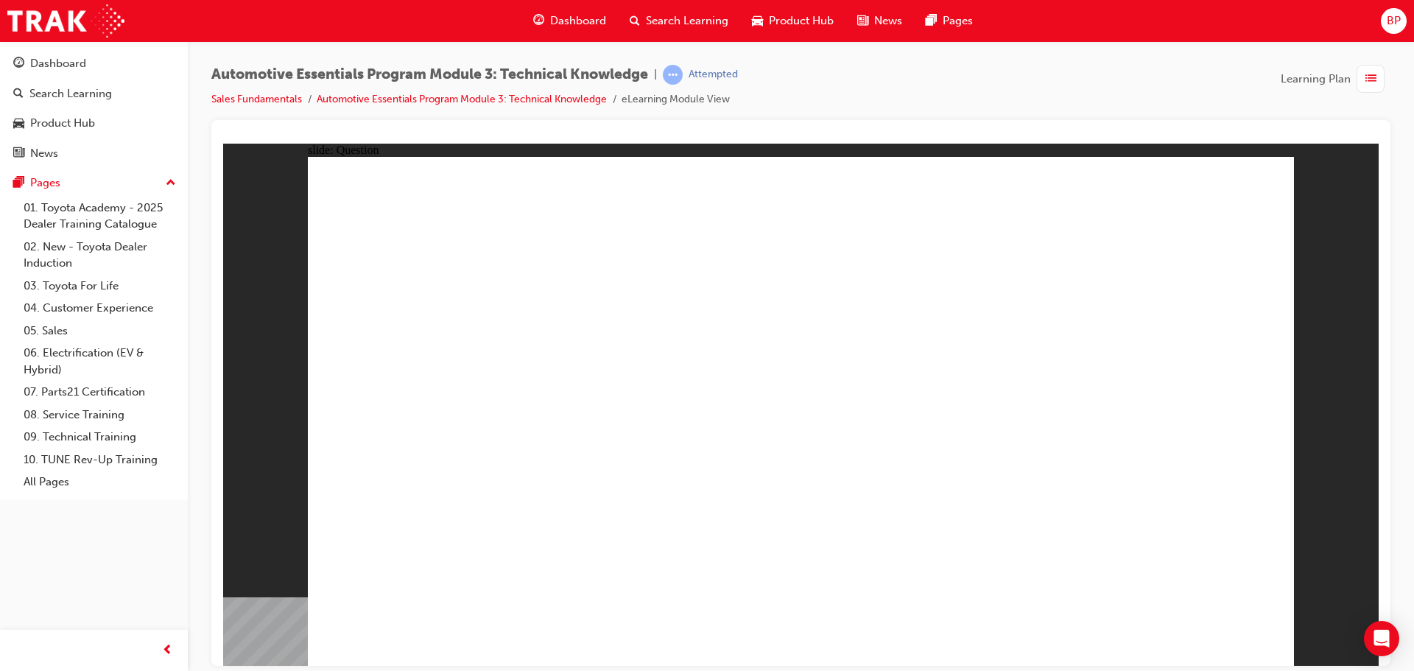
radio input "false"
radio input "true"
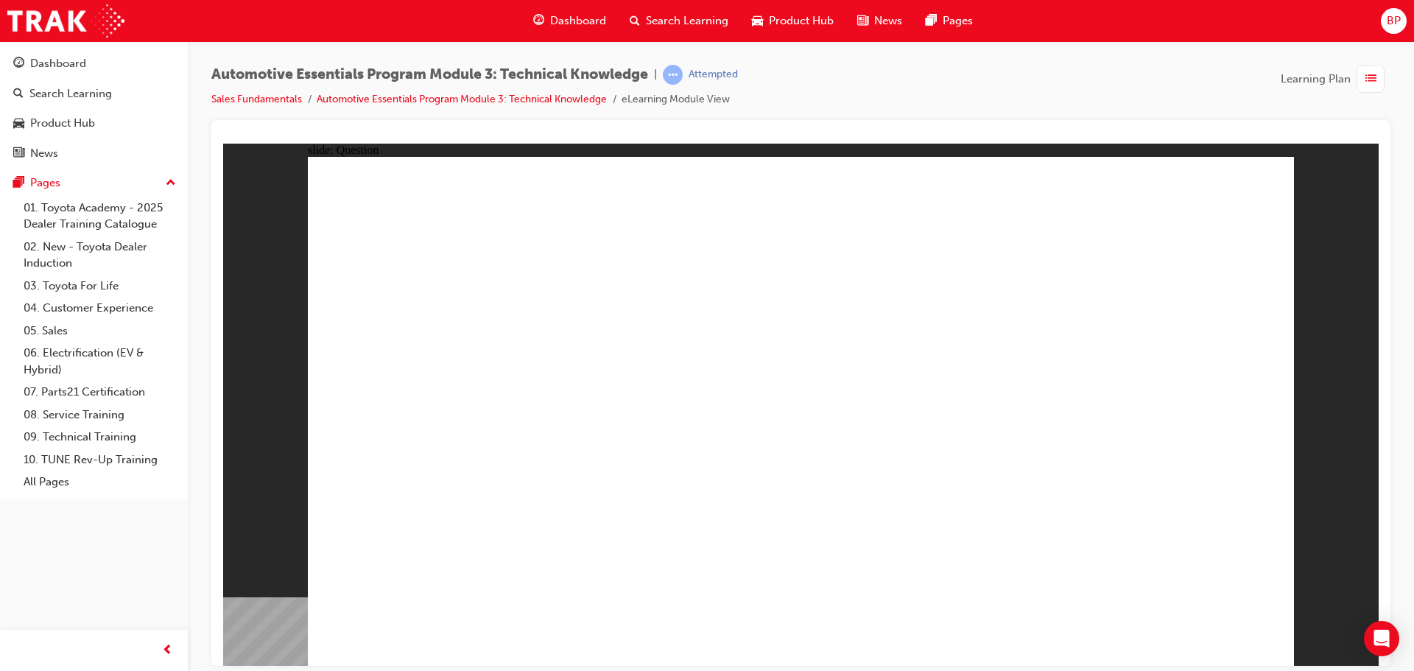
drag, startPoint x: 830, startPoint y: 515, endPoint x: 808, endPoint y: 500, distance: 26.5
radio input "true"
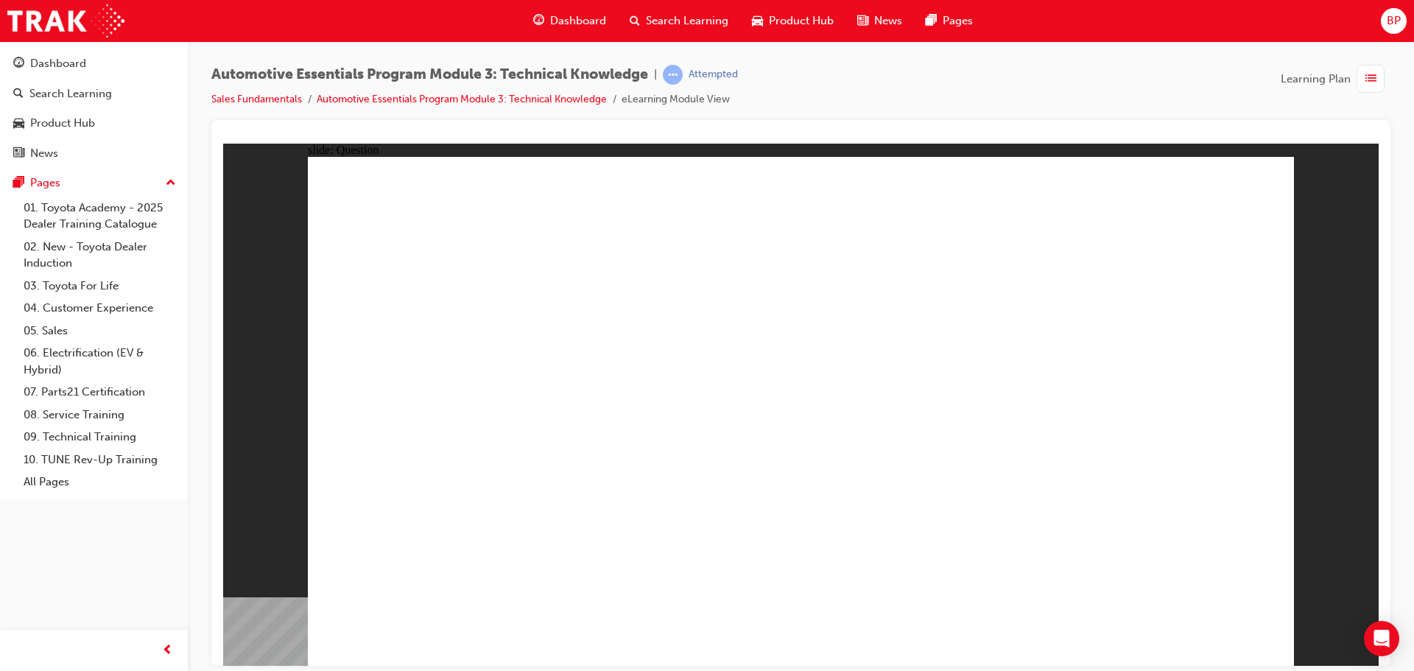
drag, startPoint x: 844, startPoint y: 500, endPoint x: 814, endPoint y: 484, distance: 33.9
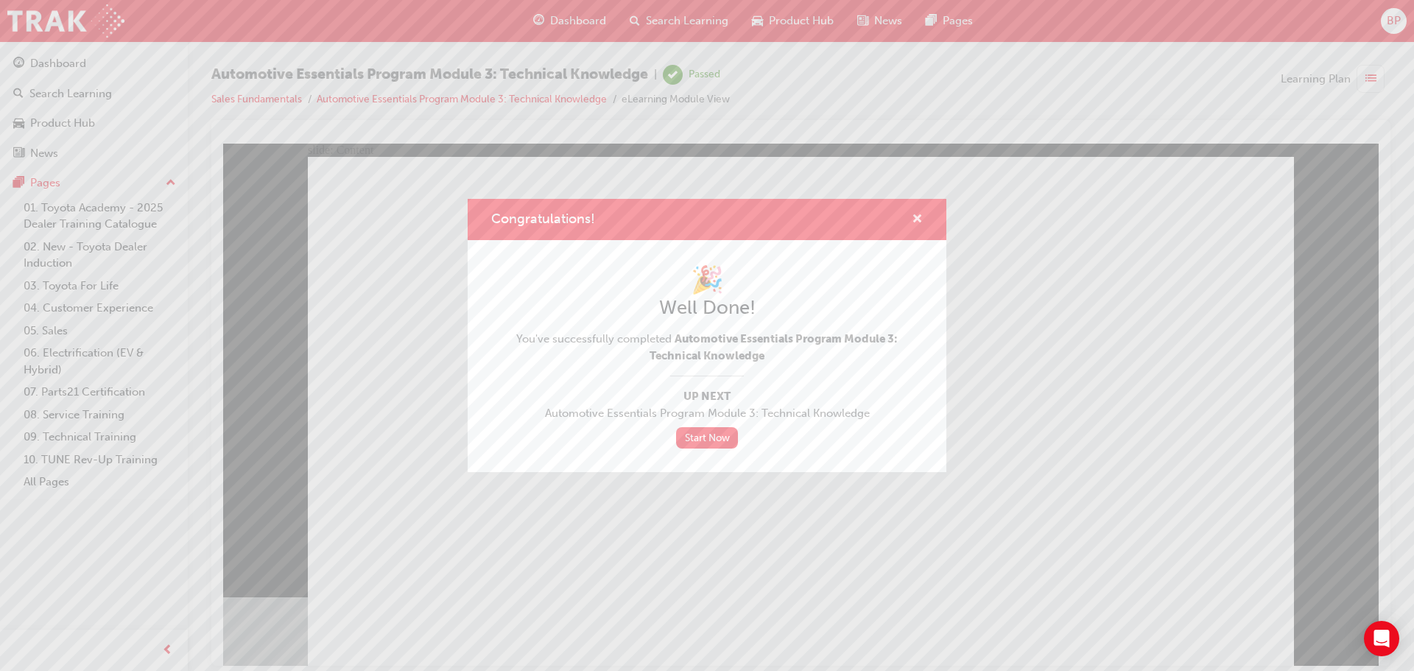
click at [913, 214] on span "cross-icon" at bounding box center [917, 220] width 11 height 13
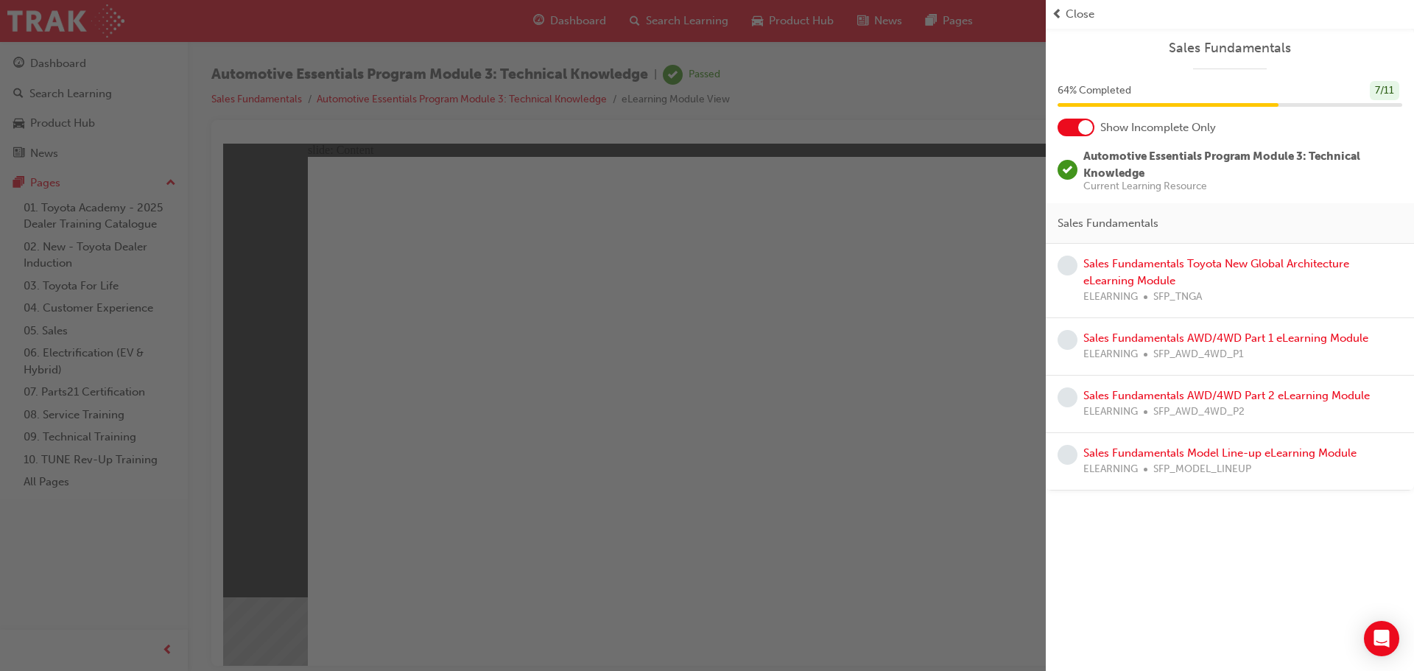
click at [659, 167] on div "button" at bounding box center [523, 335] width 1046 height 671
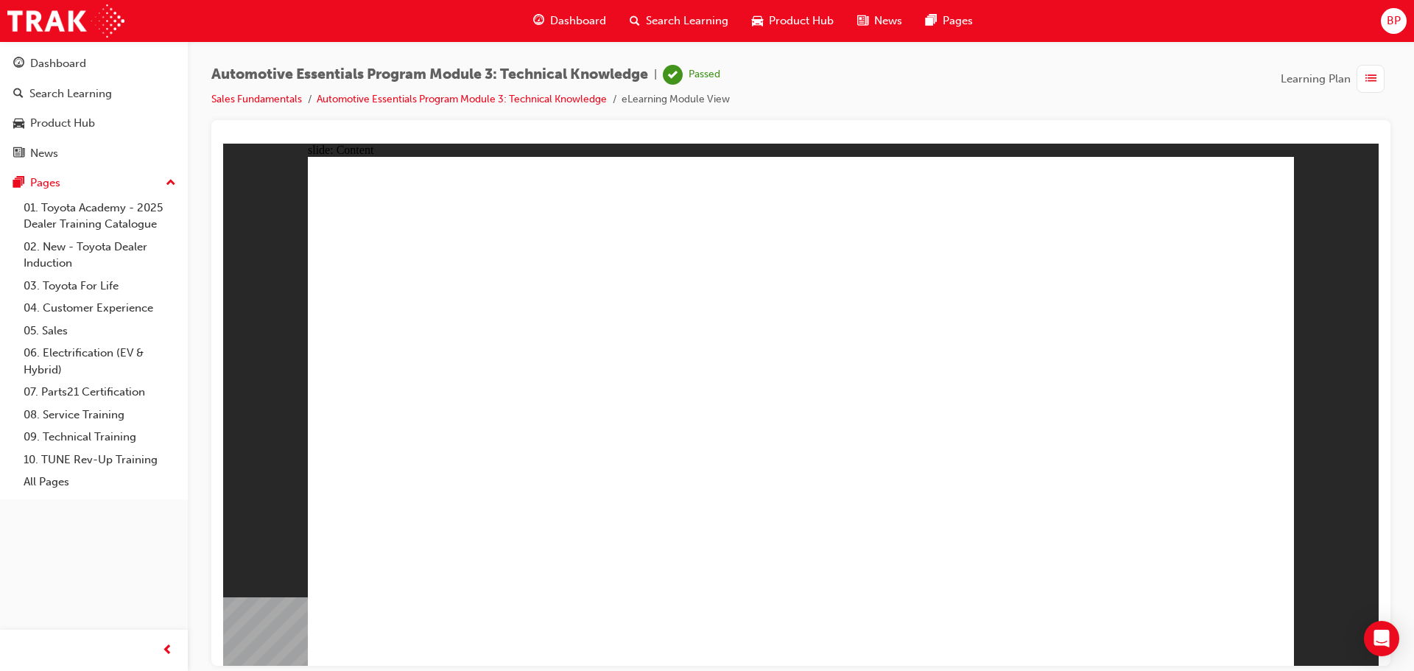
click at [550, 22] on span "Dashboard" at bounding box center [578, 21] width 56 height 17
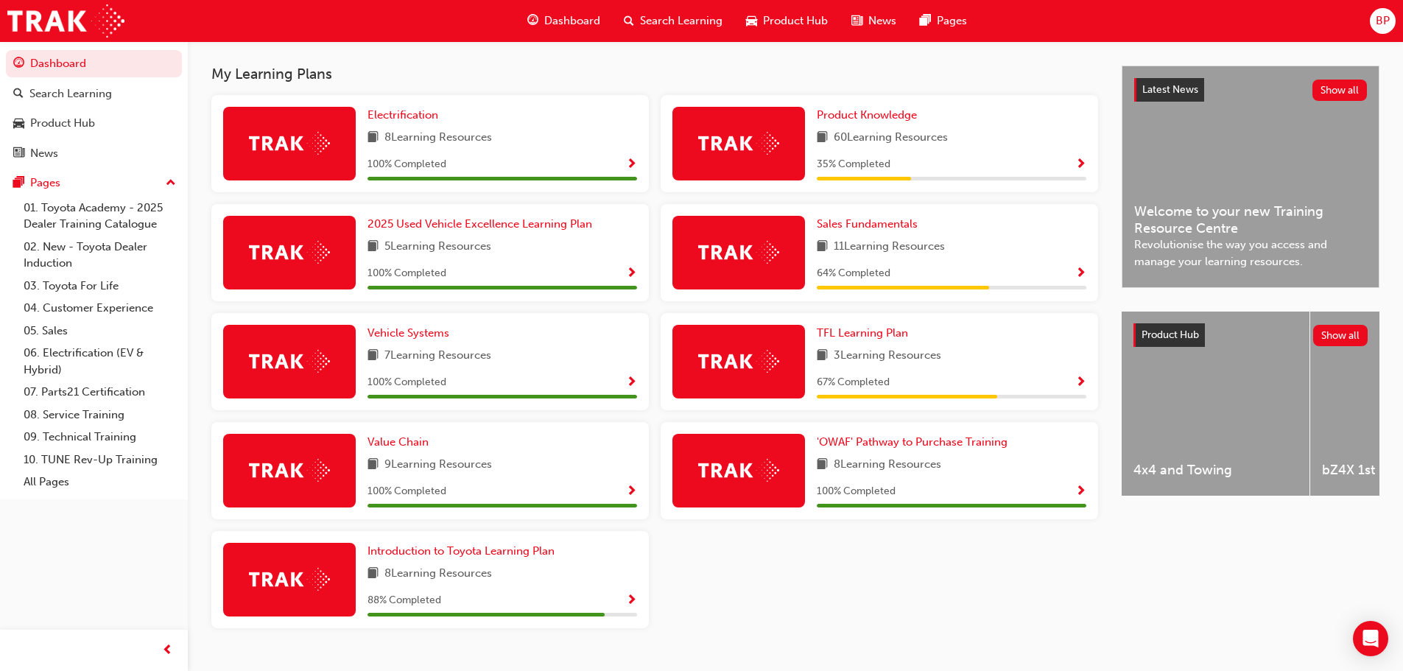
scroll to position [345, 0]
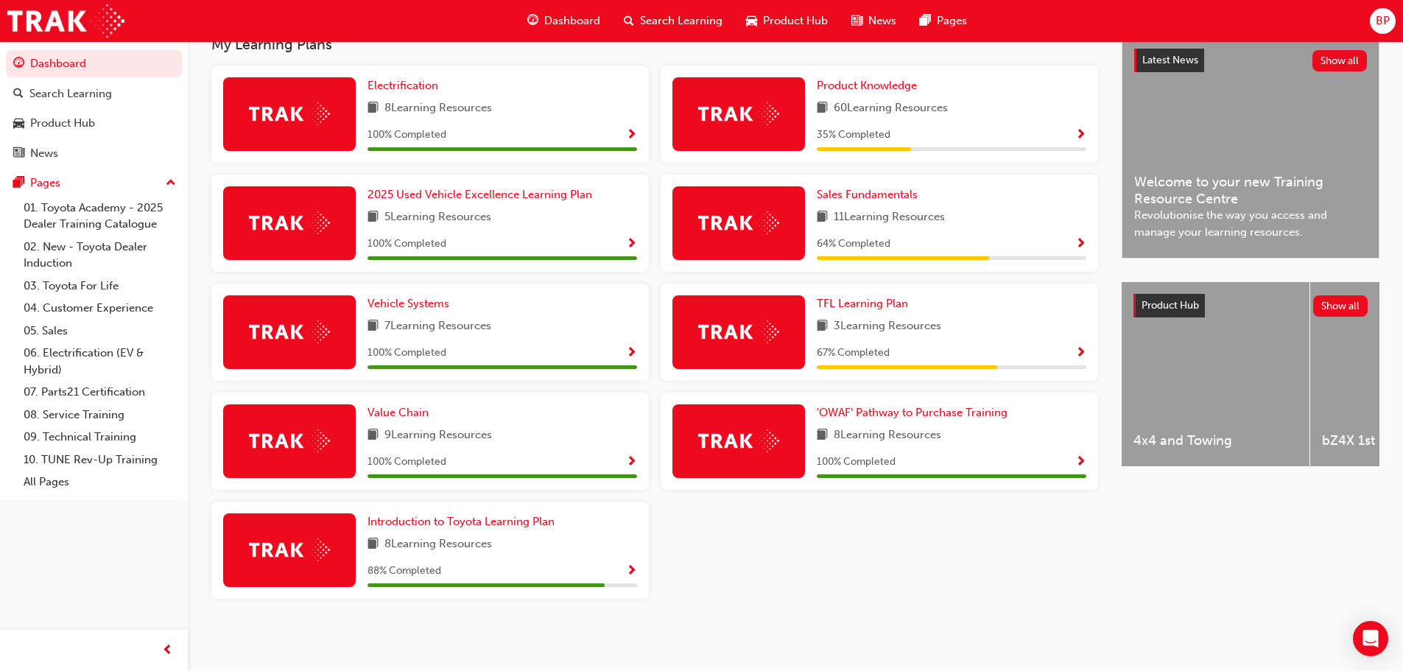
click at [633, 565] on span "Show Progress" at bounding box center [631, 571] width 11 height 13
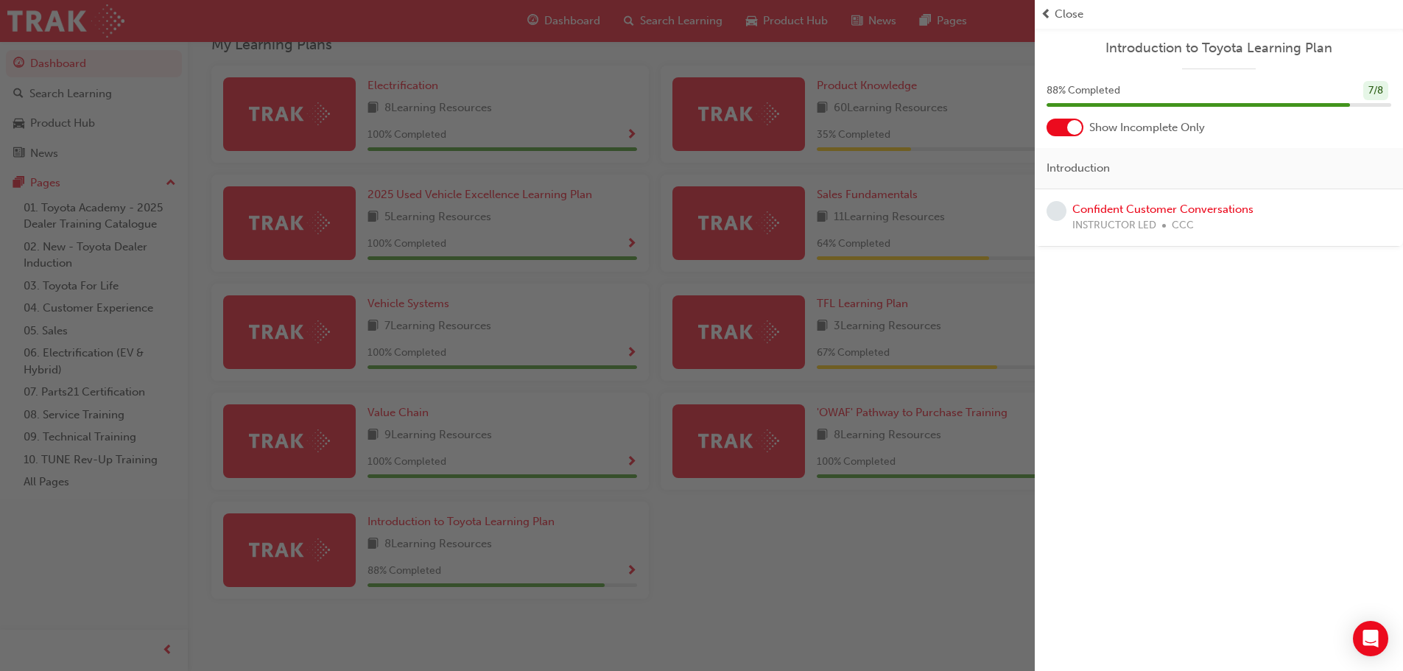
click at [699, 590] on div "button" at bounding box center [517, 335] width 1034 height 671
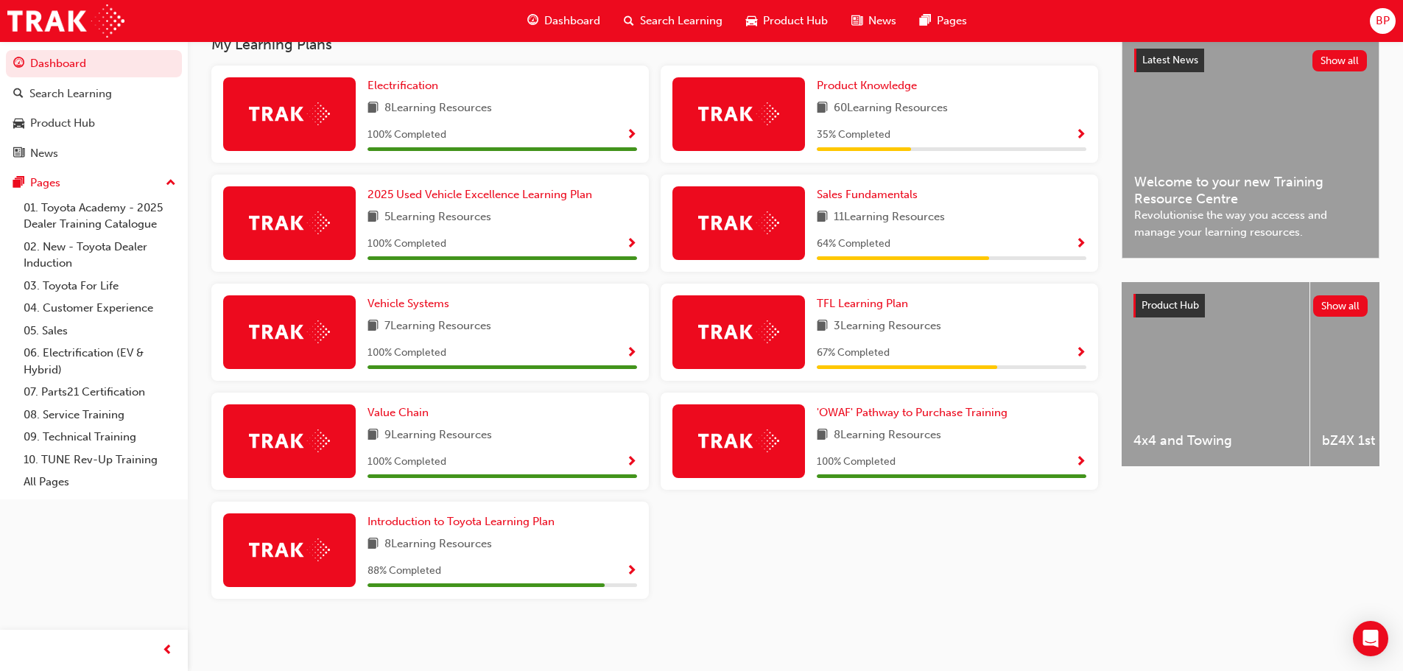
click at [1076, 358] on span "Show Progress" at bounding box center [1080, 353] width 11 height 13
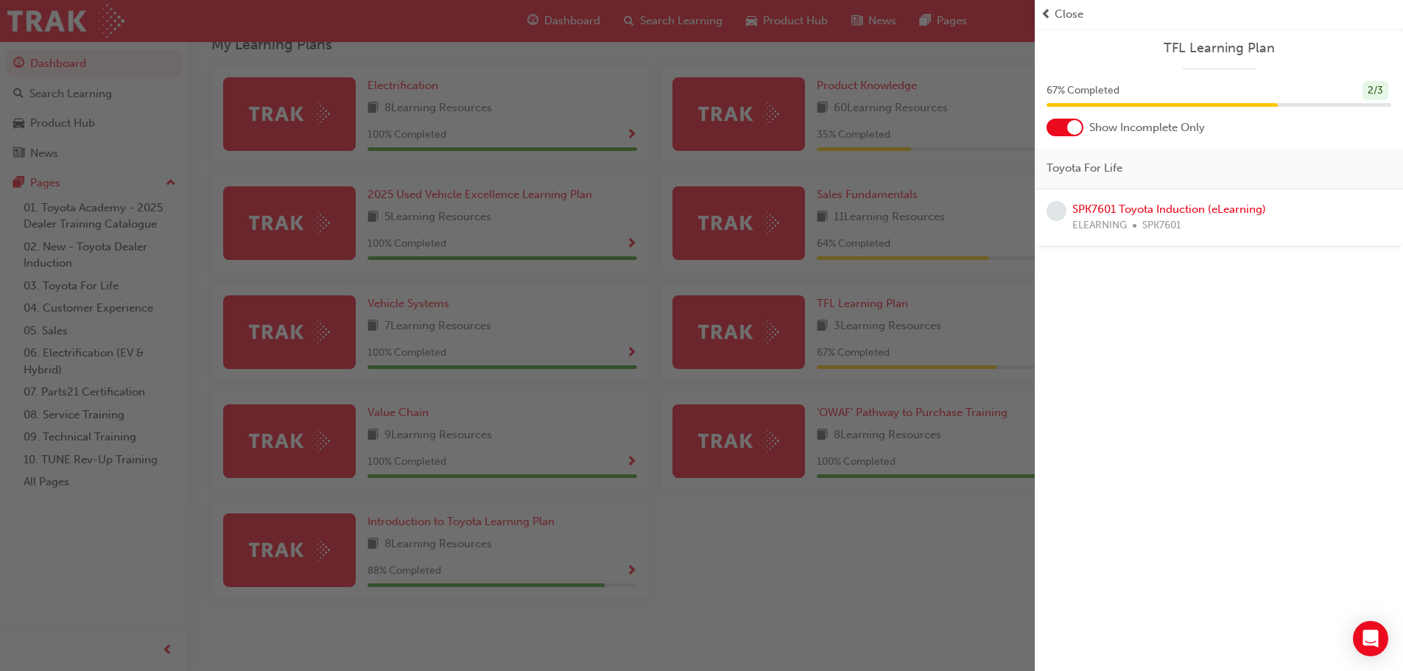
click at [1148, 216] on div "SPK7601 Toyota Induction (eLearning) ELEARNING SPK7601" at bounding box center [1169, 217] width 194 height 33
click at [1148, 212] on link "SPK7601 Toyota Induction (eLearning)" at bounding box center [1169, 208] width 194 height 13
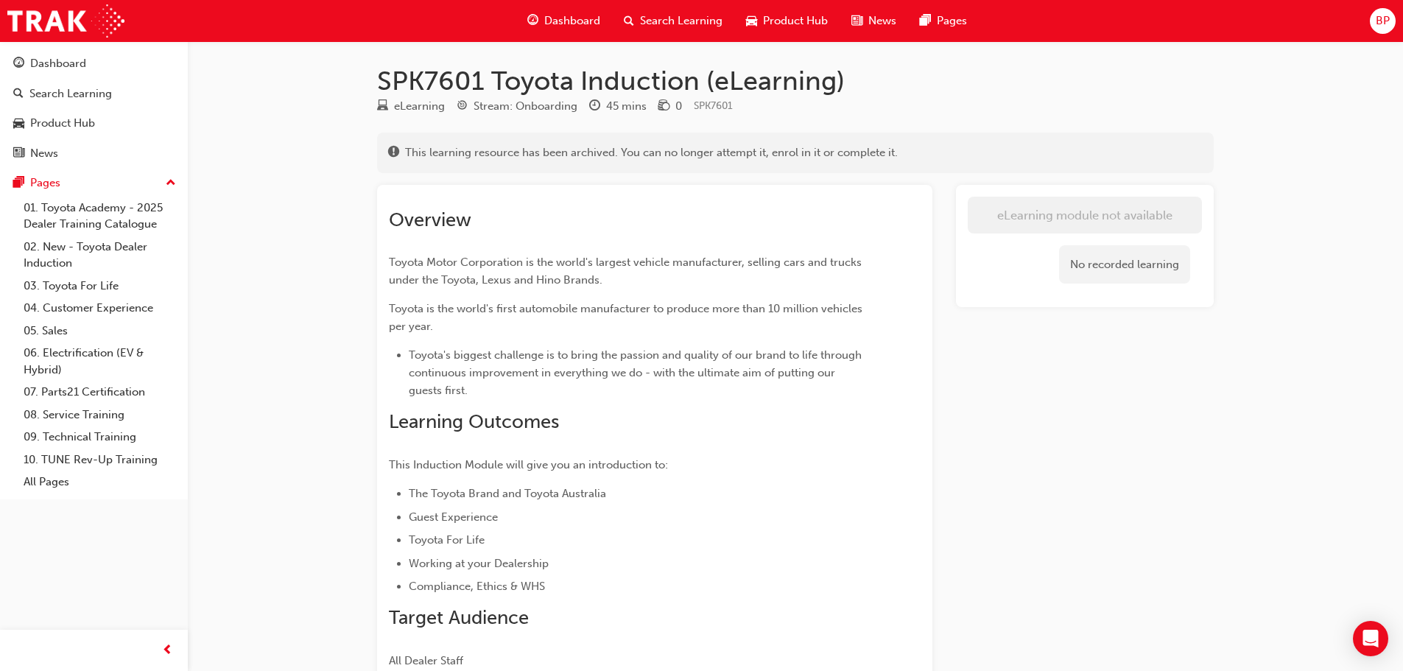
click at [573, 24] on span "Dashboard" at bounding box center [572, 21] width 56 height 17
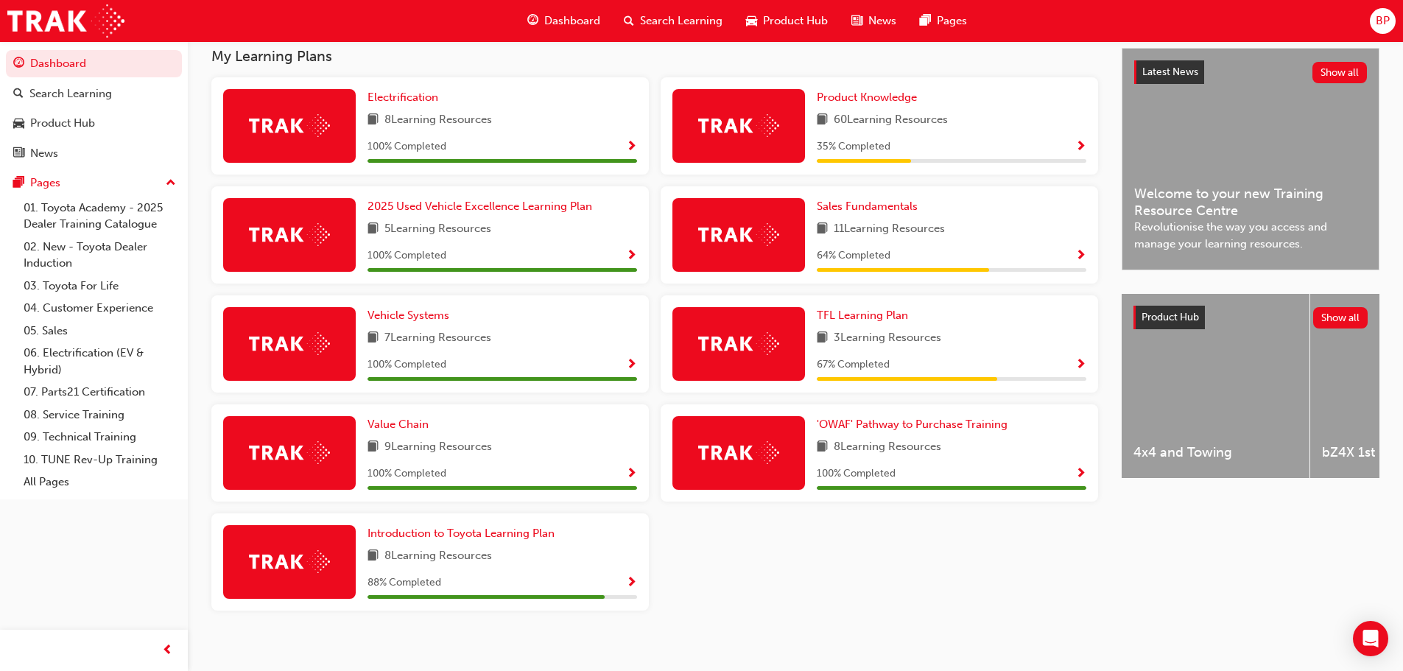
scroll to position [345, 0]
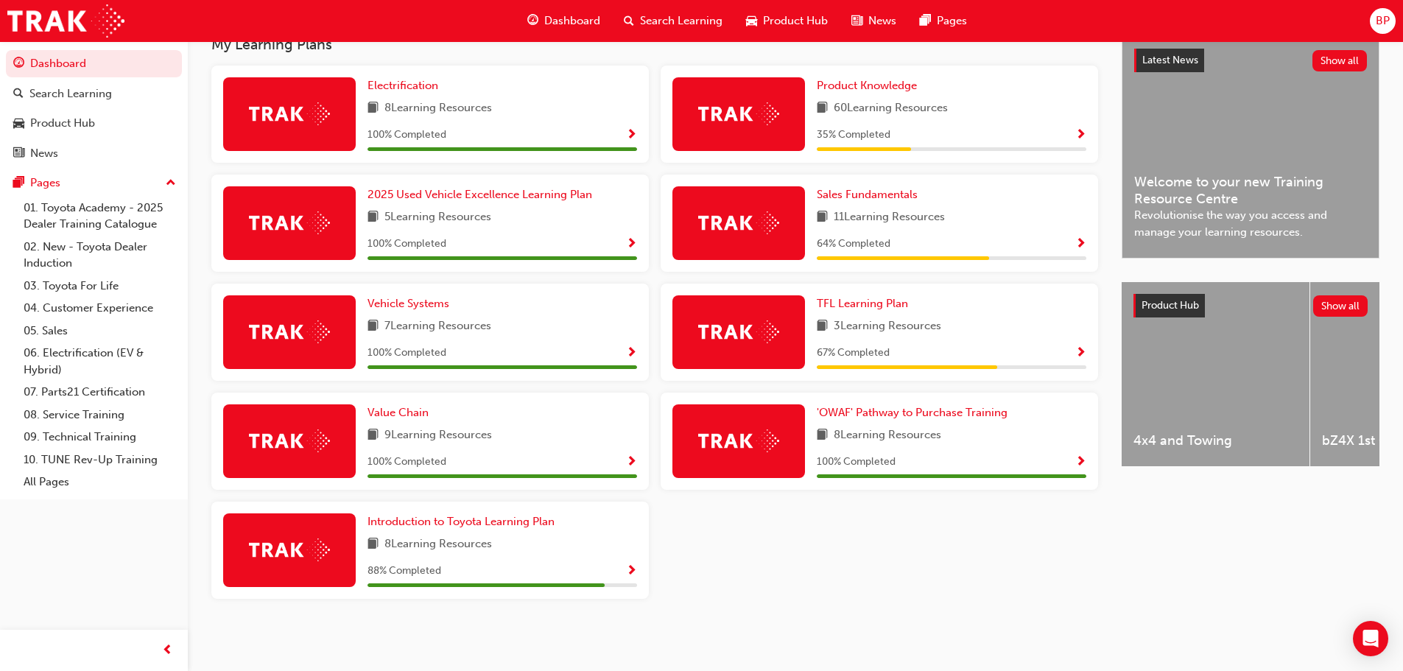
click at [1081, 238] on span "Show Progress" at bounding box center [1080, 244] width 11 height 13
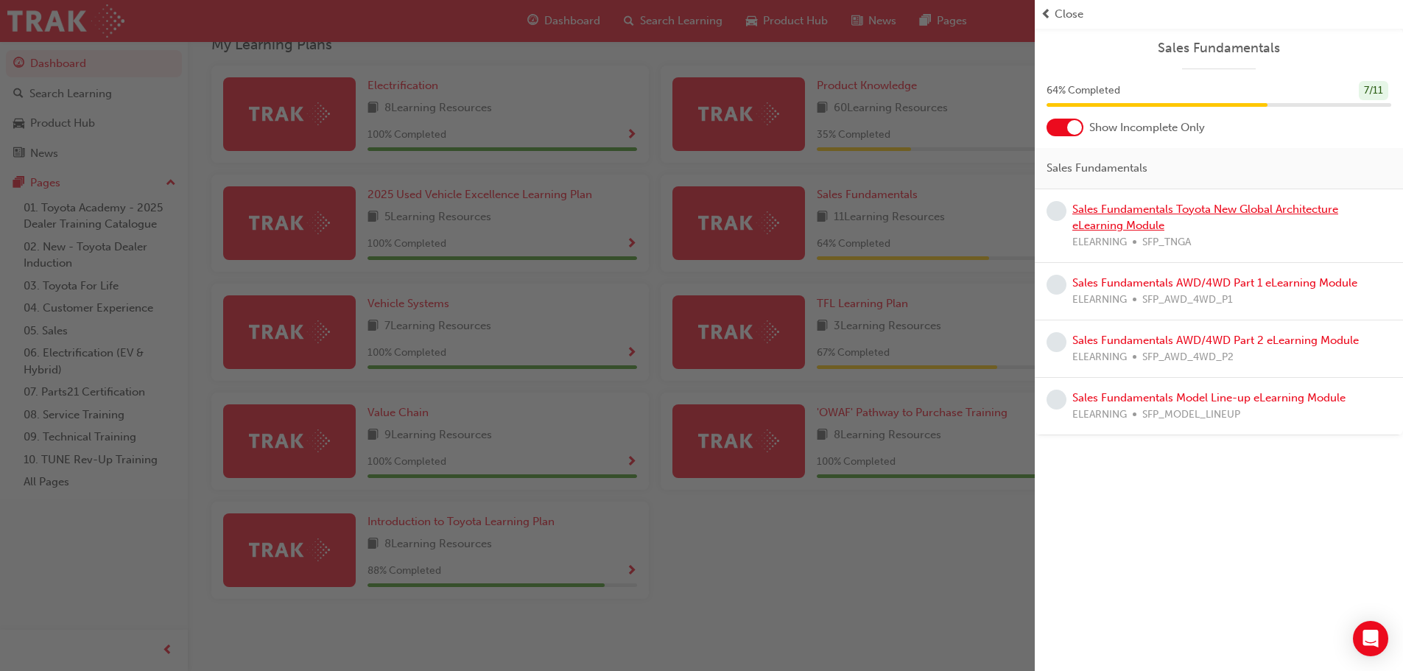
click at [1110, 211] on link "Sales Fundamentals Toyota New Global Architecture eLearning Module" at bounding box center [1205, 217] width 266 height 30
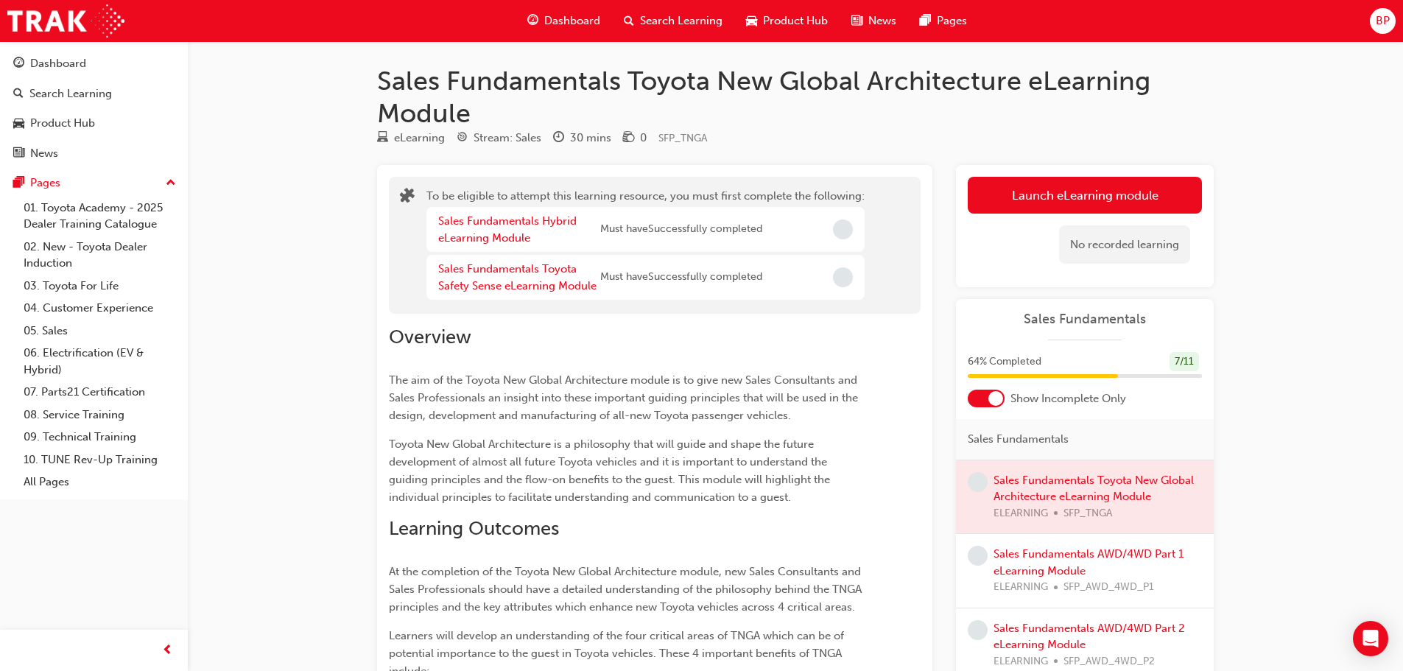
click at [571, 21] on span "Dashboard" at bounding box center [572, 21] width 56 height 17
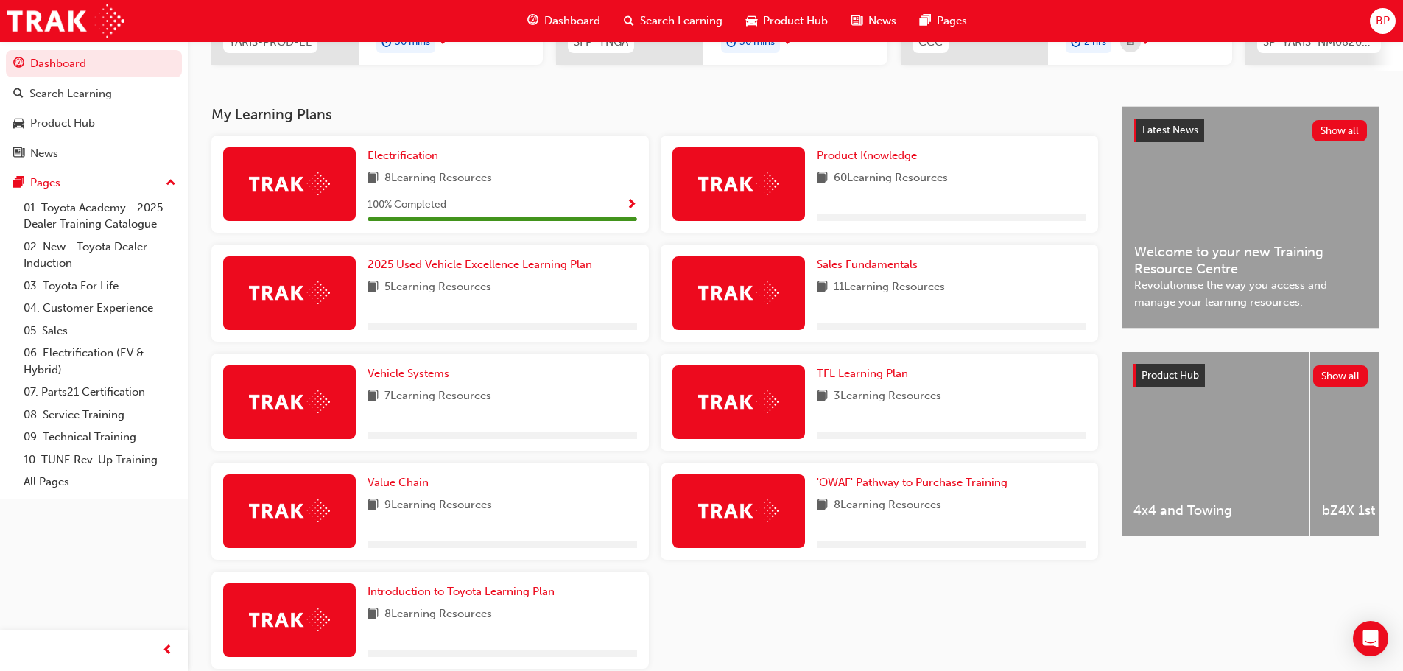
scroll to position [295, 0]
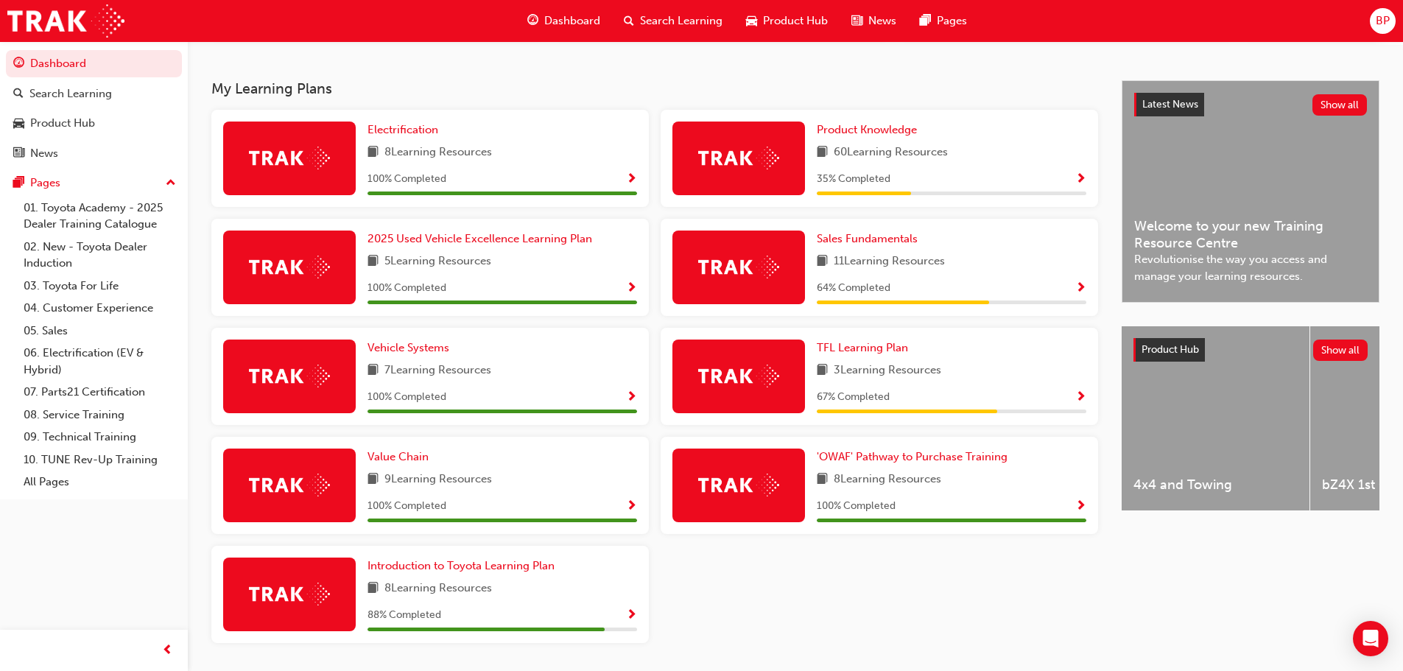
click at [1083, 290] on span "Show Progress" at bounding box center [1080, 288] width 11 height 13
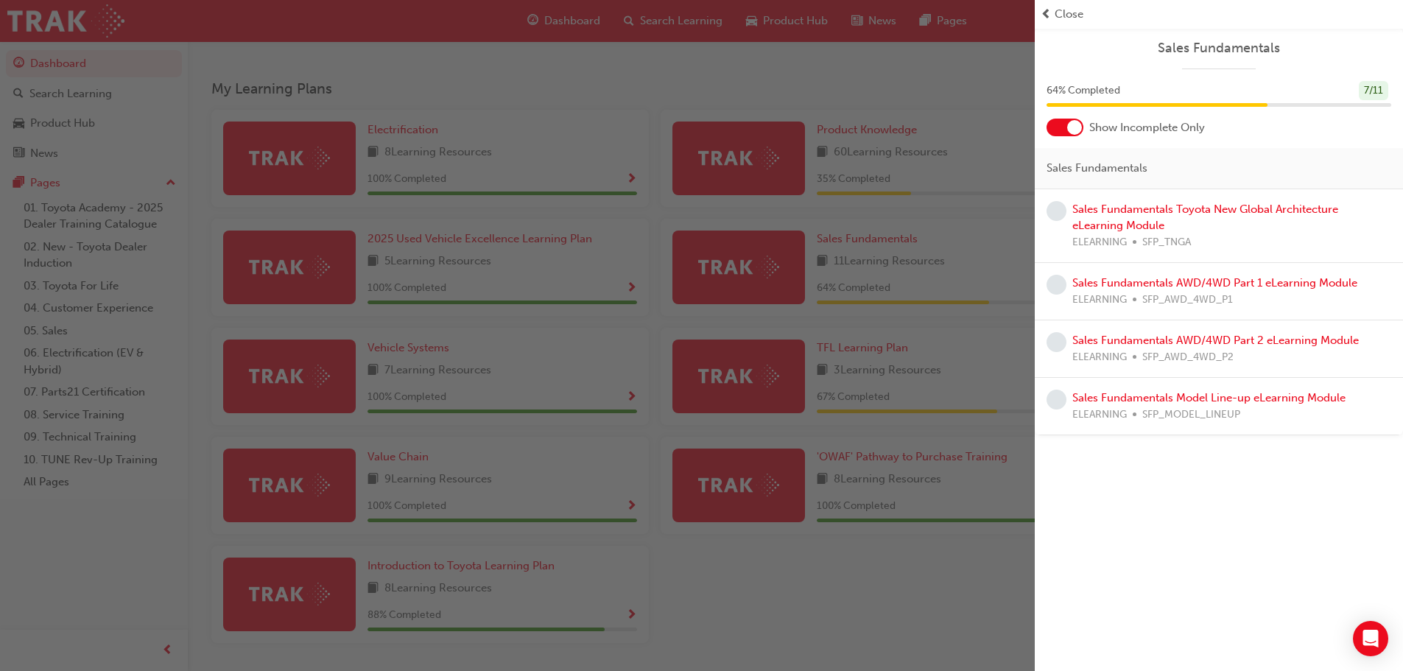
click at [1124, 218] on div "Sales Fundamentals Toyota New Global Architecture eLearning Module ELEARNING SF…" at bounding box center [1231, 226] width 319 height 50
click at [1181, 214] on link "Sales Fundamentals Toyota New Global Architecture eLearning Module" at bounding box center [1205, 217] width 266 height 30
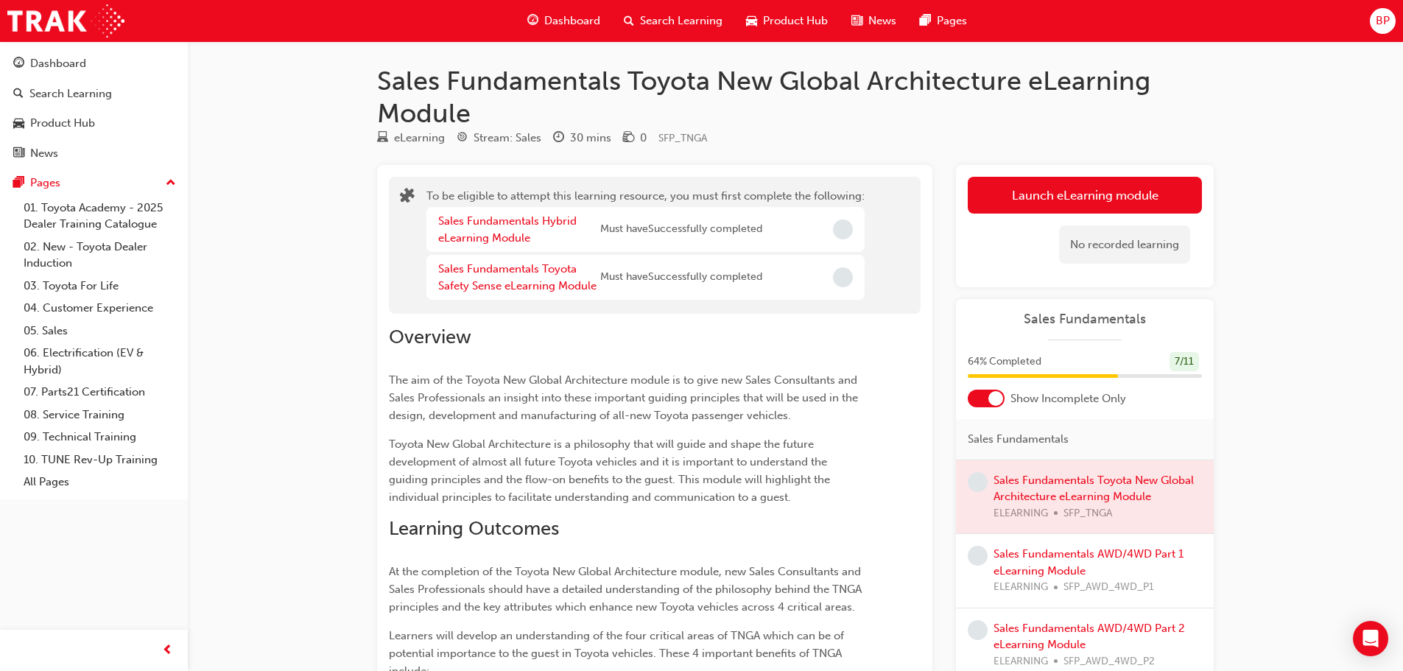
click at [559, 24] on span "Dashboard" at bounding box center [572, 21] width 56 height 17
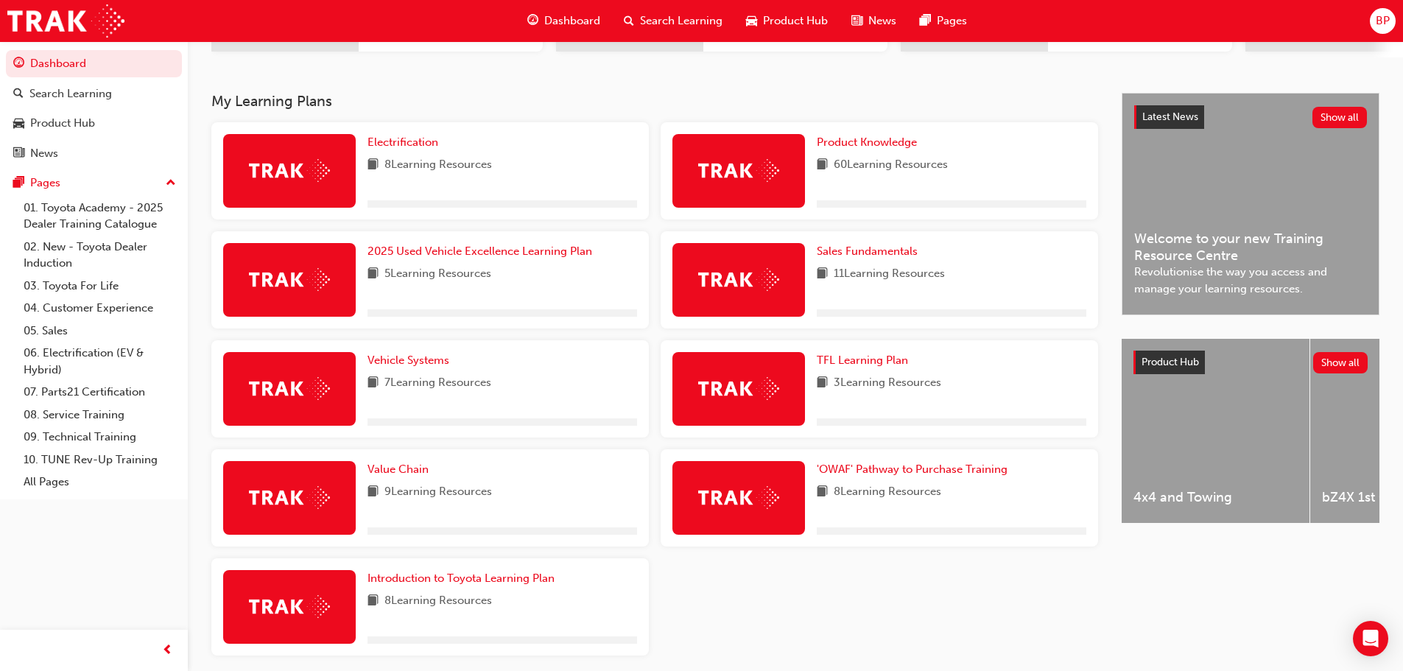
scroll to position [295, 0]
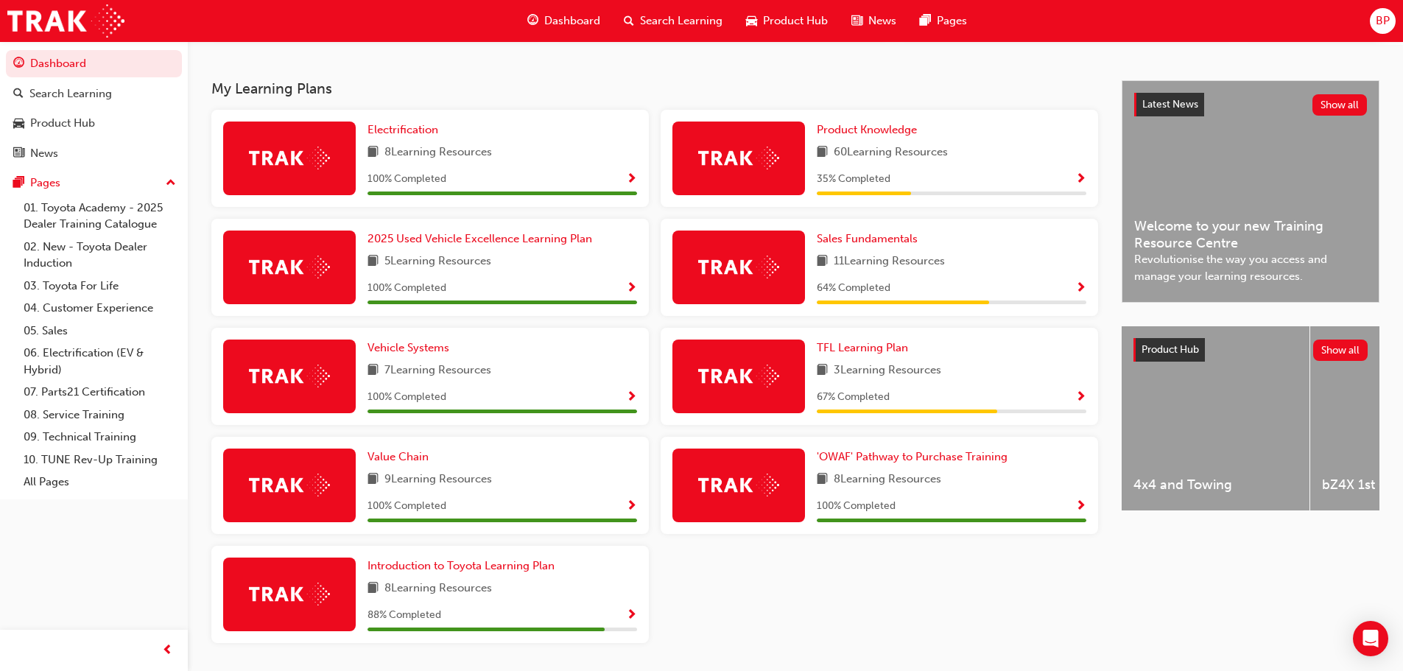
click at [635, 621] on span "Show Progress" at bounding box center [631, 615] width 11 height 13
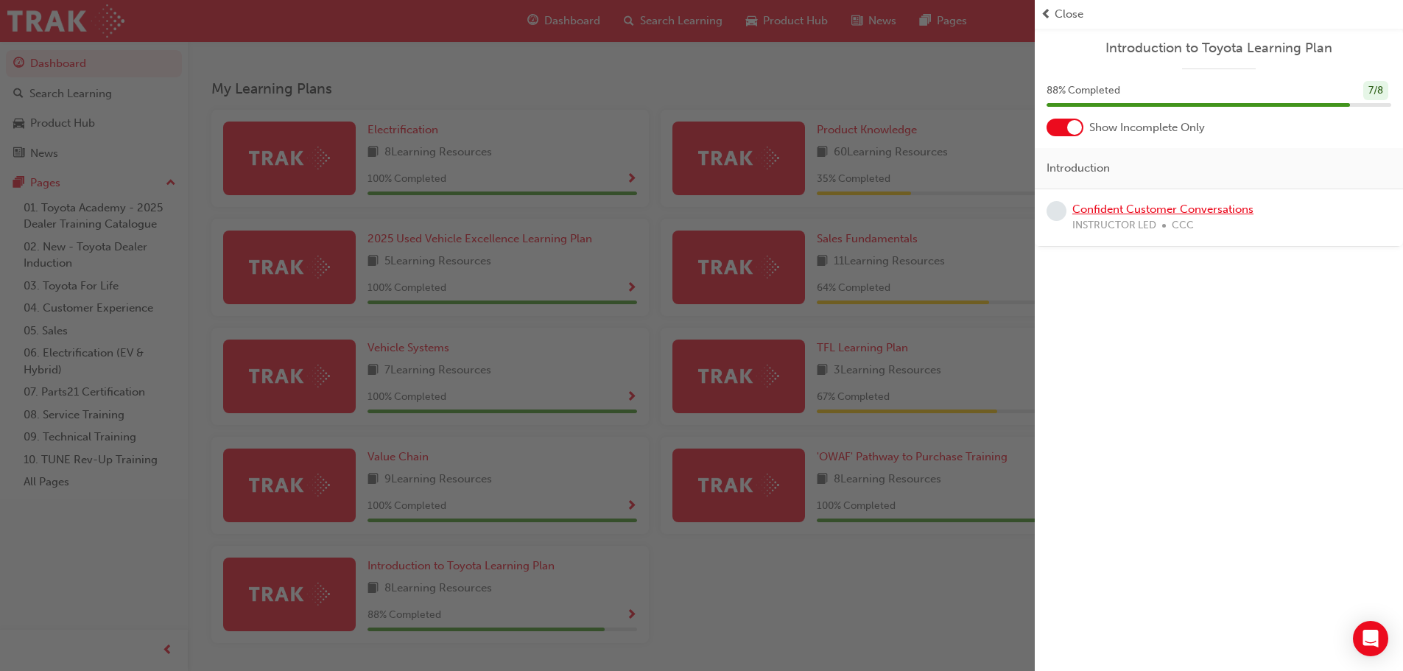
click at [1176, 209] on link "Confident Customer Conversations" at bounding box center [1162, 208] width 181 height 13
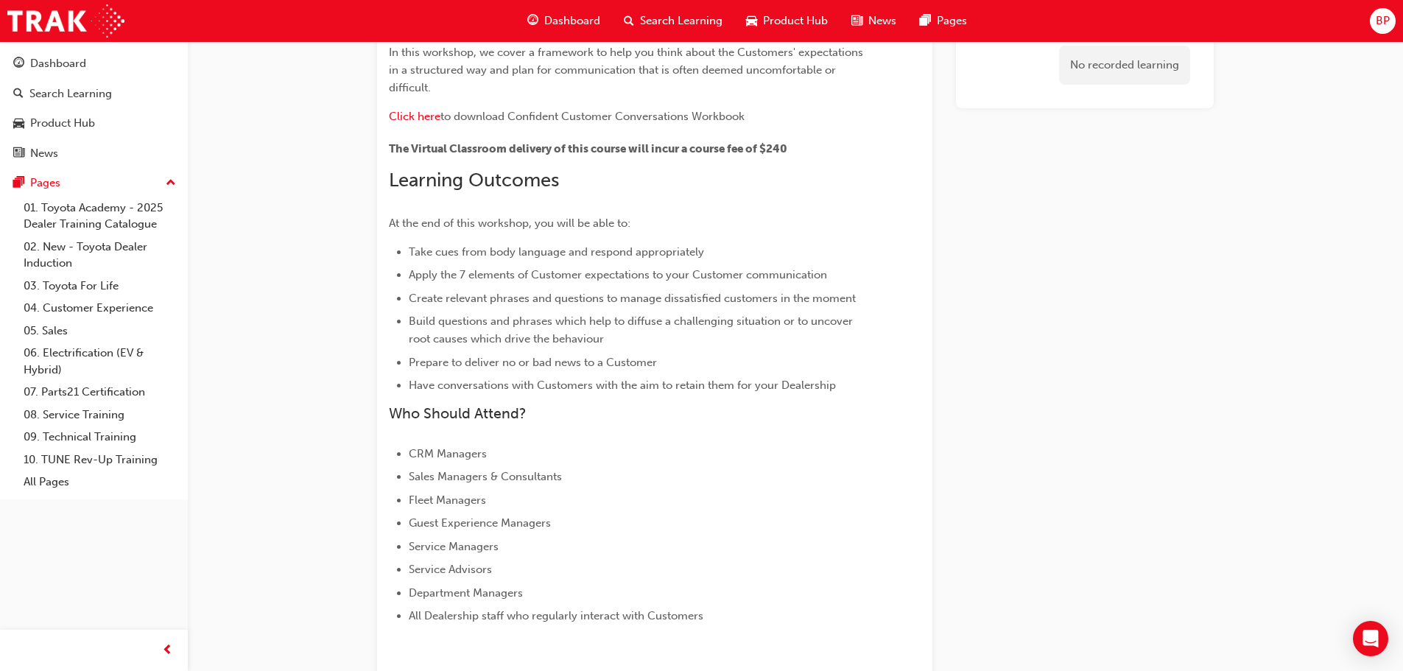
scroll to position [295, 0]
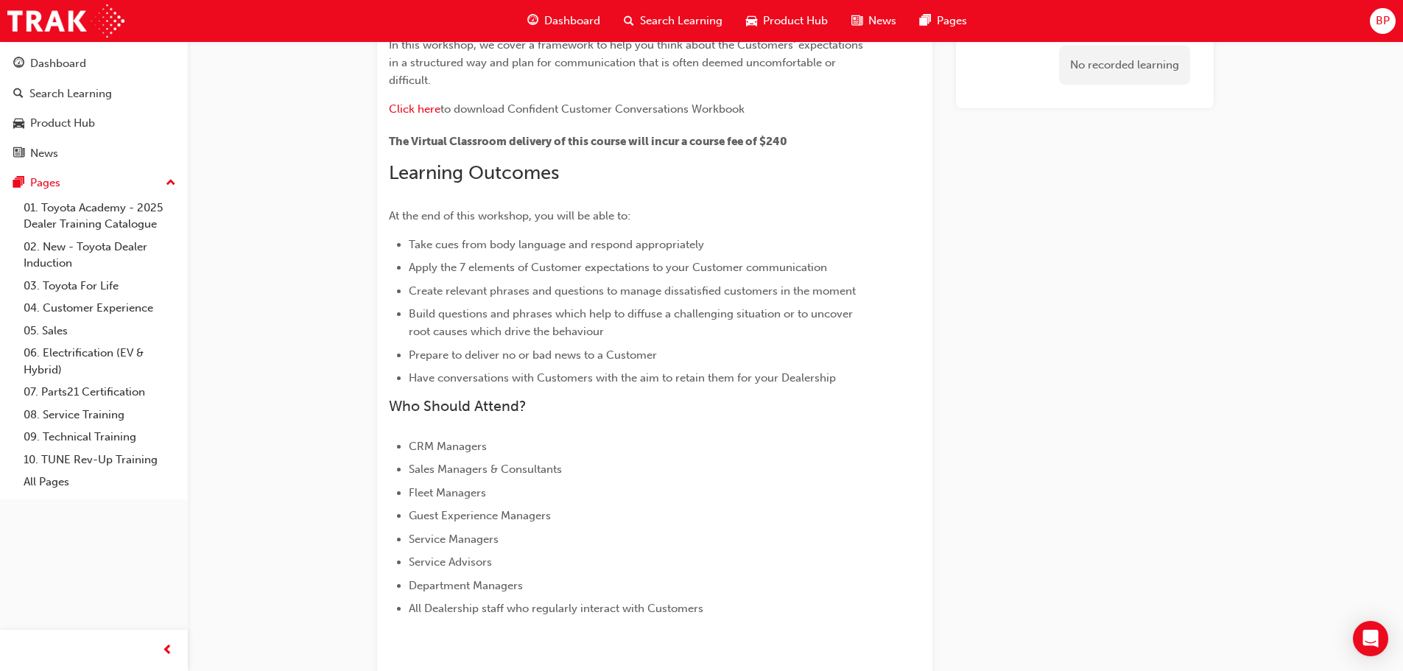
click at [563, 19] on span "Dashboard" at bounding box center [572, 21] width 56 height 17
